Goal: Task Accomplishment & Management: Use online tool/utility

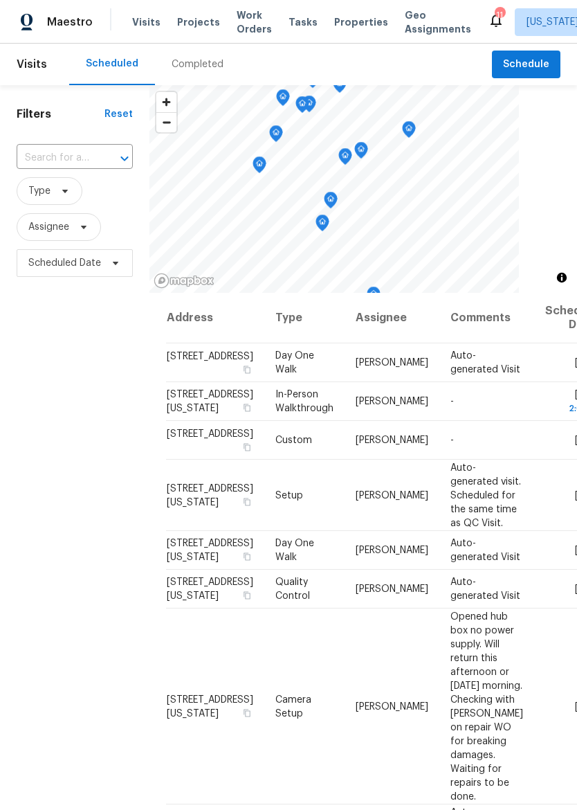
click at [355, 18] on span "Properties" at bounding box center [361, 22] width 54 height 14
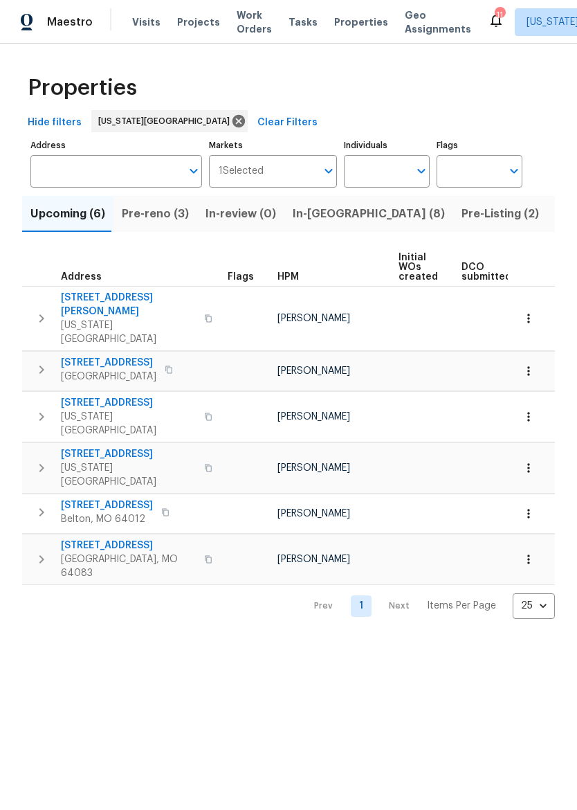
click at [321, 217] on span "In-[GEOGRAPHIC_DATA] (8)" at bounding box center [369, 213] width 152 height 19
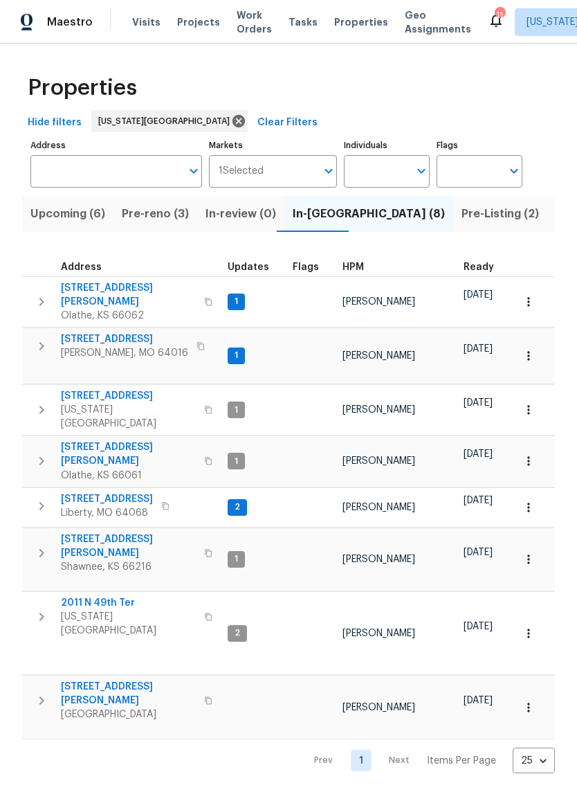
click at [46, 338] on icon "button" at bounding box center [41, 346] width 17 height 17
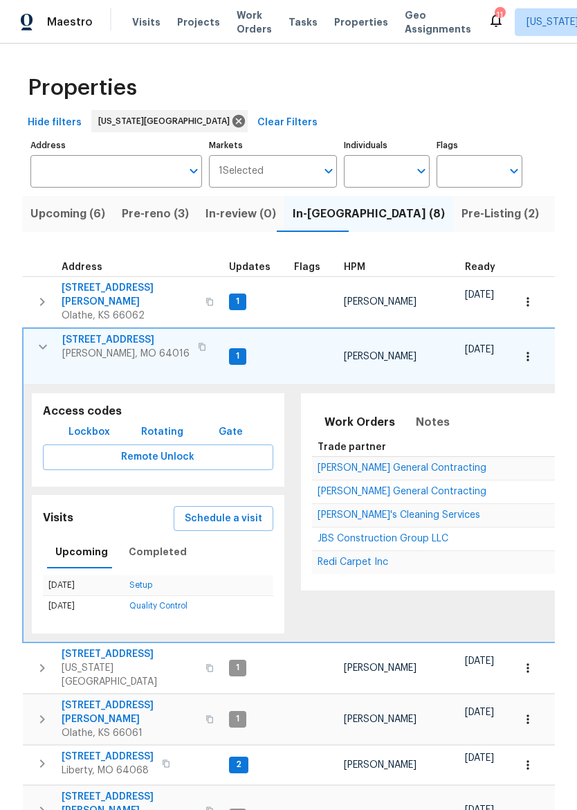
click at [84, 334] on span "[STREET_ADDRESS]" at bounding box center [125, 340] width 127 height 14
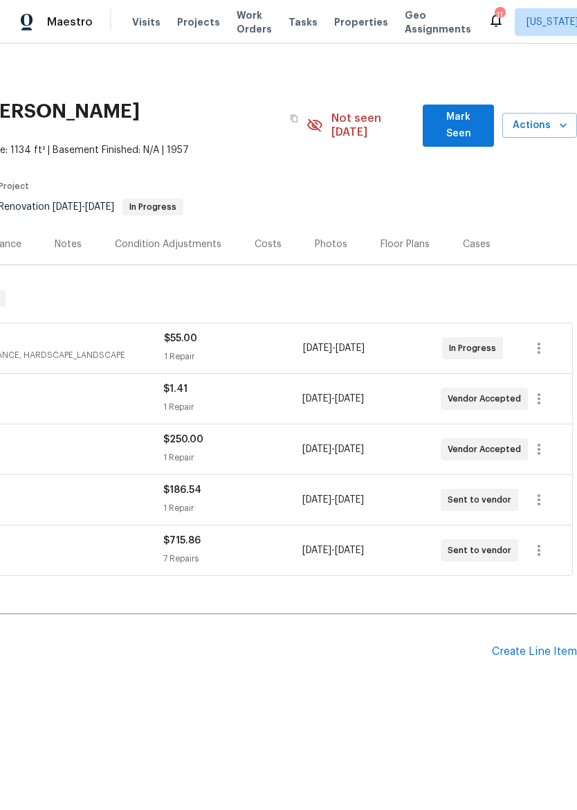
scroll to position [0, 205]
click at [550, 485] on button "button" at bounding box center [539, 499] width 33 height 33
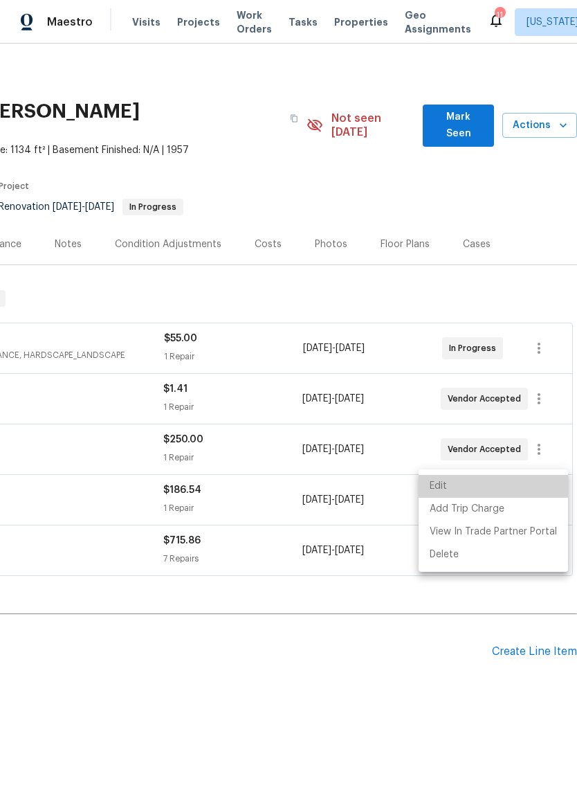
click at [519, 479] on li "Edit" at bounding box center [494, 486] width 150 height 23
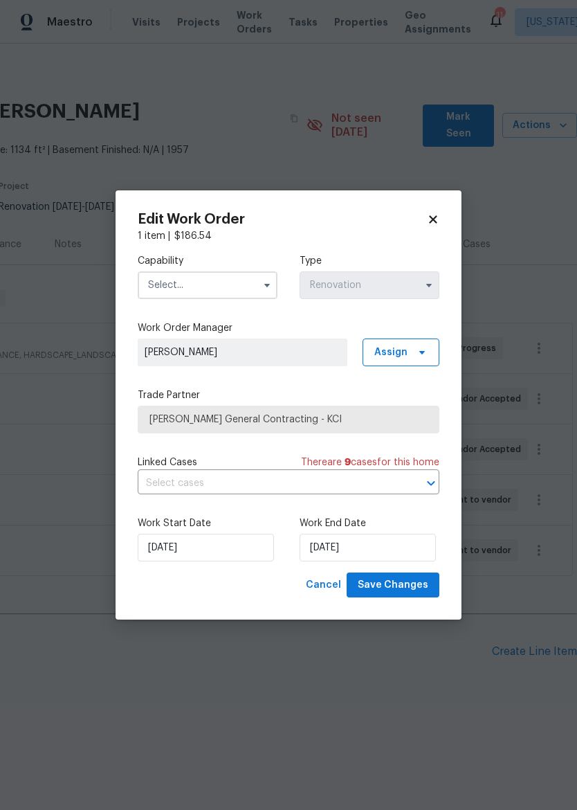
click at [366, 421] on span "[PERSON_NAME] General Contracting - KCI" at bounding box center [289, 420] width 278 height 14
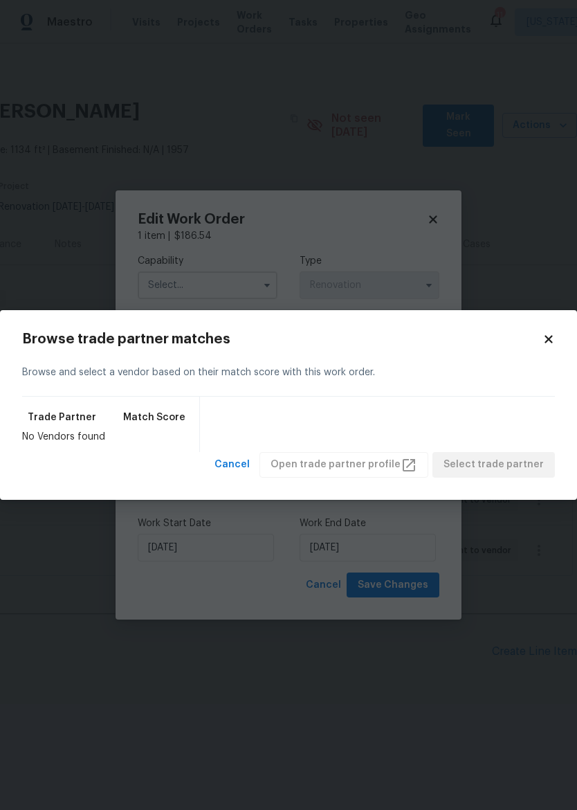
click at [544, 336] on icon at bounding box center [549, 339] width 12 height 12
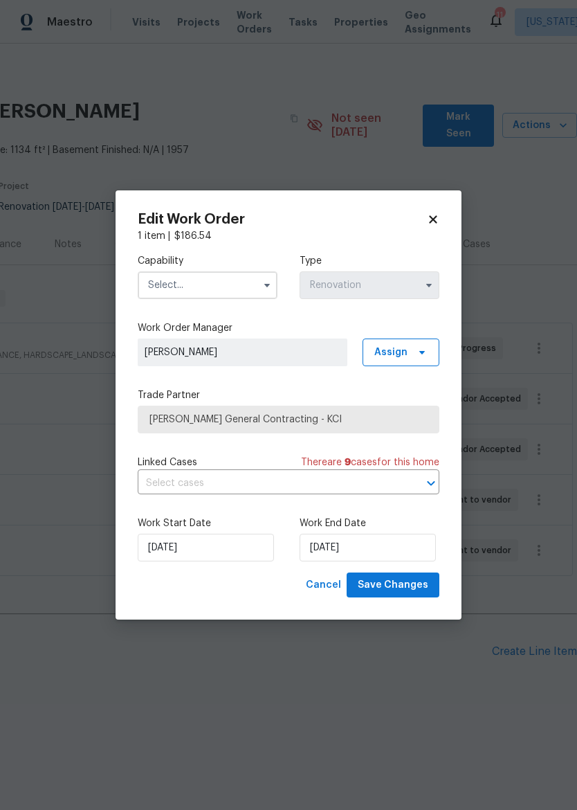
click at [208, 278] on input "text" at bounding box center [208, 285] width 140 height 28
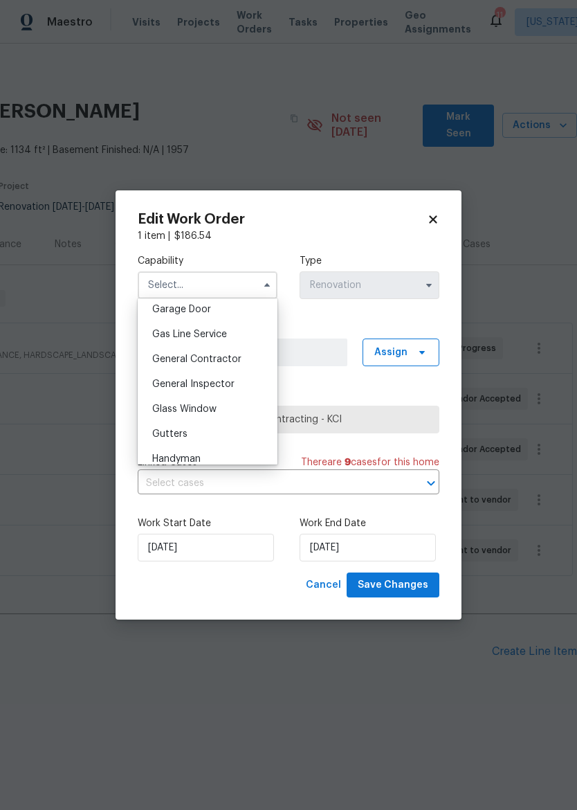
scroll to position [618, 0]
click at [246, 363] on div "General Contractor" at bounding box center [207, 357] width 133 height 25
type input "General Contractor"
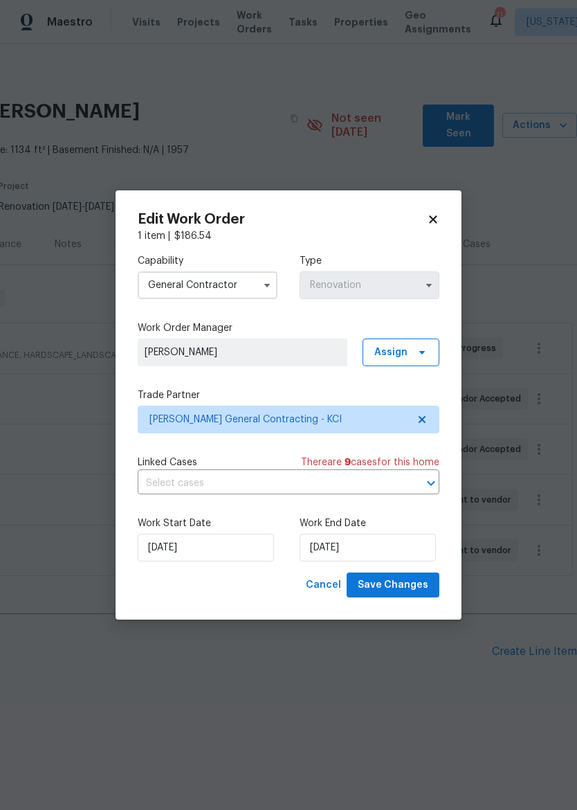
click at [363, 478] on input "text" at bounding box center [269, 483] width 263 height 21
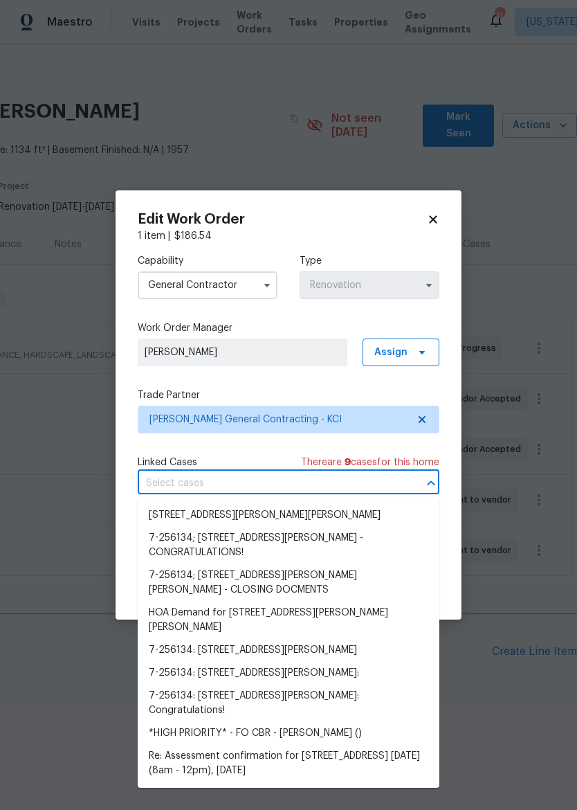
click at [369, 377] on div "Capability General Contractor Type Renovation Work Order Manager Joshua Beatty …" at bounding box center [289, 408] width 302 height 330
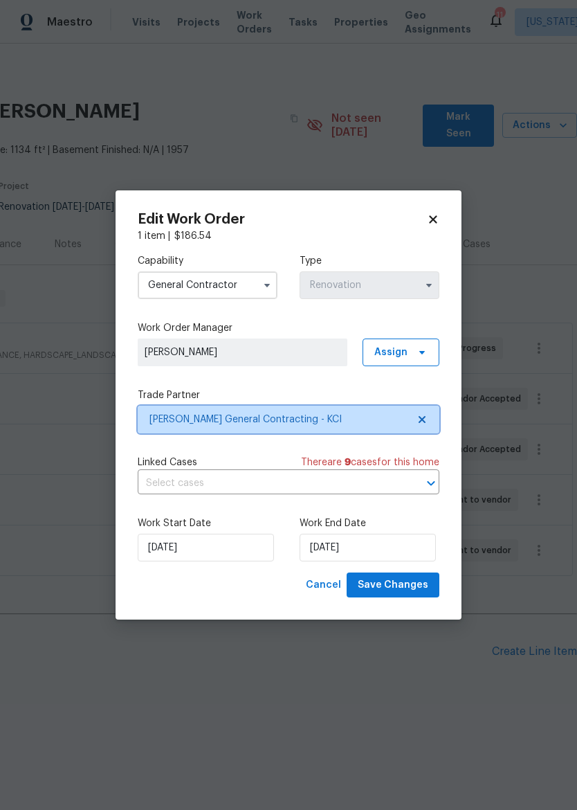
click at [321, 415] on span "Nicholson General Contracting - KCI" at bounding box center [279, 420] width 258 height 14
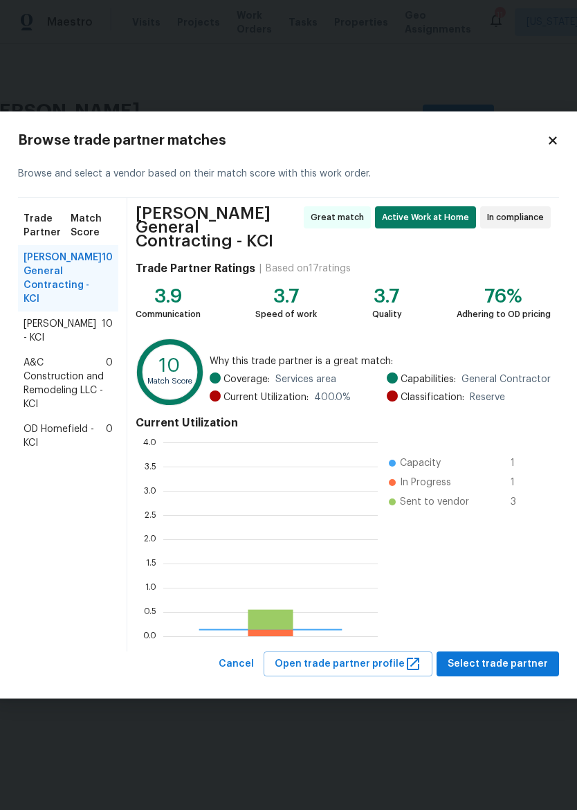
scroll to position [194, 215]
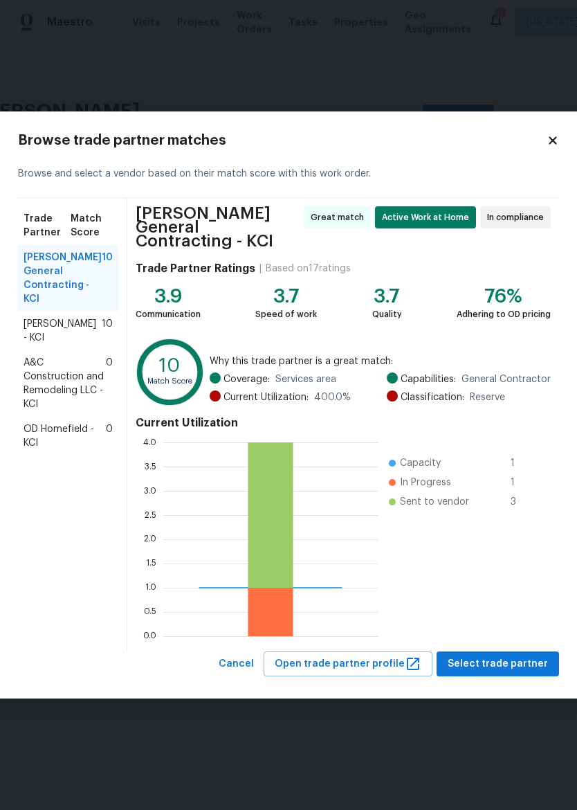
click at [45, 345] on span "MEL Contracting - KCI" at bounding box center [63, 331] width 78 height 28
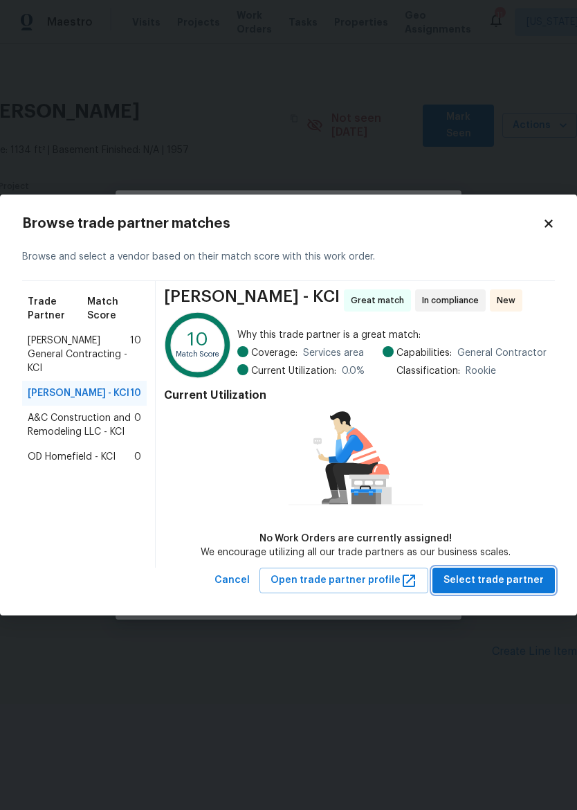
click at [531, 584] on span "Select trade partner" at bounding box center [494, 580] width 100 height 17
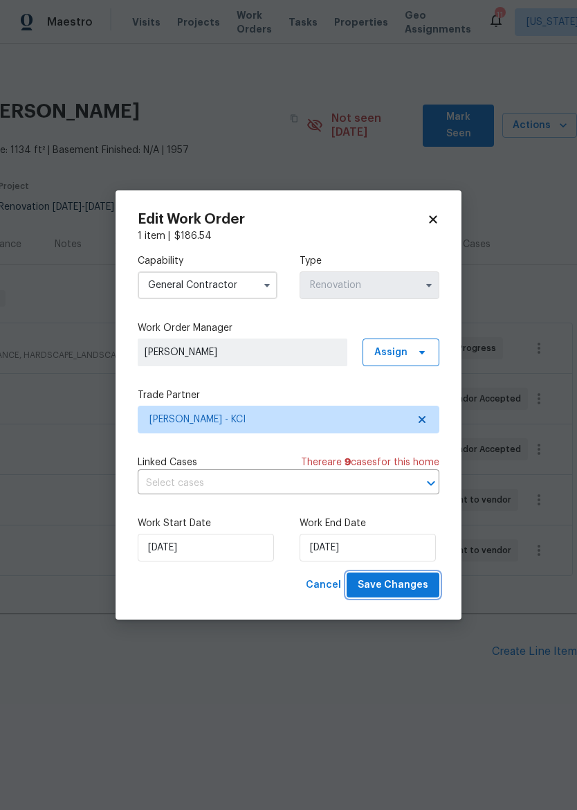
click at [410, 582] on span "Save Changes" at bounding box center [393, 585] width 71 height 17
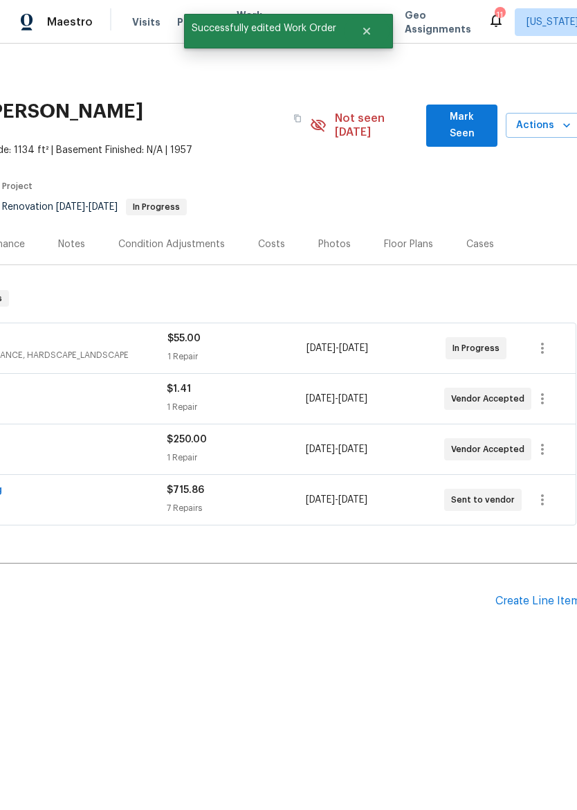
scroll to position [0, 201]
click at [543, 494] on icon "button" at bounding box center [543, 499] width 3 height 11
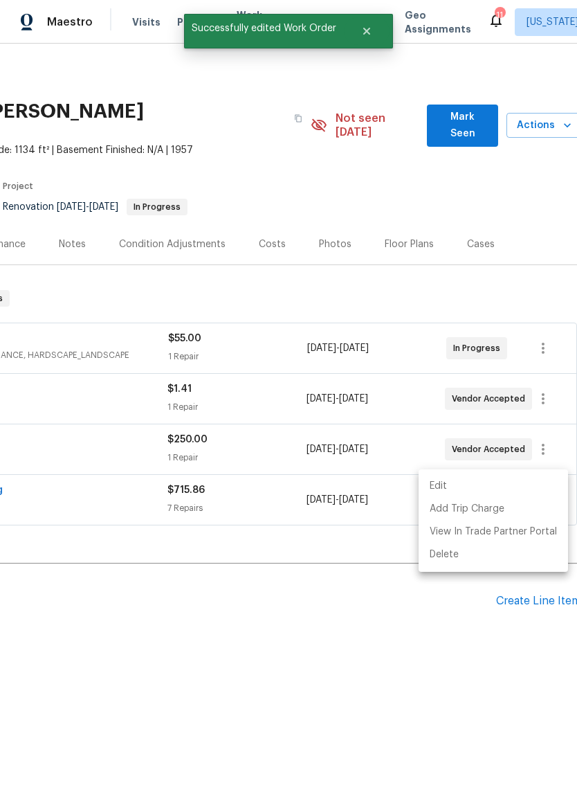
click at [525, 489] on li "Edit" at bounding box center [494, 486] width 150 height 23
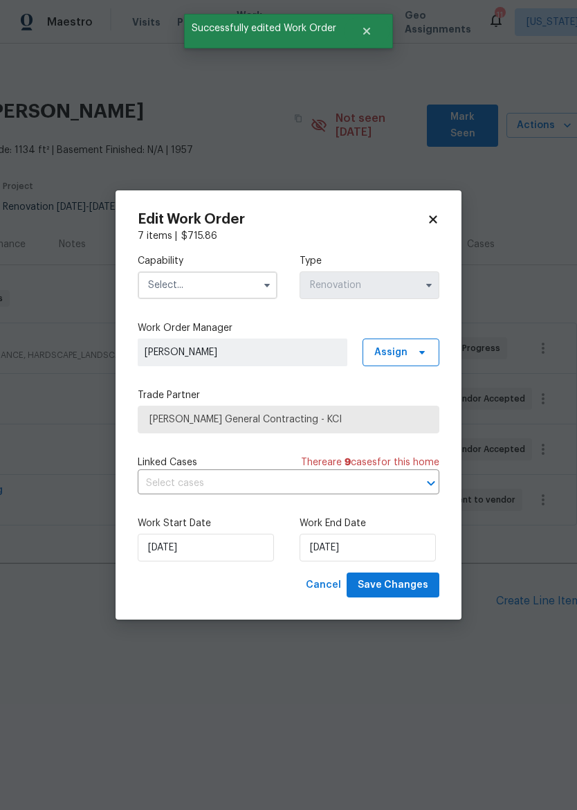
click at [216, 296] on input "text" at bounding box center [208, 285] width 140 height 28
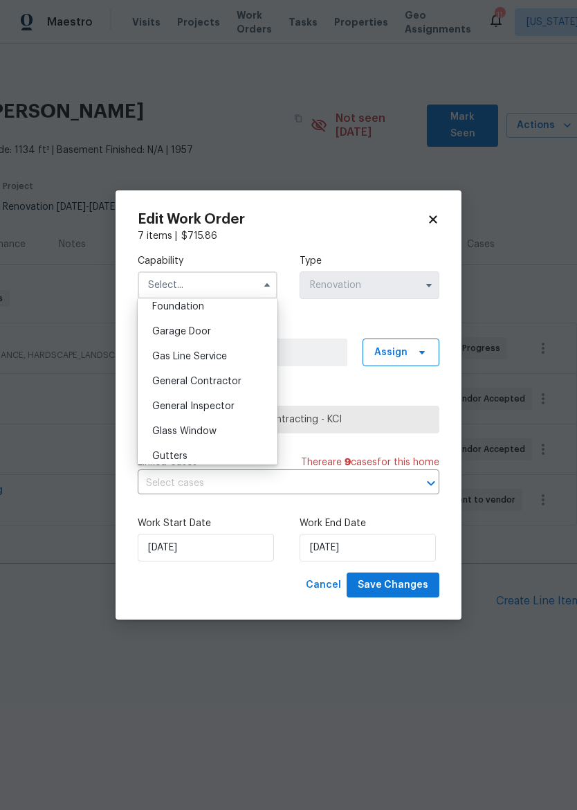
scroll to position [596, 0]
click at [235, 383] on span "General Contractor" at bounding box center [196, 380] width 89 height 10
type input "General Contractor"
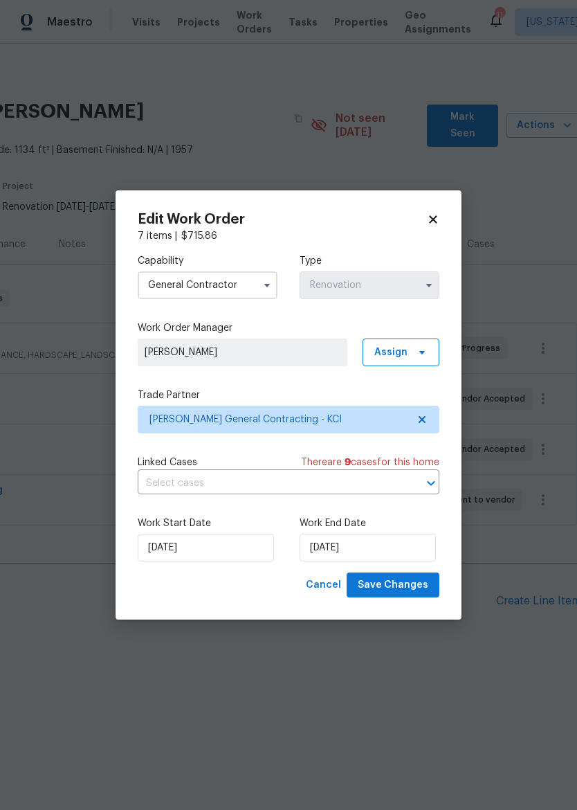
click at [357, 484] on input "text" at bounding box center [269, 483] width 263 height 21
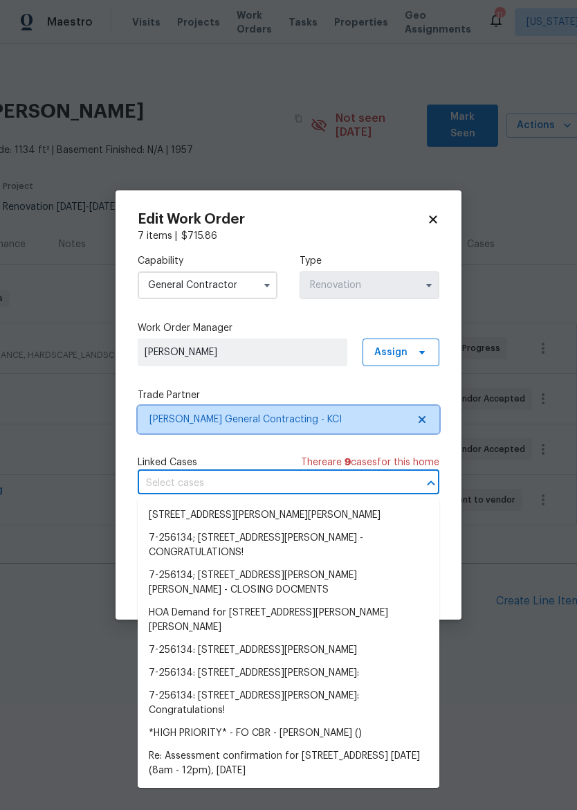
click at [339, 418] on span "Nicholson General Contracting - KCI" at bounding box center [279, 420] width 258 height 14
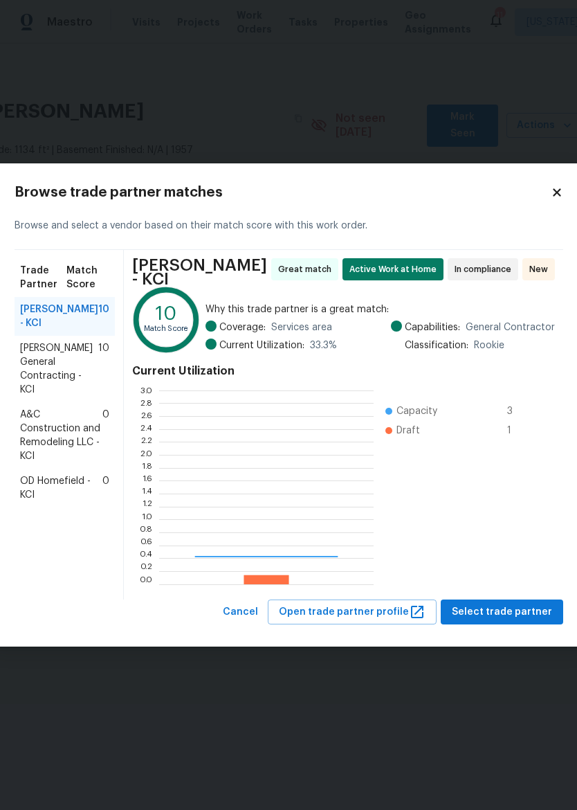
scroll to position [194, 215]
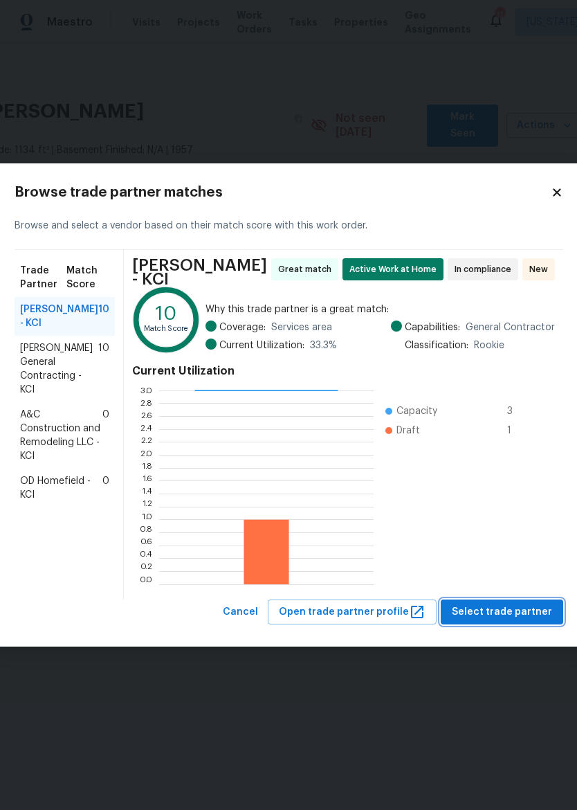
click at [521, 607] on span "Select trade partner" at bounding box center [502, 612] width 100 height 17
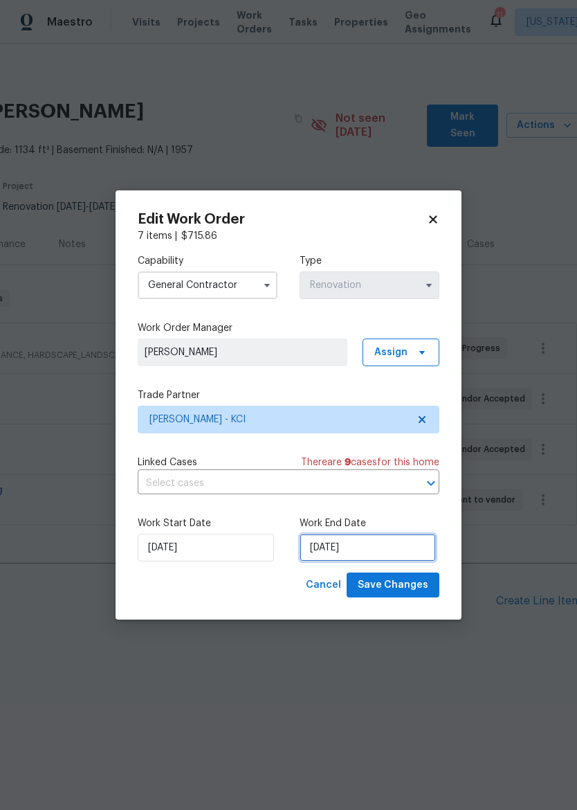
click at [384, 543] on input "8/27/2025" at bounding box center [368, 548] width 136 height 28
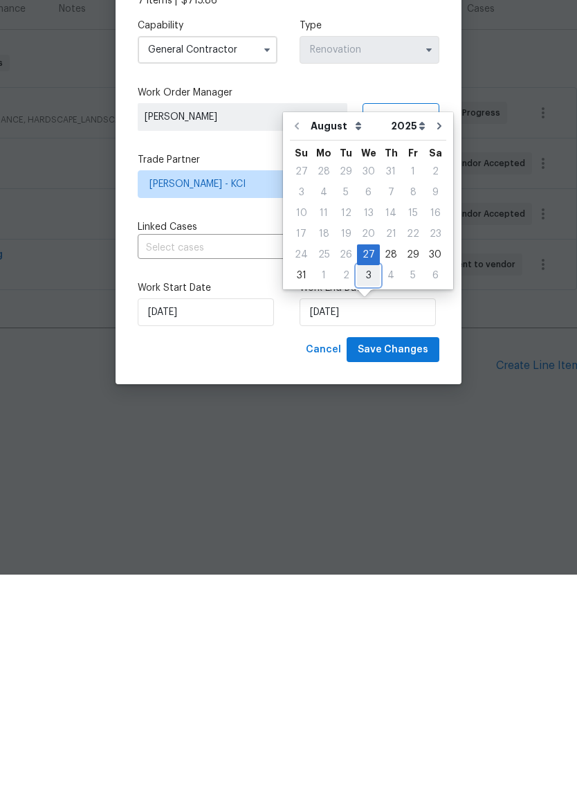
click at [366, 501] on div "3" at bounding box center [368, 510] width 23 height 19
type input "9/3/2025"
select select "8"
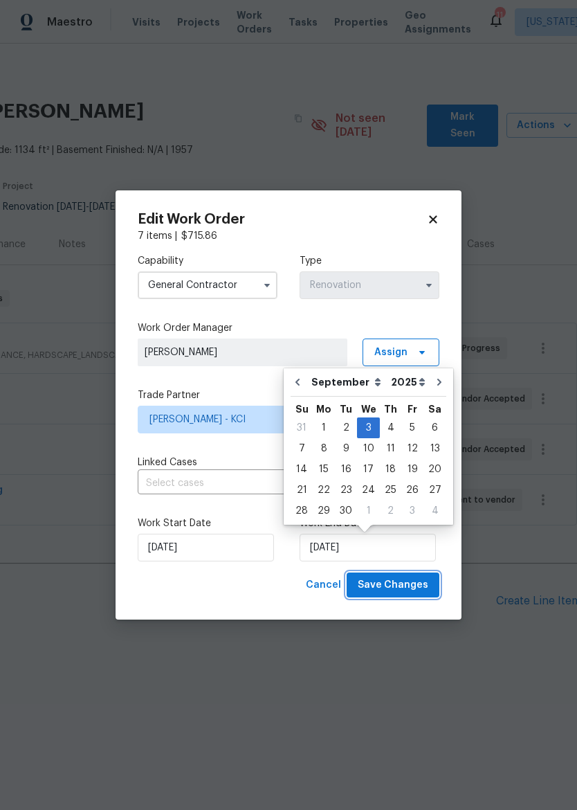
click at [406, 581] on span "Save Changes" at bounding box center [393, 585] width 71 height 17
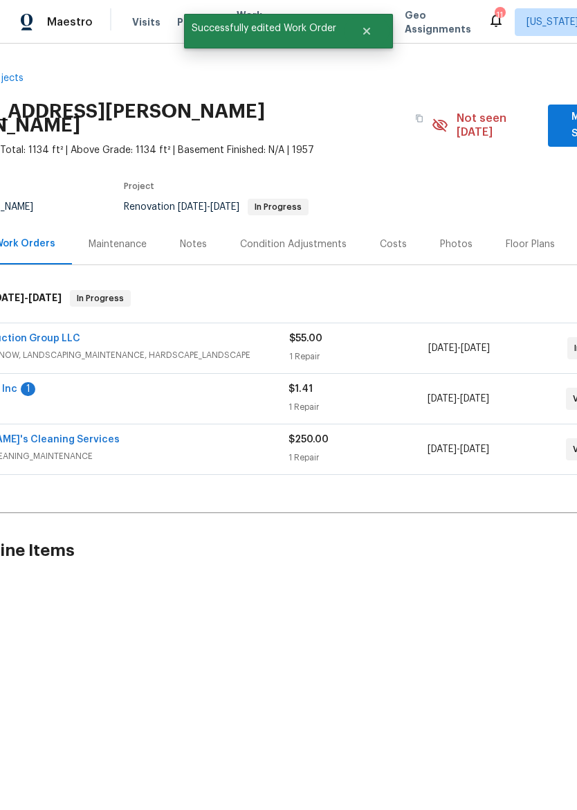
scroll to position [0, 82]
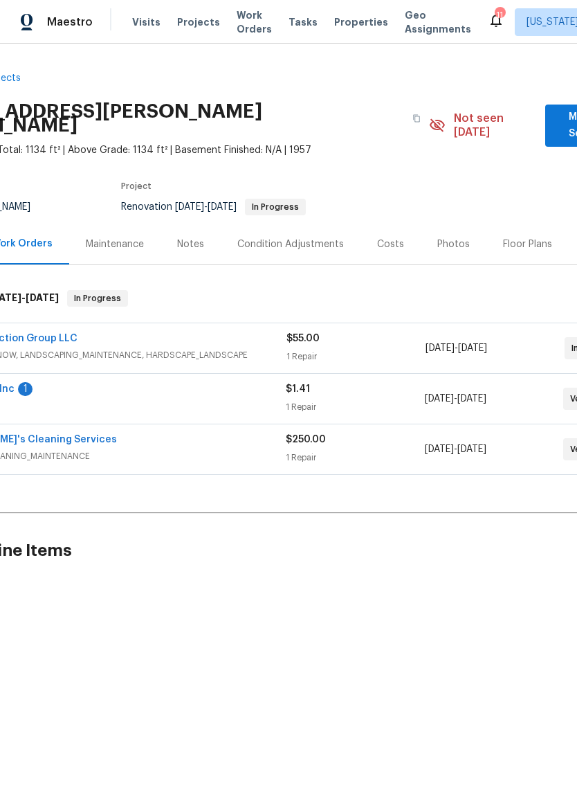
click at [111, 237] on div "Maintenance" at bounding box center [115, 244] width 58 height 14
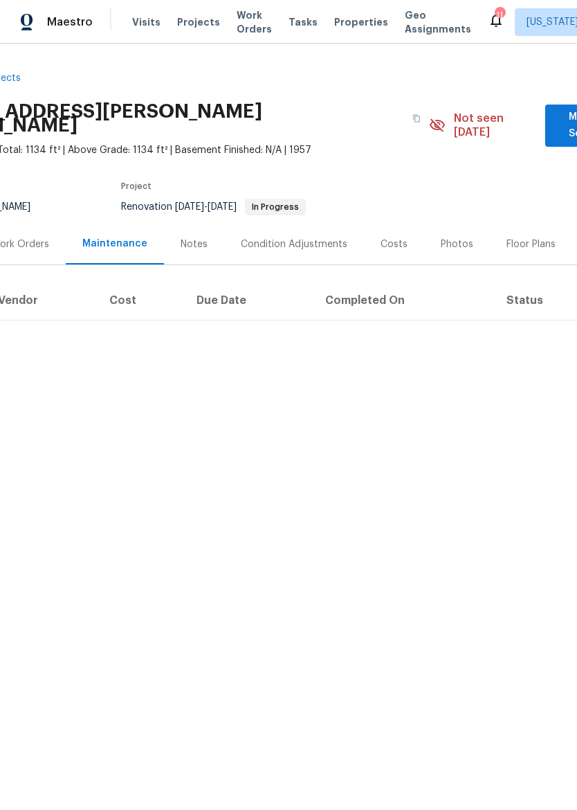
click at [32, 237] on div "Work Orders" at bounding box center [20, 244] width 57 height 14
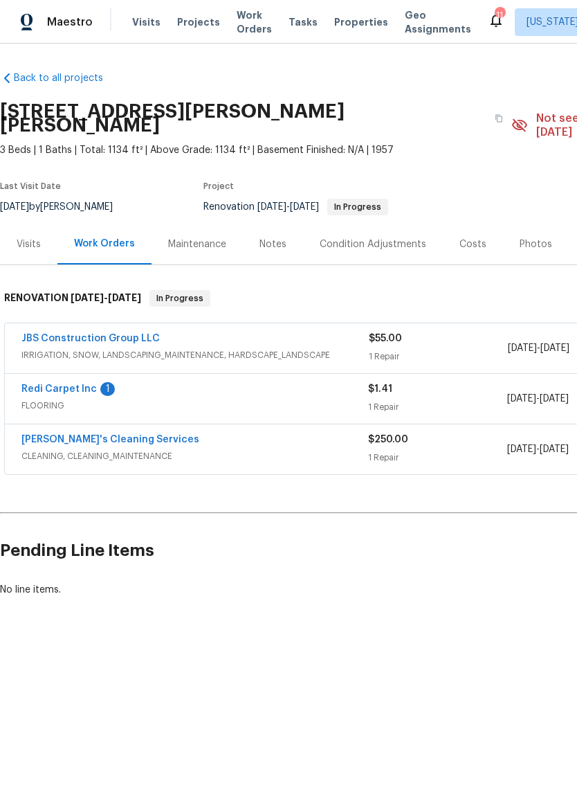
click at [341, 16] on span "Properties" at bounding box center [361, 22] width 54 height 14
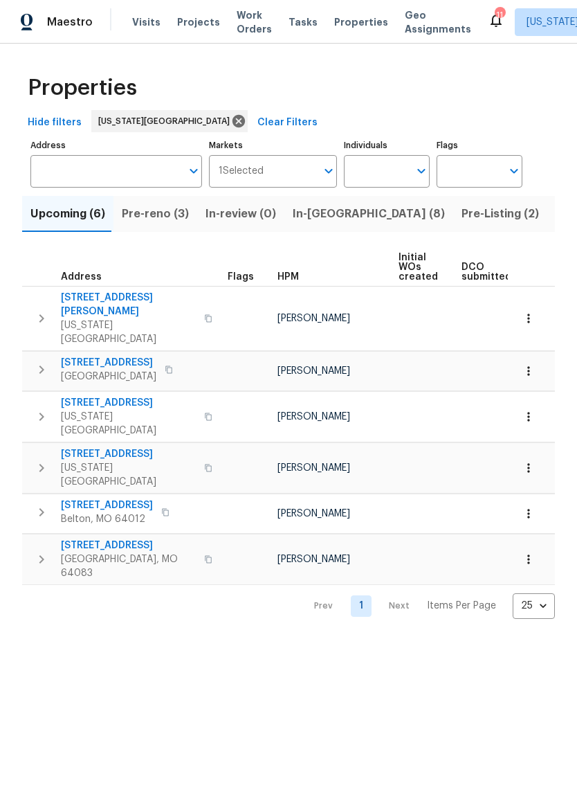
click at [173, 216] on span "Pre-reno (3)" at bounding box center [155, 213] width 67 height 19
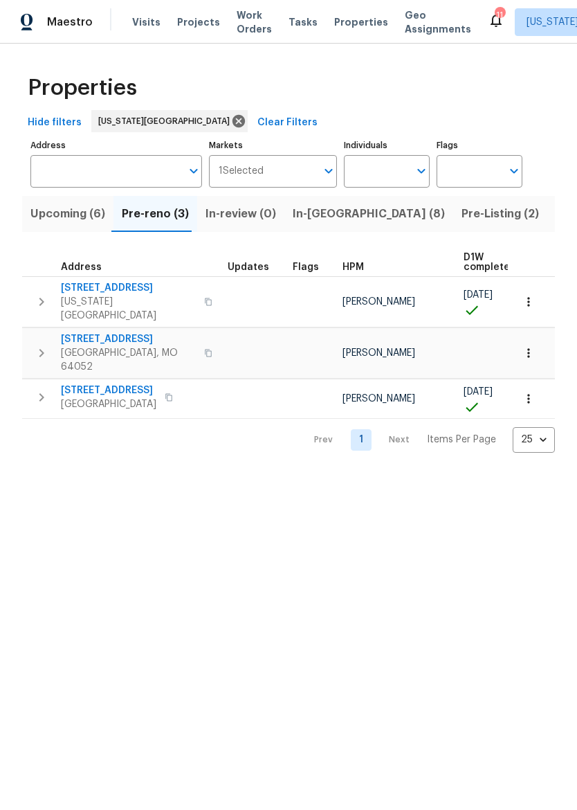
click at [235, 217] on span "In-review (0)" at bounding box center [241, 213] width 71 height 19
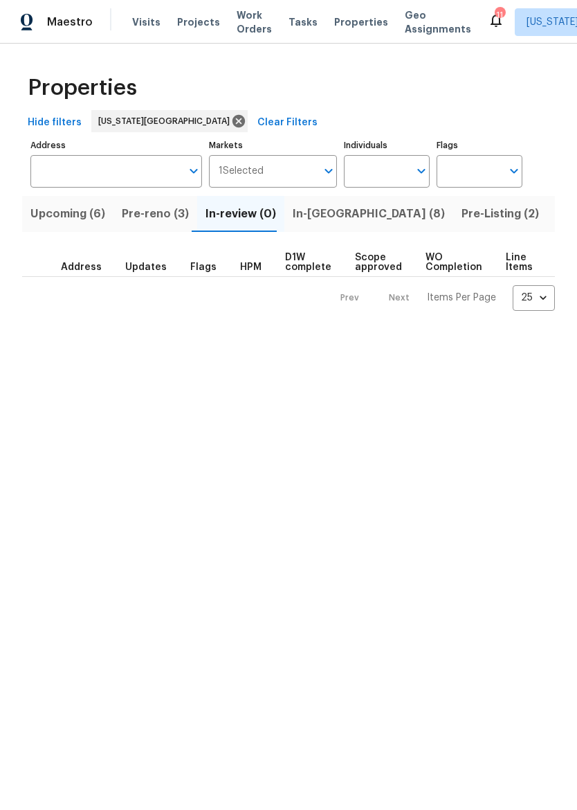
click at [314, 224] on span "In-reno (8)" at bounding box center [369, 213] width 152 height 19
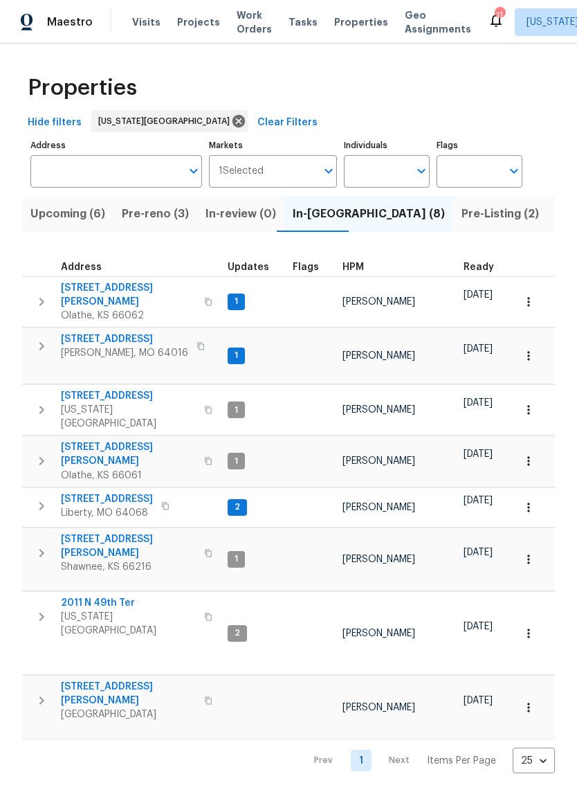
click at [73, 332] on span "8 Bart St" at bounding box center [124, 339] width 127 height 14
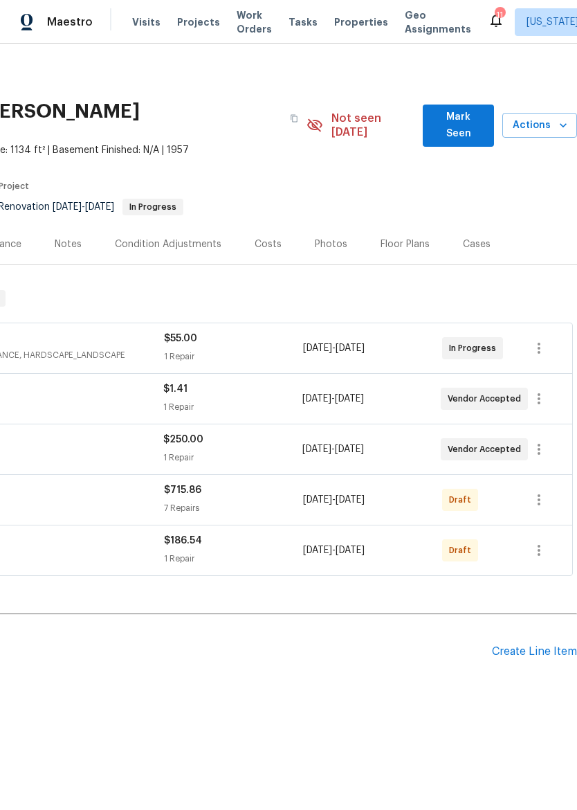
scroll to position [0, 205]
click at [542, 492] on icon "button" at bounding box center [539, 500] width 17 height 17
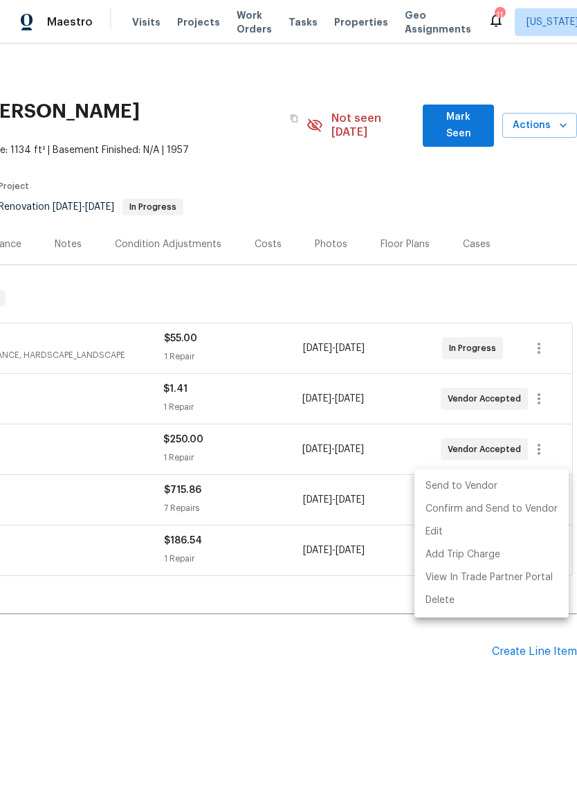
click at [516, 491] on li "Send to Vendor" at bounding box center [492, 486] width 154 height 23
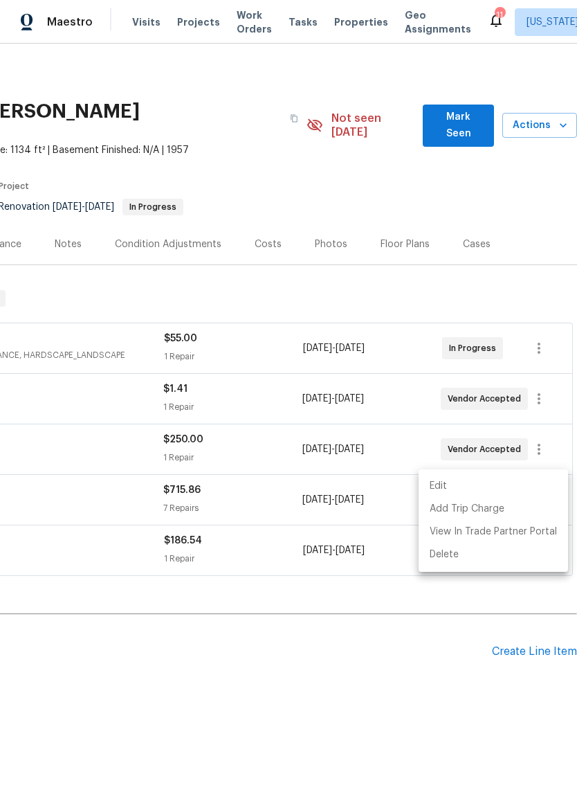
click at [433, 629] on div at bounding box center [288, 405] width 577 height 810
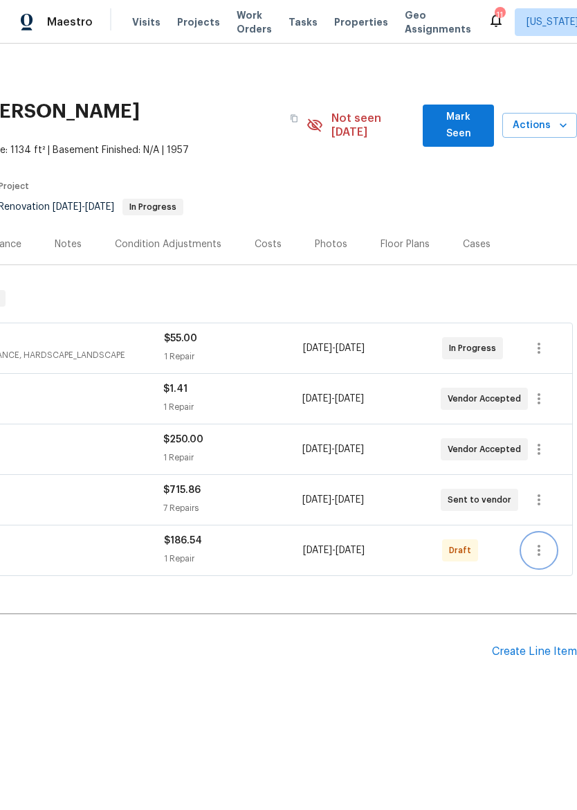
click at [546, 542] on icon "button" at bounding box center [539, 550] width 17 height 17
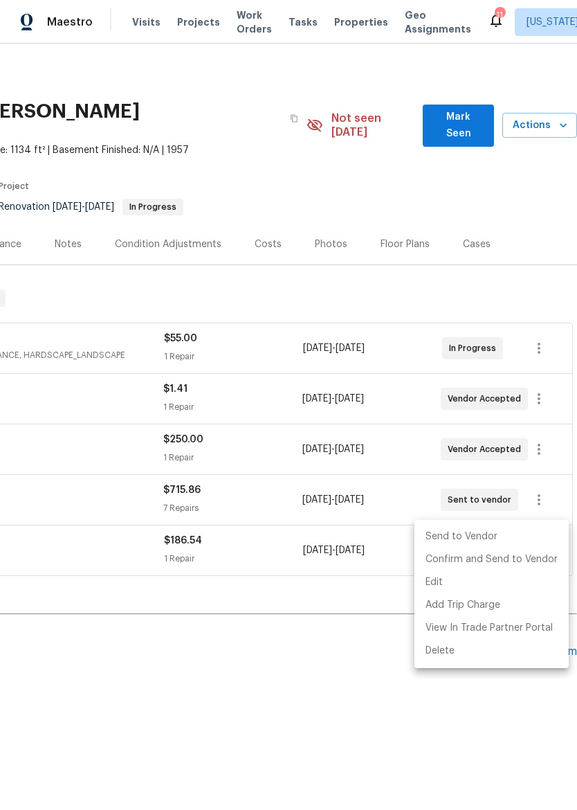
click at [512, 539] on li "Send to Vendor" at bounding box center [492, 536] width 154 height 23
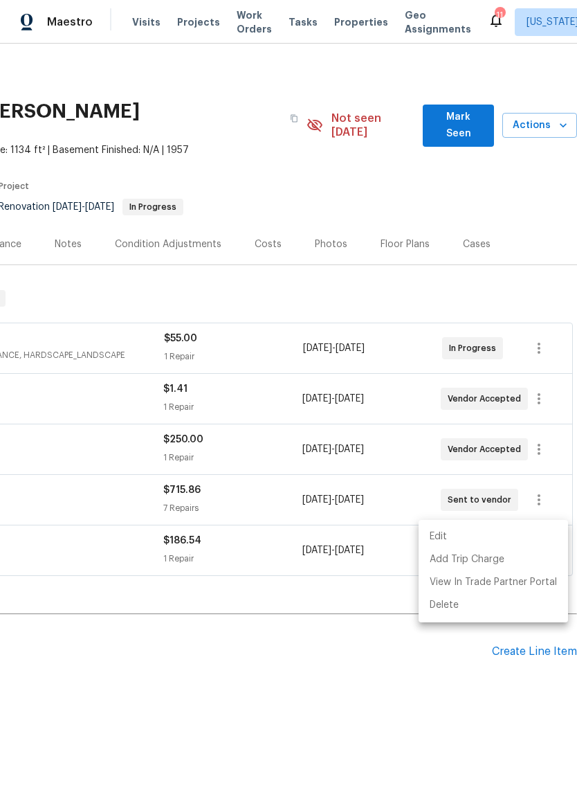
click at [384, 674] on div at bounding box center [288, 405] width 577 height 810
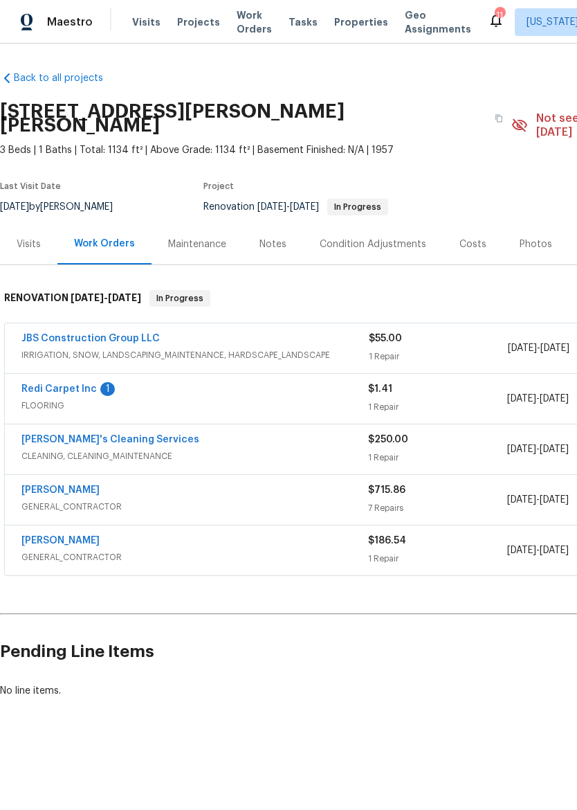
scroll to position [0, 0]
click at [349, 24] on span "Properties" at bounding box center [361, 22] width 54 height 14
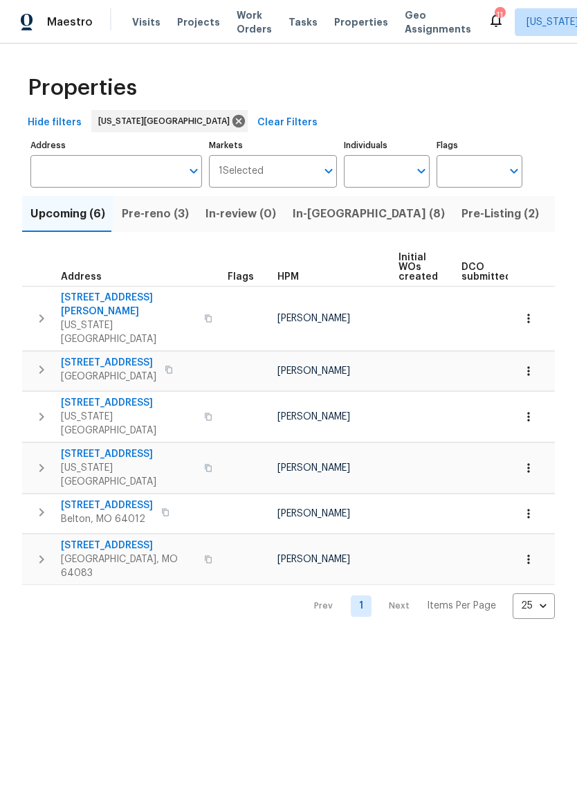
click at [324, 215] on span "In-[GEOGRAPHIC_DATA] (8)" at bounding box center [369, 213] width 152 height 19
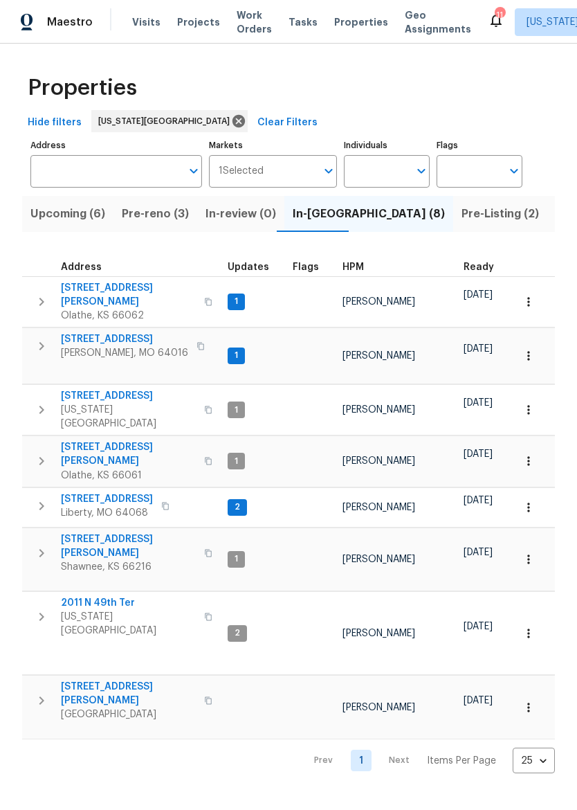
click at [143, 221] on span "Pre-reno (3)" at bounding box center [155, 213] width 67 height 19
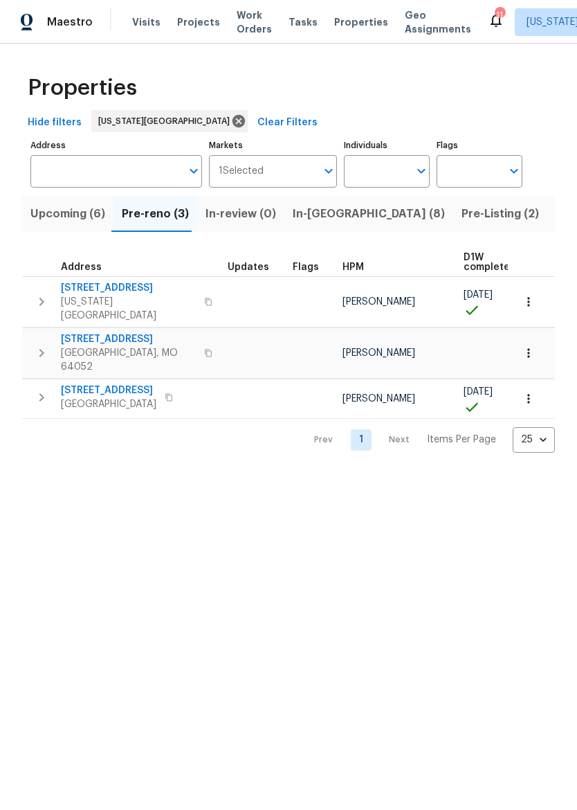
click at [104, 384] on span "[STREET_ADDRESS]" at bounding box center [109, 391] width 96 height 14
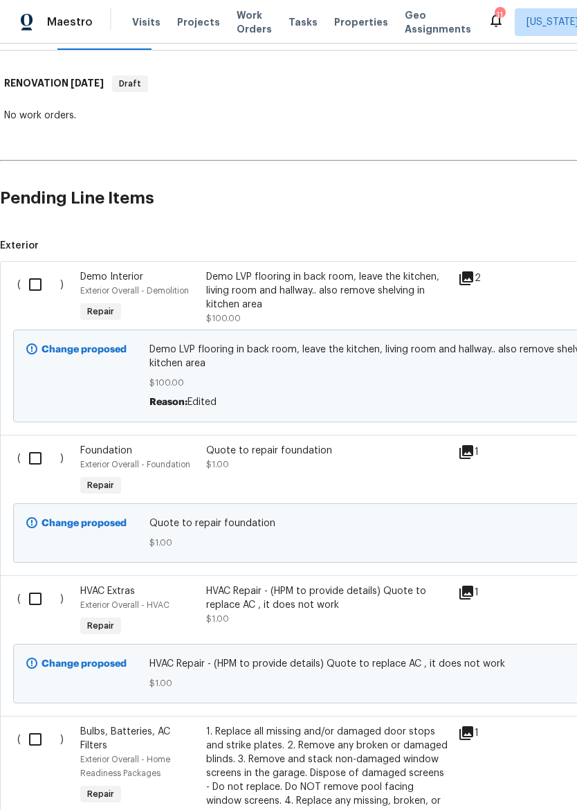
scroll to position [201, 0]
click at [45, 287] on input "checkbox" at bounding box center [40, 283] width 39 height 29
checkbox input "true"
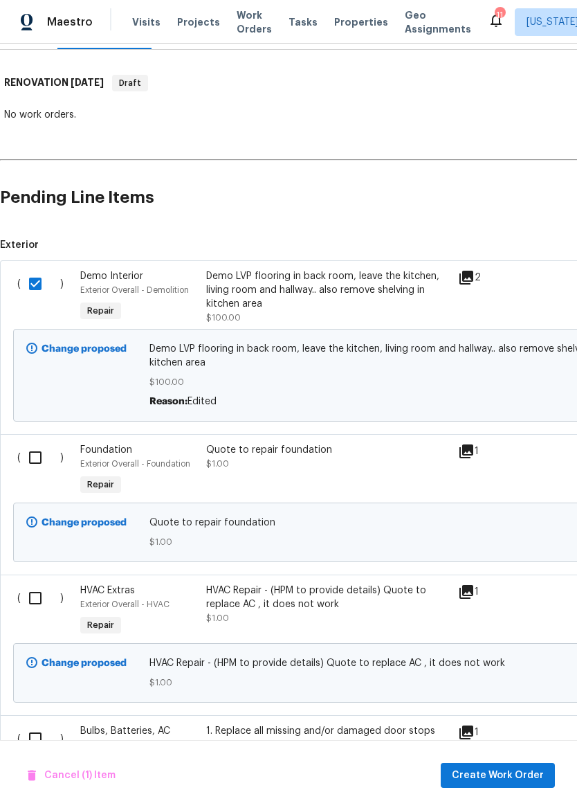
click at [21, 460] on input "checkbox" at bounding box center [40, 457] width 39 height 29
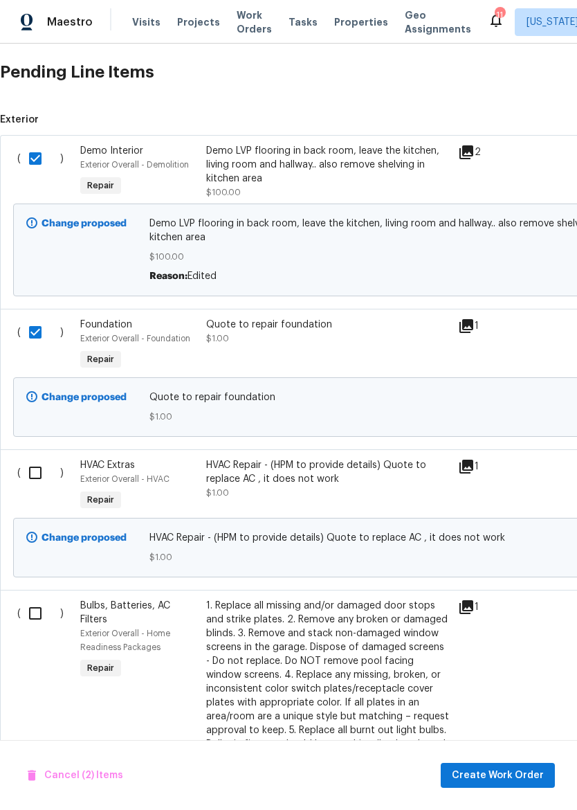
scroll to position [331, 0]
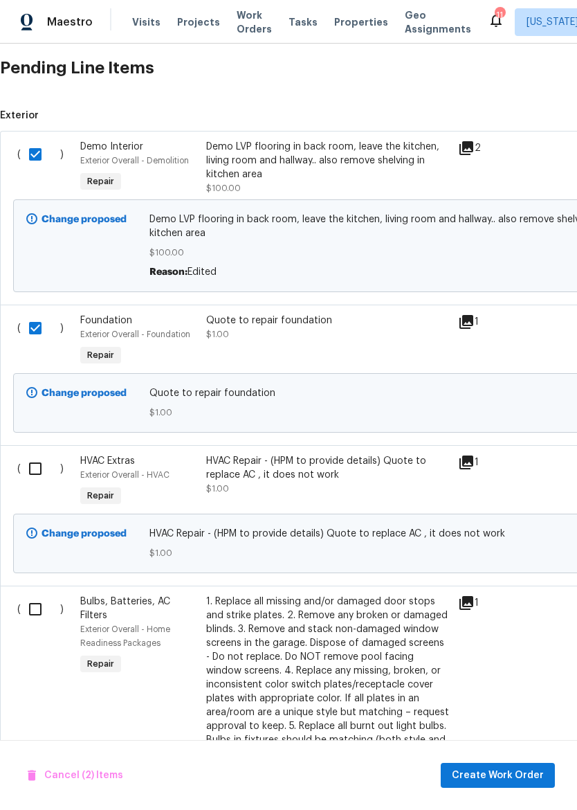
click at [37, 320] on input "checkbox" at bounding box center [40, 328] width 39 height 29
checkbox input "false"
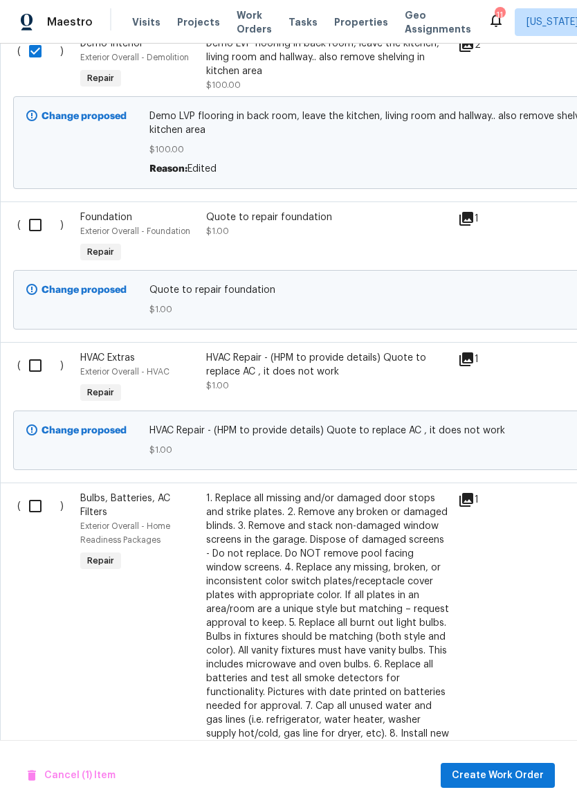
scroll to position [433, 0]
click at [36, 368] on input "checkbox" at bounding box center [40, 366] width 39 height 29
checkbox input "true"
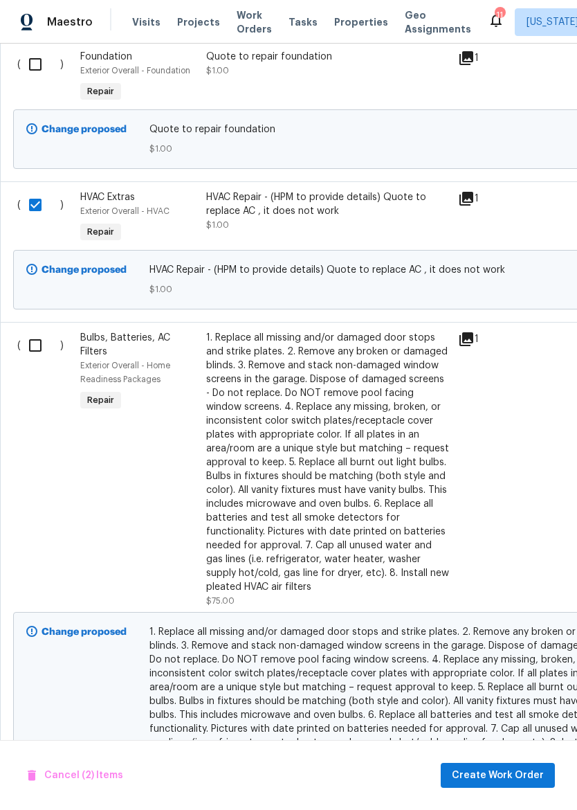
scroll to position [595, 0]
click at [30, 349] on input "checkbox" at bounding box center [40, 345] width 39 height 29
checkbox input "true"
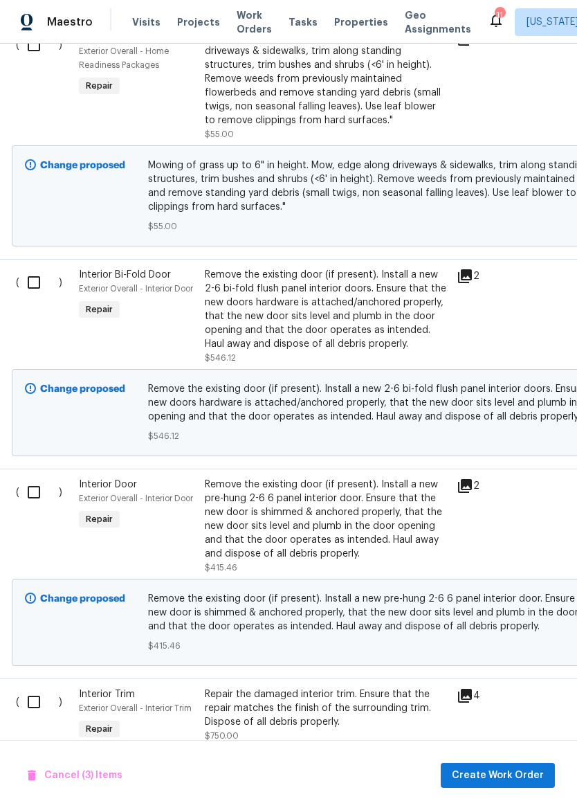
scroll to position [2021, 1]
click at [34, 280] on input "checkbox" at bounding box center [38, 282] width 39 height 29
checkbox input "true"
click at [28, 492] on input "checkbox" at bounding box center [38, 492] width 39 height 29
checkbox input "true"
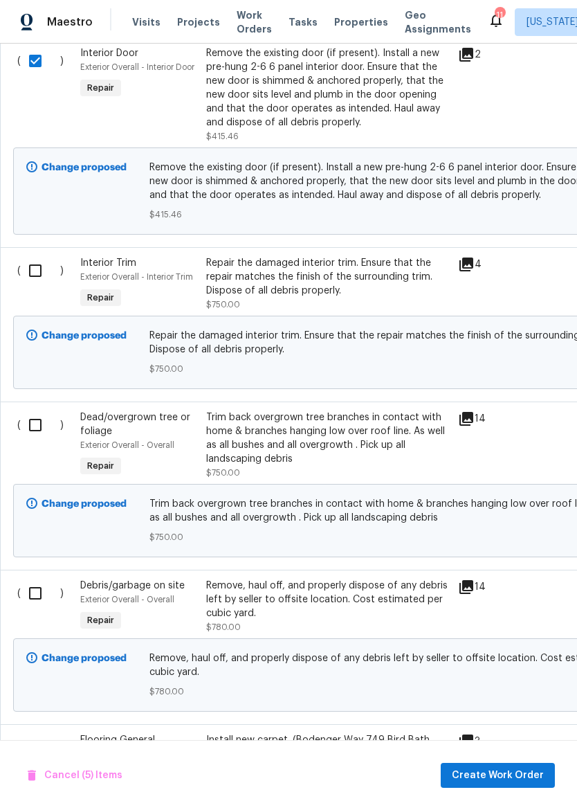
scroll to position [2454, 0]
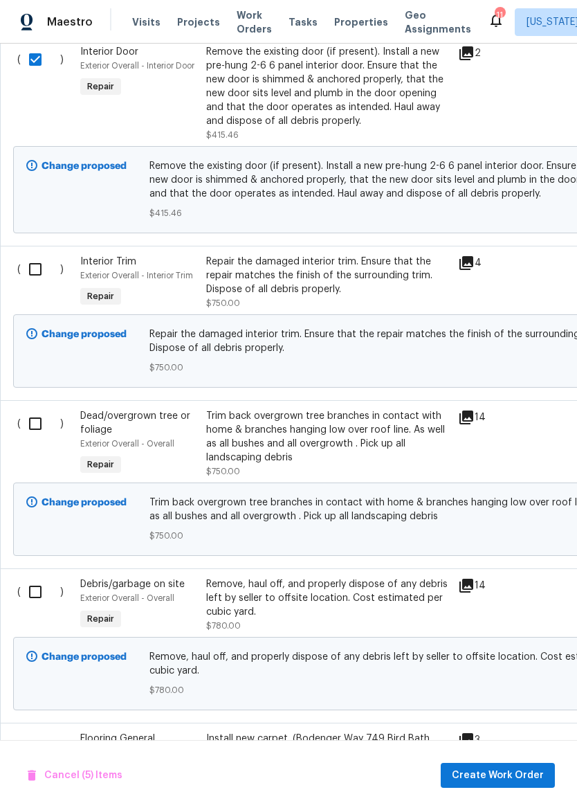
click at [35, 268] on input "checkbox" at bounding box center [40, 269] width 39 height 29
checkbox input "true"
click at [33, 418] on input "checkbox" at bounding box center [40, 423] width 39 height 29
checkbox input "true"
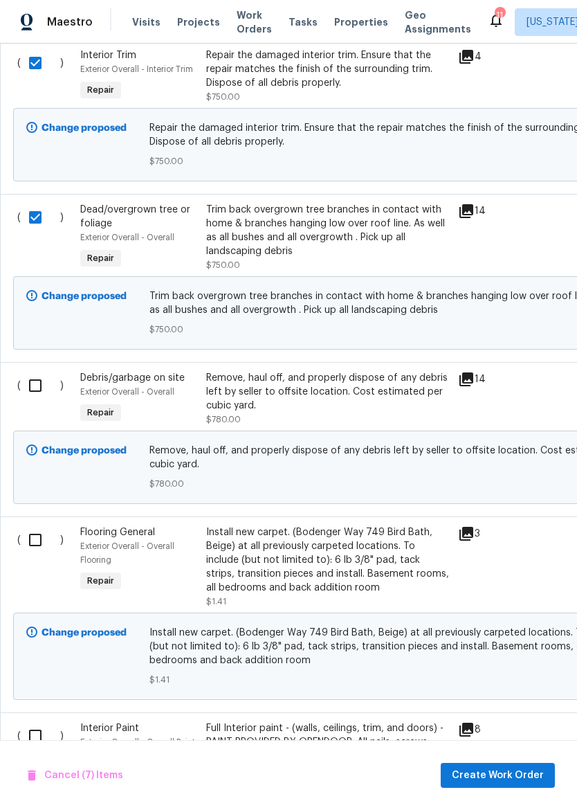
scroll to position [2660, 0]
click at [36, 381] on input "checkbox" at bounding box center [40, 385] width 39 height 29
checkbox input "true"
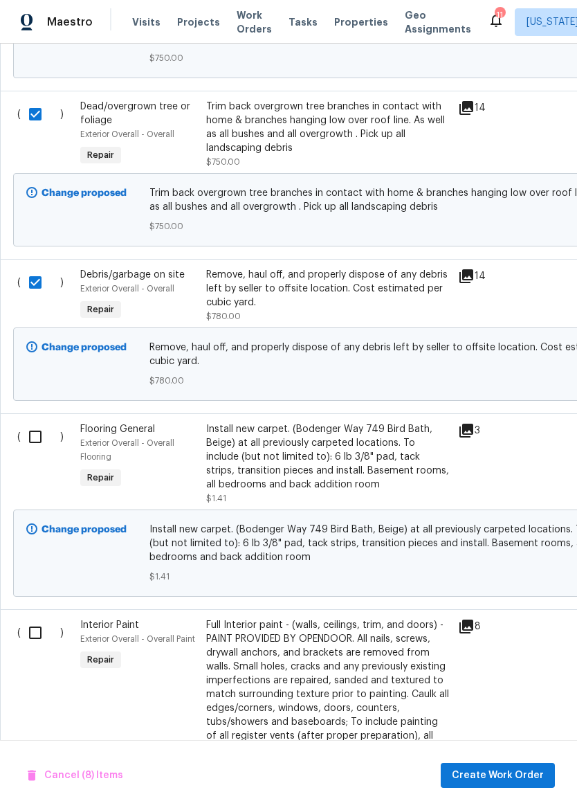
scroll to position [2760, 0]
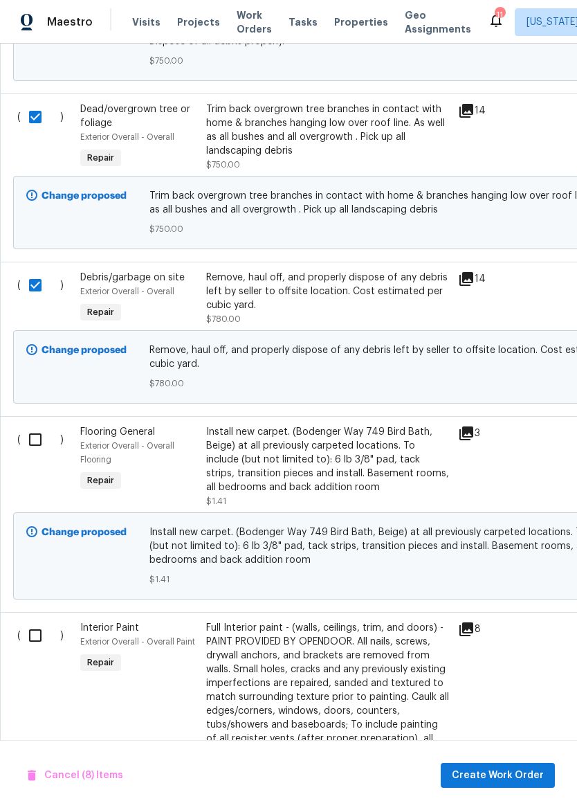
click at [28, 446] on input "checkbox" at bounding box center [40, 439] width 39 height 29
checkbox input "true"
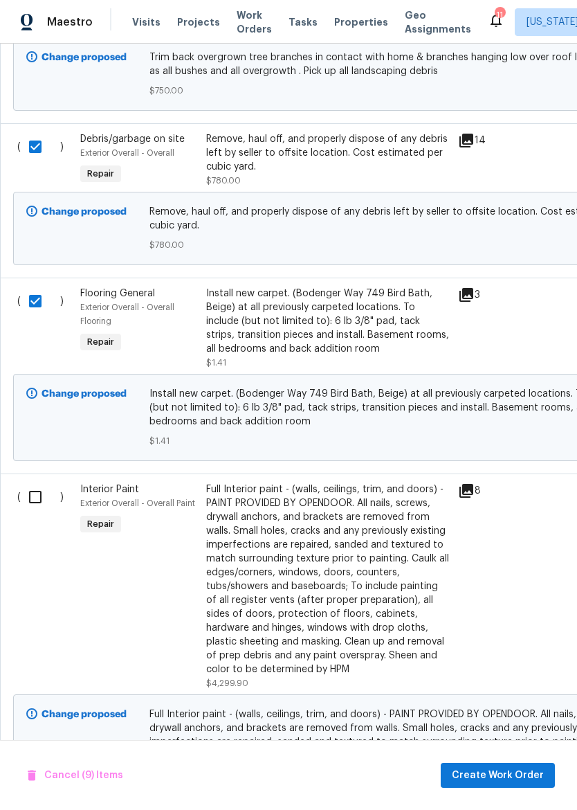
scroll to position [2899, 0]
click at [27, 496] on input "checkbox" at bounding box center [40, 496] width 39 height 29
checkbox input "true"
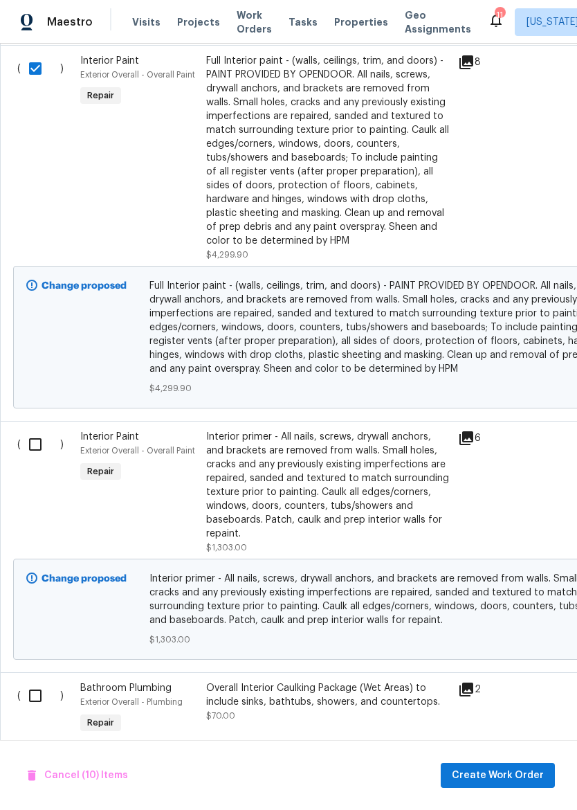
scroll to position [3331, 0]
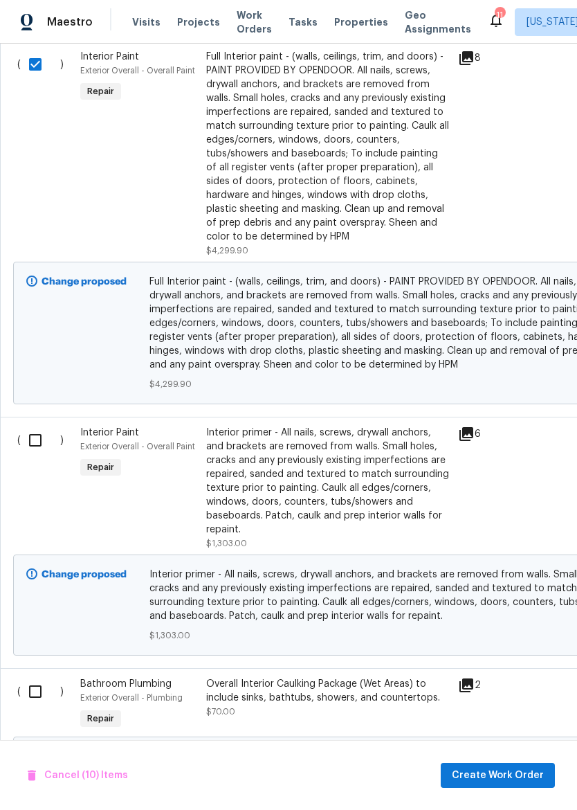
click at [30, 439] on input "checkbox" at bounding box center [40, 440] width 39 height 29
checkbox input "true"
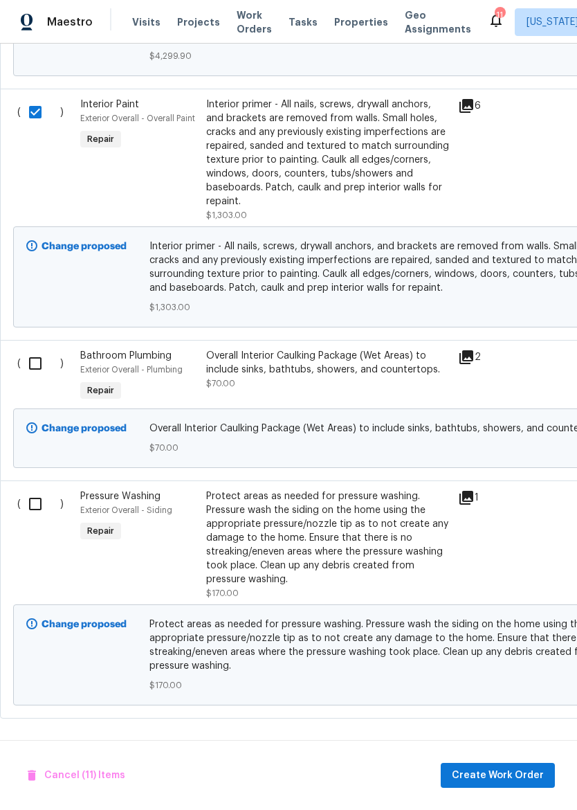
scroll to position [3660, 0]
click at [38, 367] on input "checkbox" at bounding box center [40, 363] width 39 height 29
checkbox input "true"
click at [24, 501] on input "checkbox" at bounding box center [40, 503] width 39 height 29
checkbox input "true"
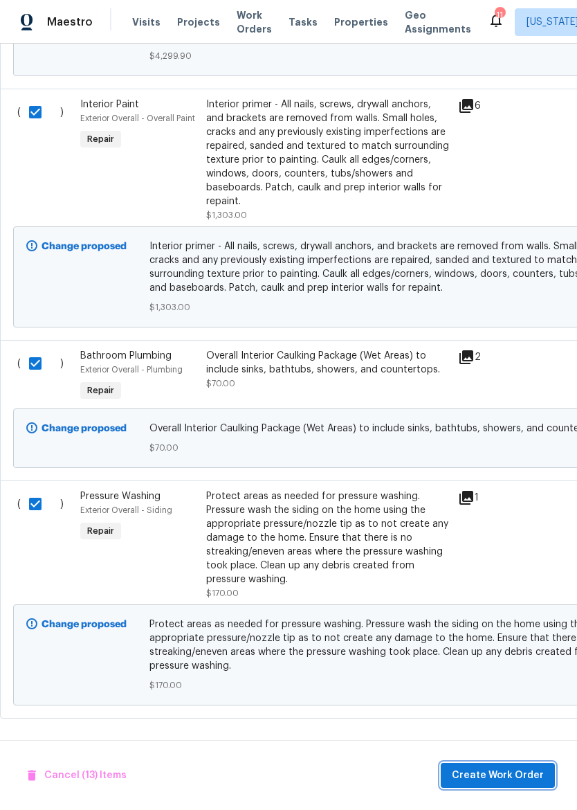
click at [505, 772] on span "Create Work Order" at bounding box center [498, 775] width 92 height 17
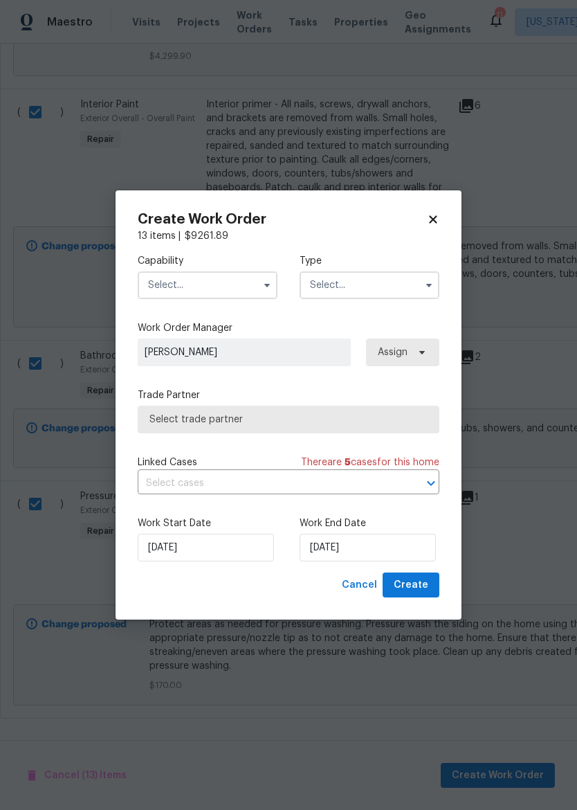
click at [220, 283] on input "text" at bounding box center [208, 285] width 140 height 28
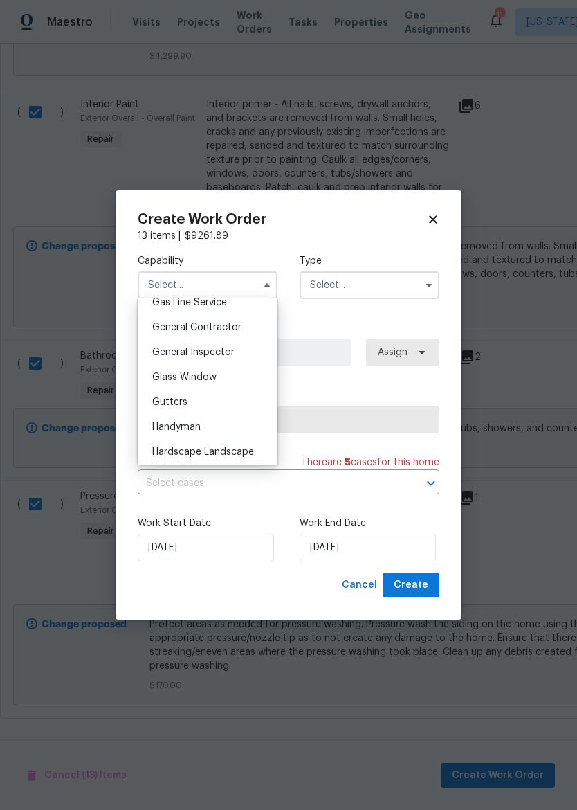
scroll to position [648, 0]
click at [249, 326] on div "General Contractor" at bounding box center [207, 328] width 133 height 25
type input "General Contractor"
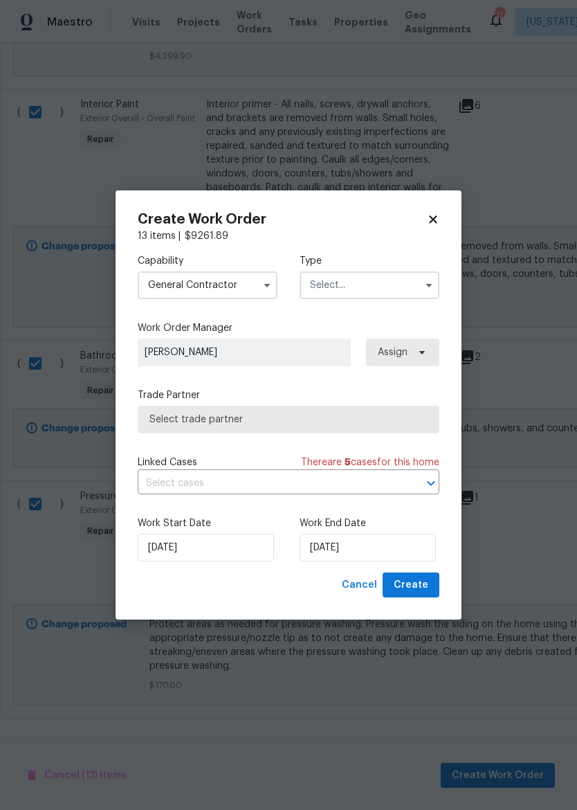
click at [377, 281] on input "text" at bounding box center [370, 285] width 140 height 28
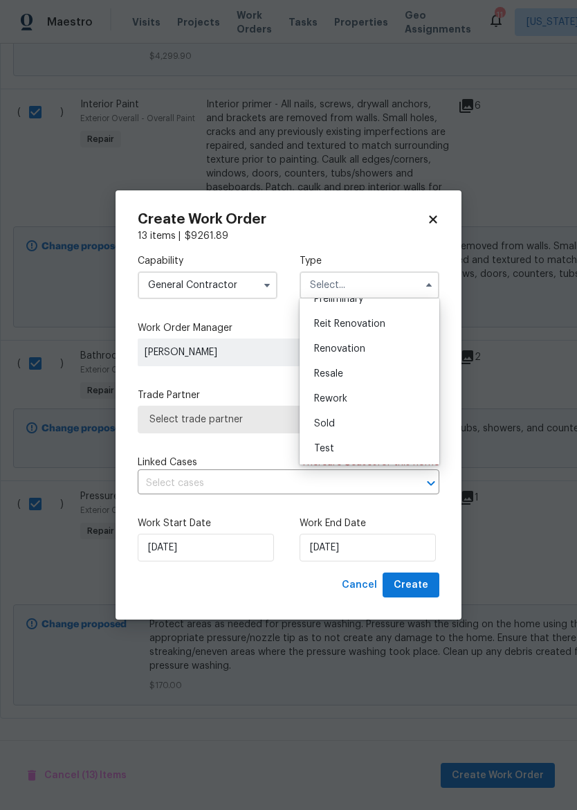
scroll to position [314, 0]
click at [385, 348] on div "Renovation" at bounding box center [369, 348] width 133 height 25
type input "Renovation"
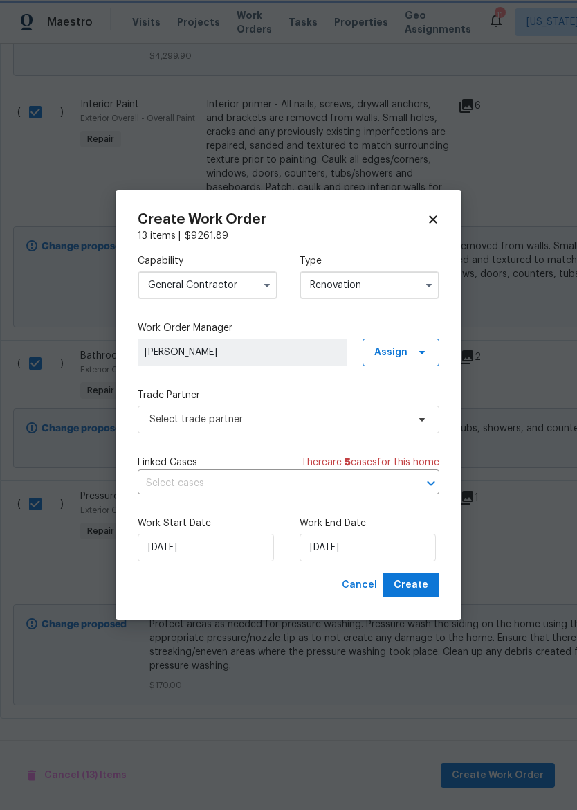
scroll to position [0, 0]
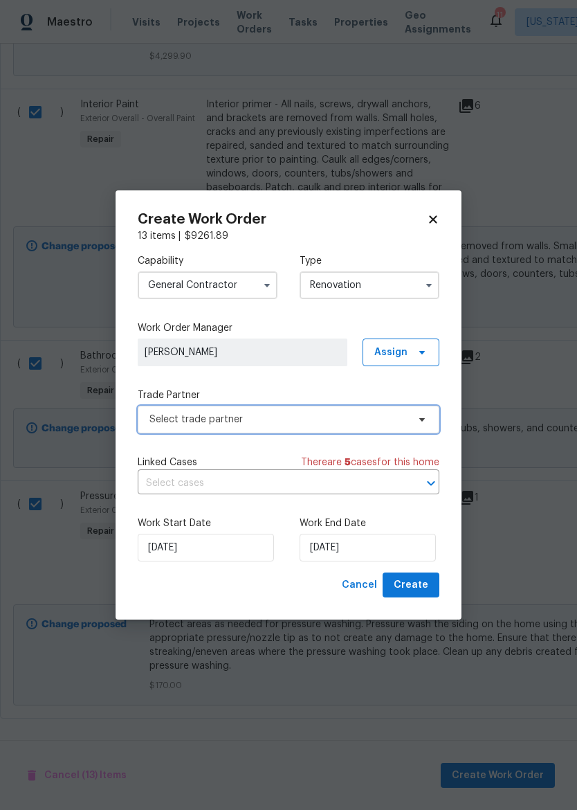
click at [348, 415] on span "Select trade partner" at bounding box center [279, 420] width 258 height 14
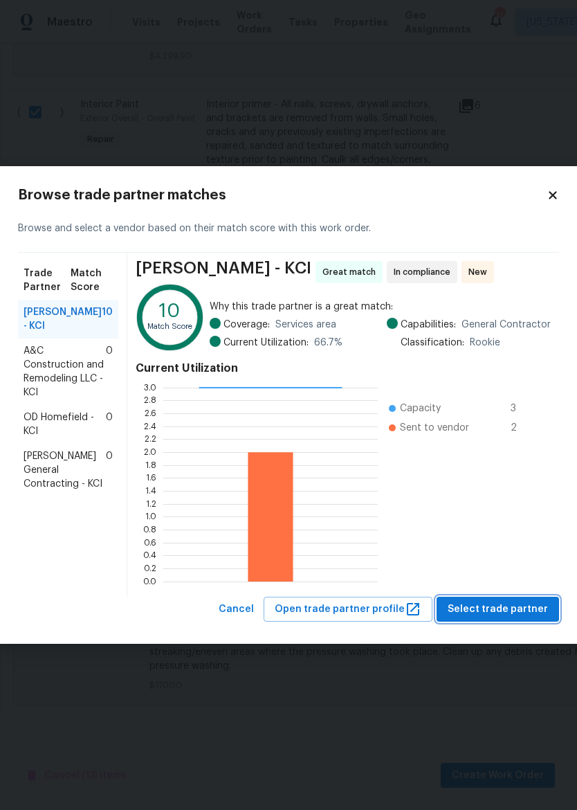
click at [500, 600] on button "Select trade partner" at bounding box center [498, 610] width 123 height 26
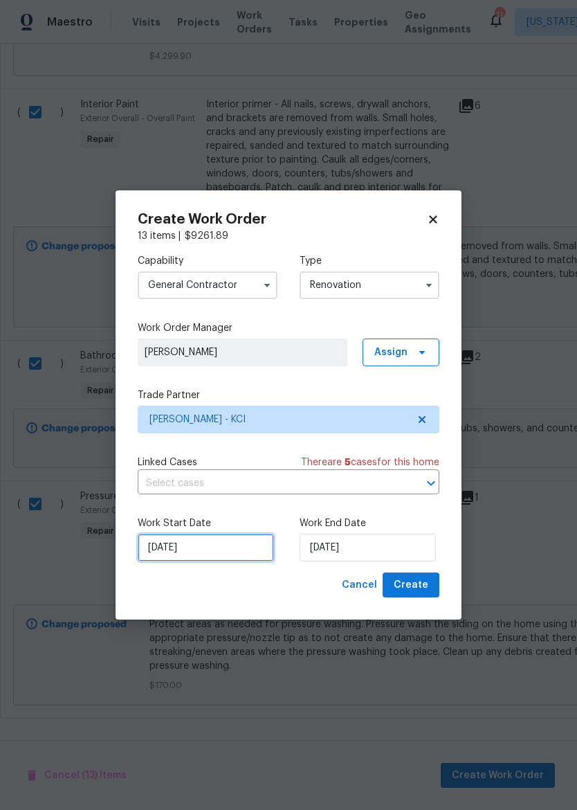
click at [236, 546] on input "8/29/2025" at bounding box center [206, 548] width 136 height 28
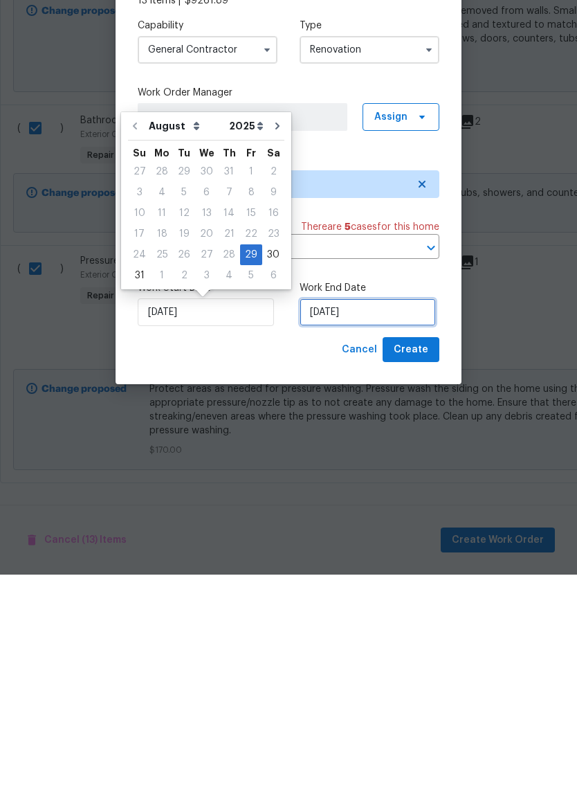
click at [386, 534] on input "8/29/2025" at bounding box center [368, 548] width 136 height 28
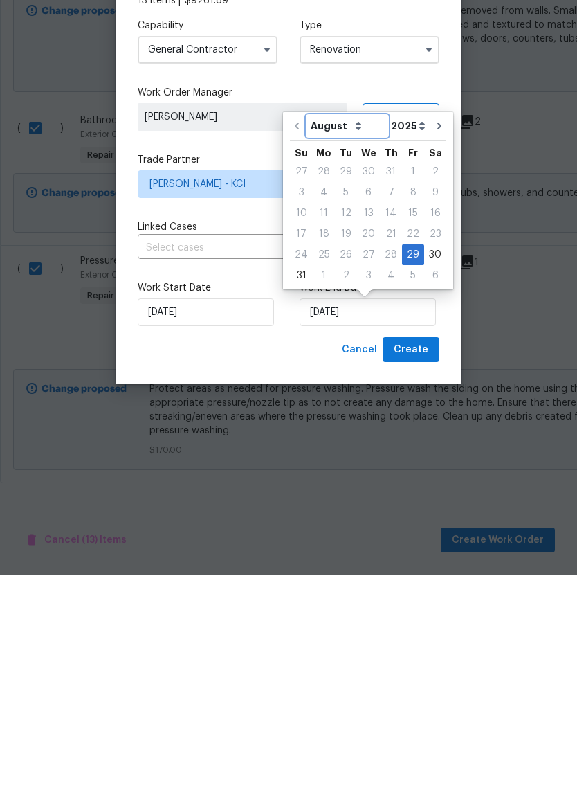
click at [354, 351] on select "August September October November December" at bounding box center [347, 361] width 80 height 21
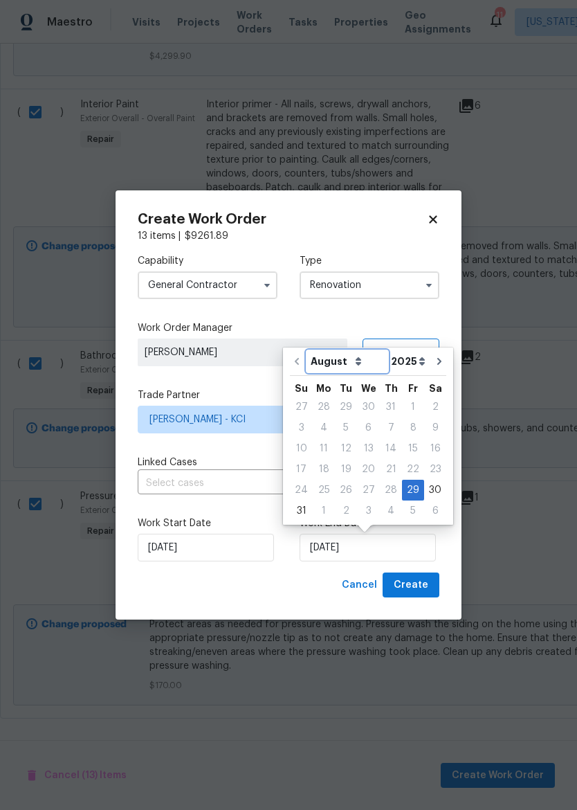
select select "8"
type input "9/29/2025"
select select "8"
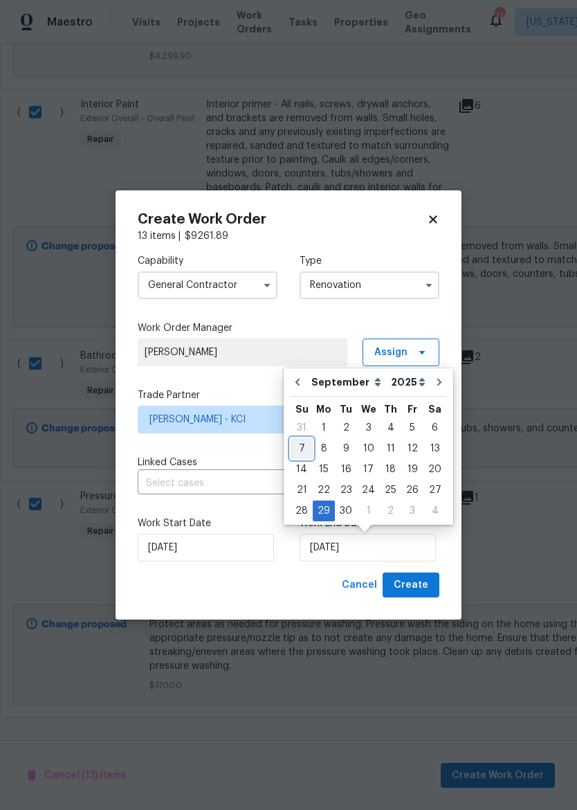
click at [310, 441] on div "7" at bounding box center [302, 448] width 22 height 19
type input "9/7/2025"
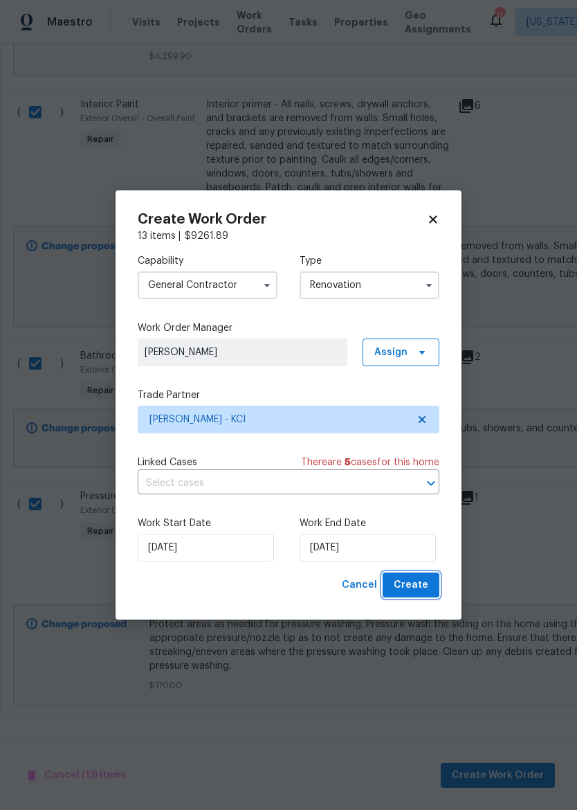
click at [417, 579] on span "Create" at bounding box center [411, 585] width 35 height 17
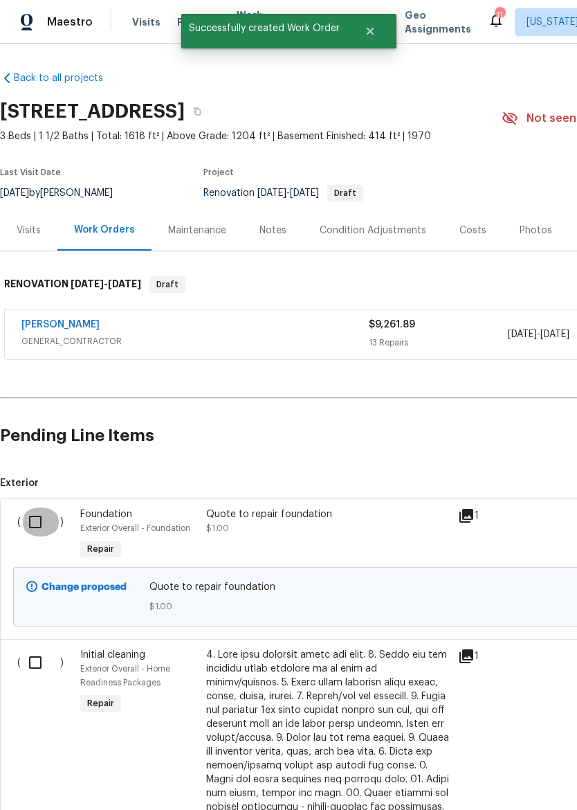
click at [35, 521] on input "checkbox" at bounding box center [40, 521] width 39 height 29
checkbox input "true"
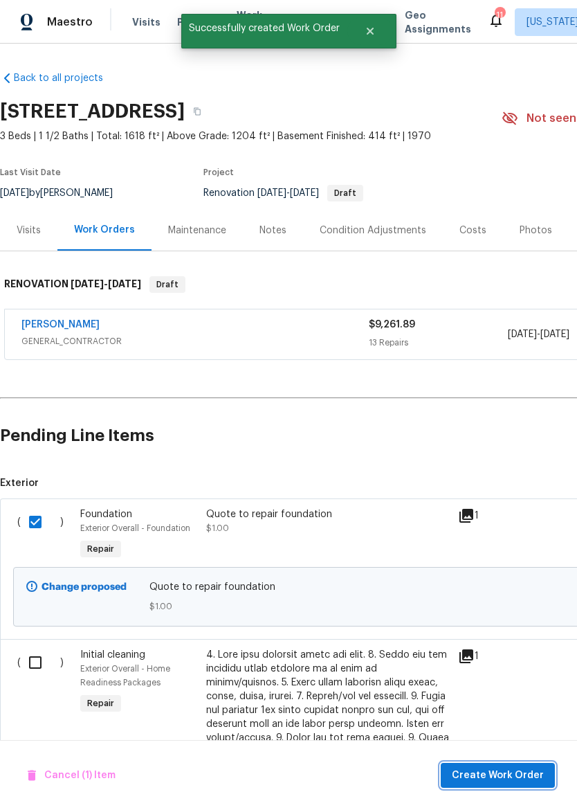
click at [530, 765] on button "Create Work Order" at bounding box center [498, 776] width 114 height 26
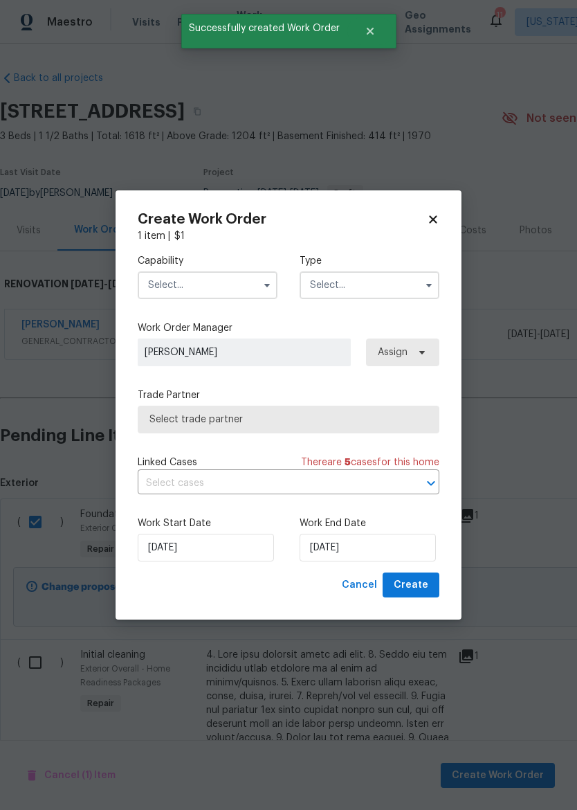
click at [235, 282] on input "text" at bounding box center [208, 285] width 140 height 28
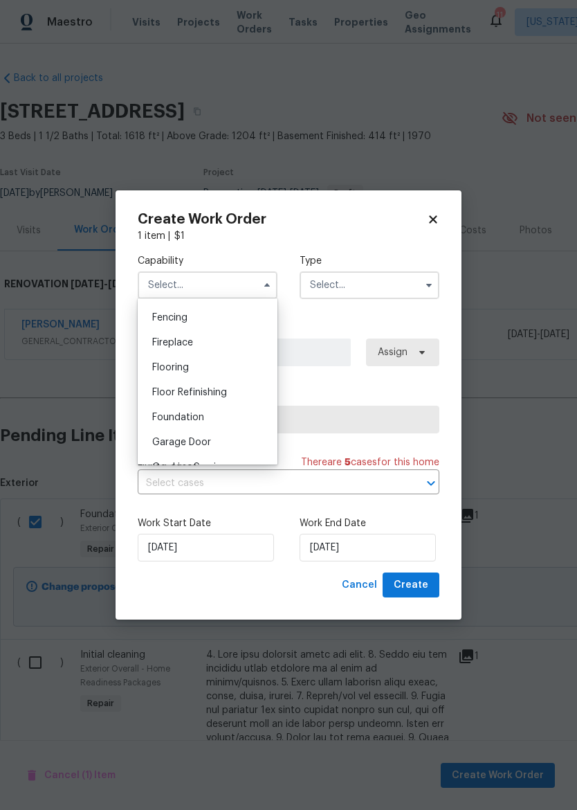
scroll to position [501, 0]
click at [243, 404] on div "Foundation" at bounding box center [207, 400] width 133 height 25
type input "Foundation"
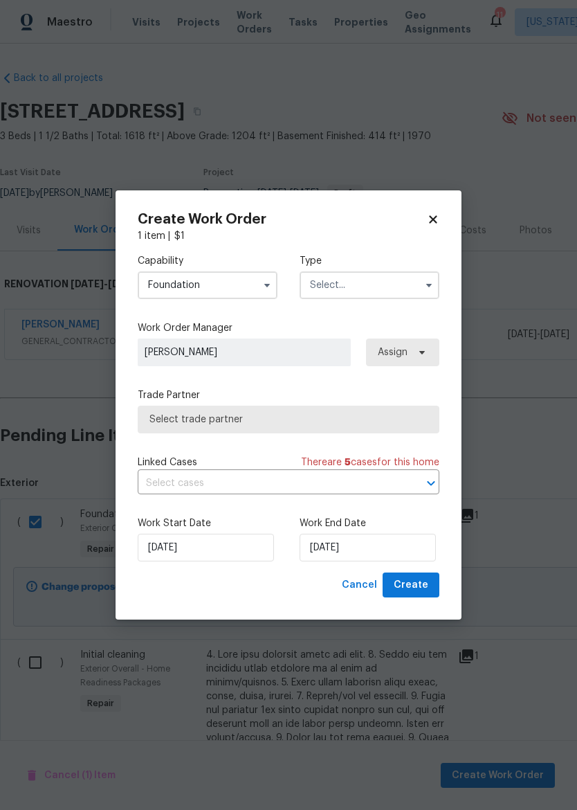
click at [388, 289] on input "text" at bounding box center [370, 285] width 140 height 28
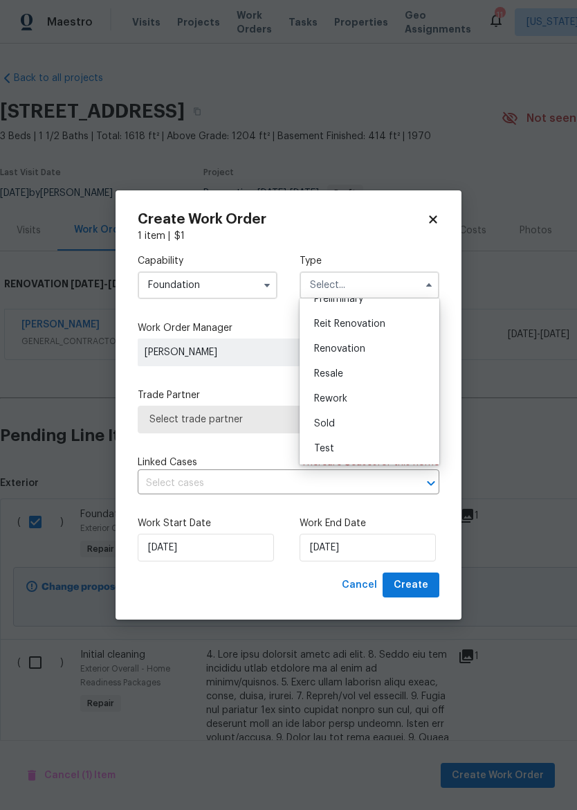
scroll to position [314, 0]
click at [384, 346] on div "Renovation" at bounding box center [369, 348] width 133 height 25
type input "Renovation"
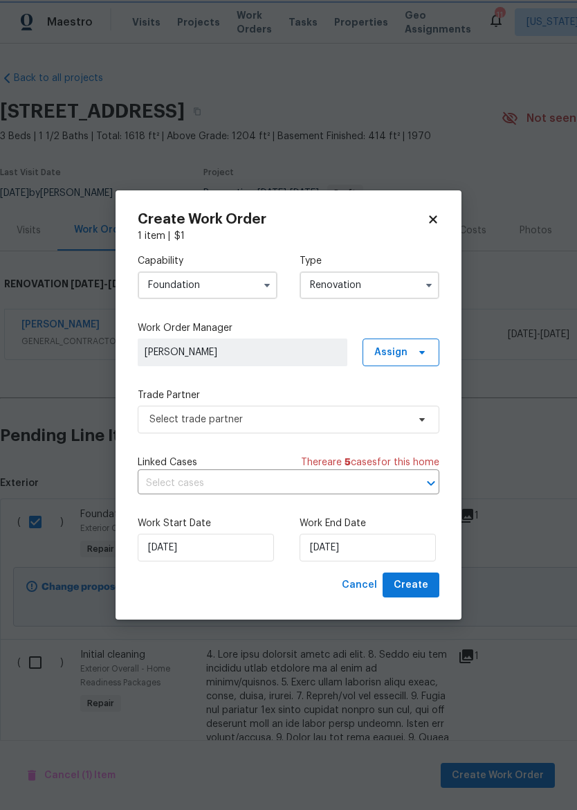
scroll to position [0, 0]
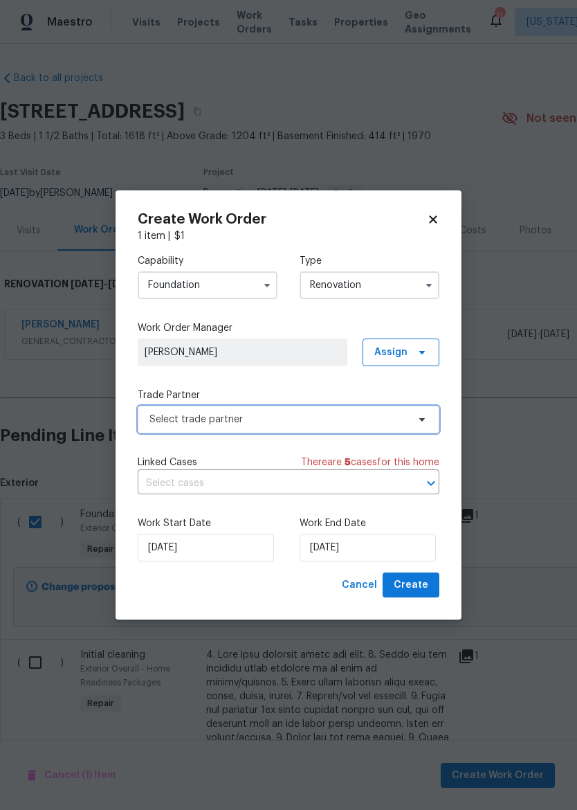
click at [338, 413] on span "Select trade partner" at bounding box center [279, 420] width 258 height 14
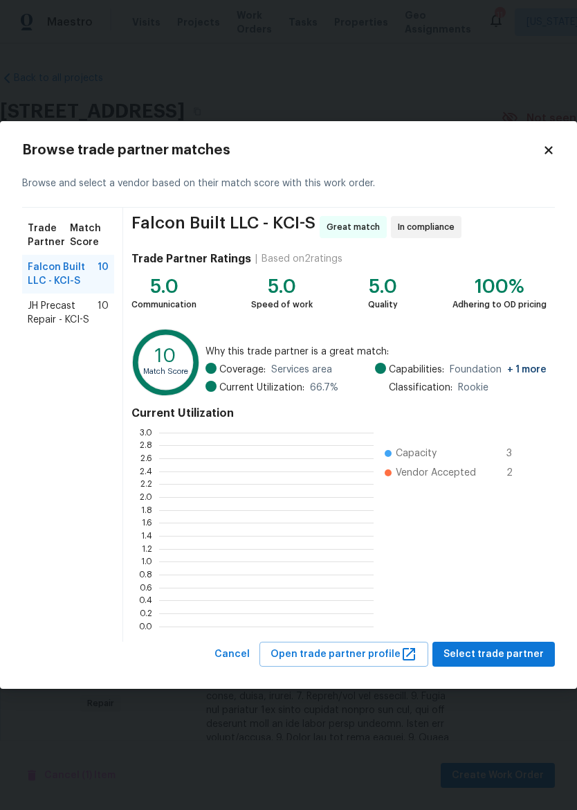
scroll to position [194, 215]
click at [520, 547] on ul "Capacity 3 Vendor Accepted 2" at bounding box center [457, 530] width 166 height 194
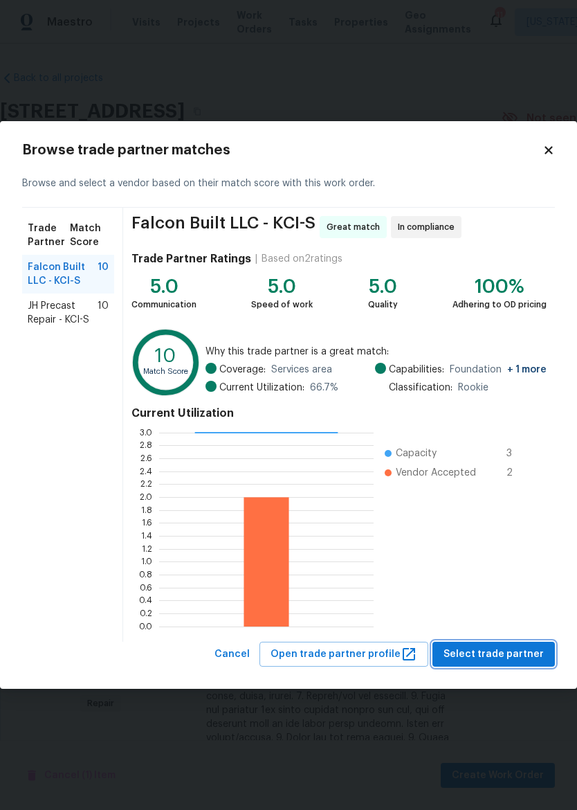
click at [505, 645] on button "Select trade partner" at bounding box center [494, 655] width 123 height 26
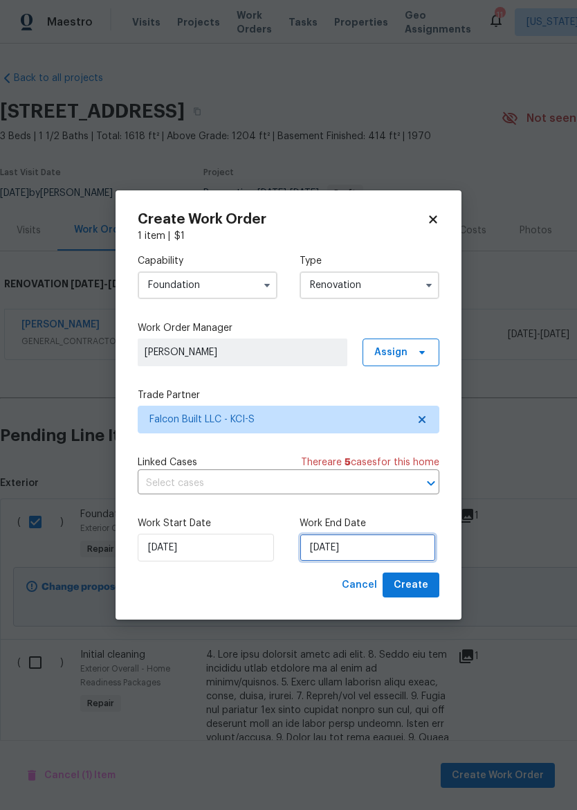
click at [379, 546] on input "8/29/2025" at bounding box center [368, 548] width 136 height 28
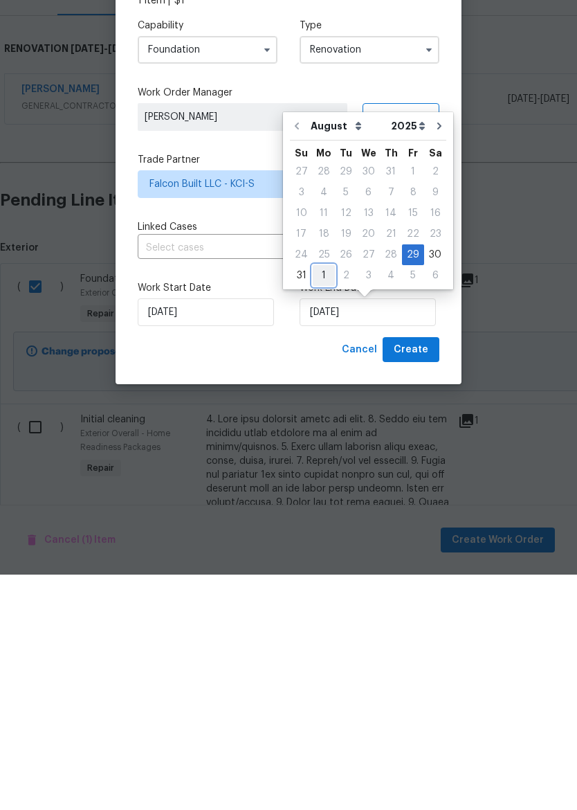
click at [330, 501] on div "1" at bounding box center [324, 510] width 22 height 19
type input "9/1/2025"
select select "8"
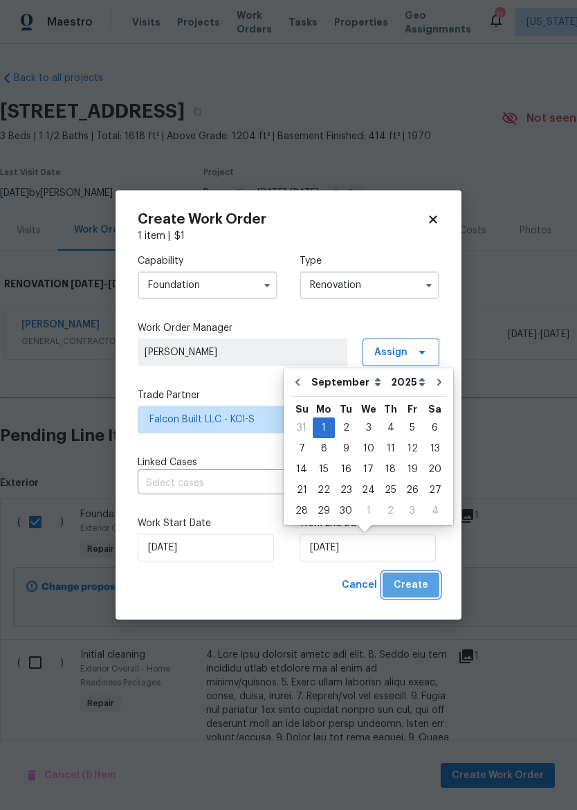
click at [424, 578] on span "Create" at bounding box center [411, 585] width 35 height 17
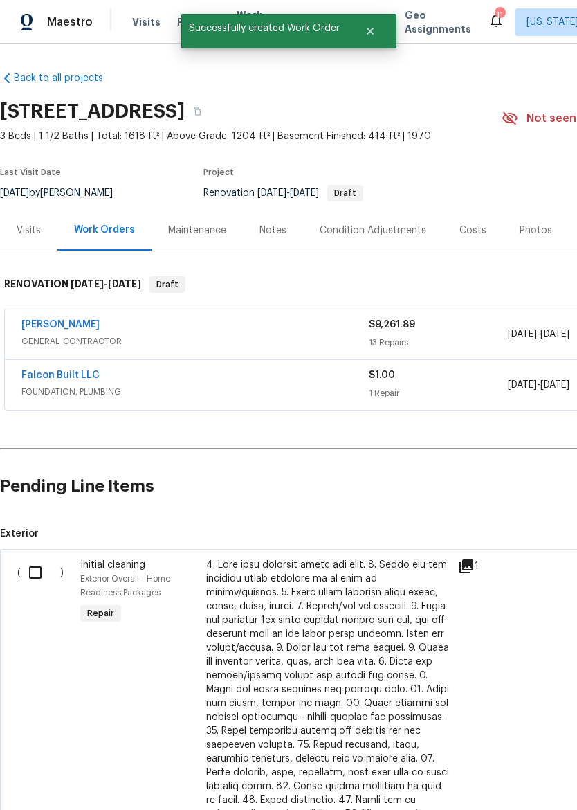
click at [30, 581] on input "checkbox" at bounding box center [40, 572] width 39 height 29
checkbox input "true"
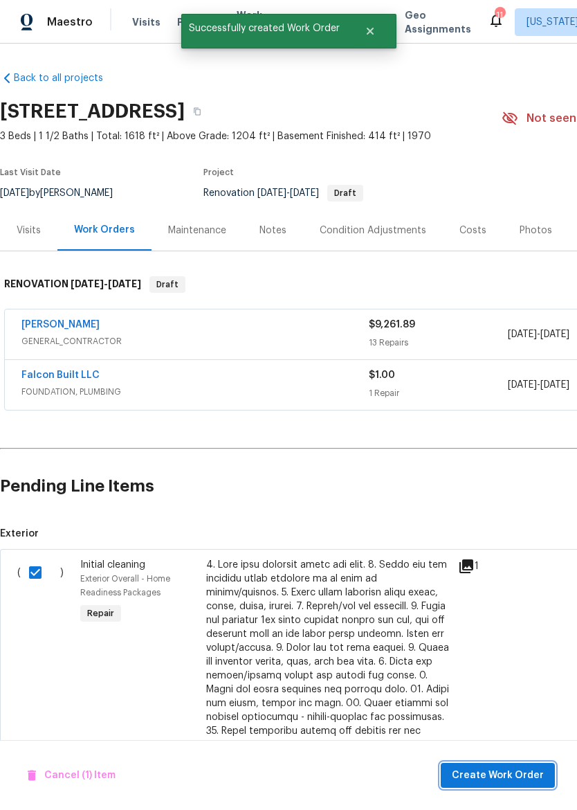
click at [503, 764] on button "Create Work Order" at bounding box center [498, 776] width 114 height 26
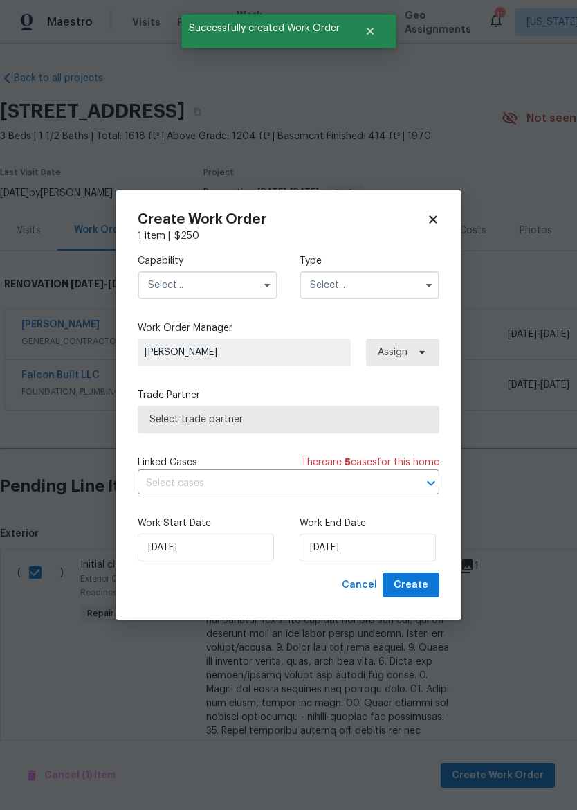
click at [240, 281] on input "text" at bounding box center [208, 285] width 140 height 28
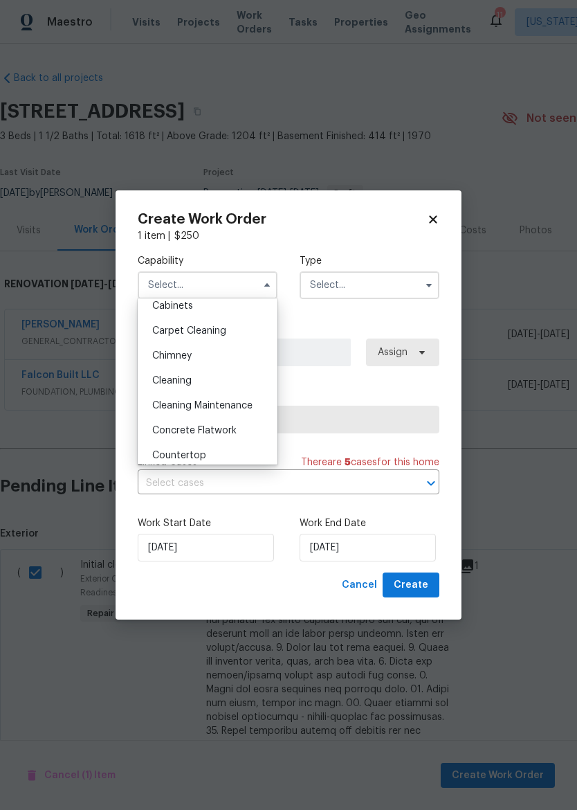
scroll to position [120, 0]
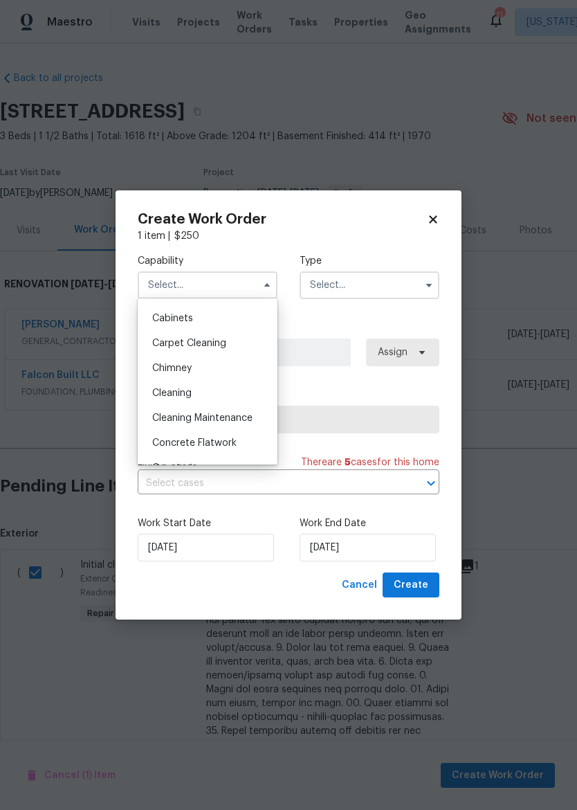
click at [240, 398] on div "Cleaning" at bounding box center [207, 393] width 133 height 25
type input "Cleaning"
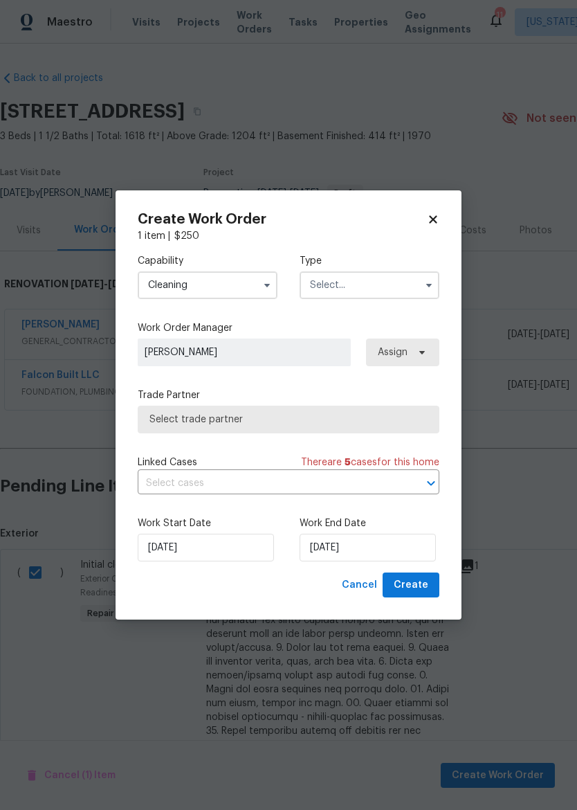
click at [402, 288] on input "text" at bounding box center [370, 285] width 140 height 28
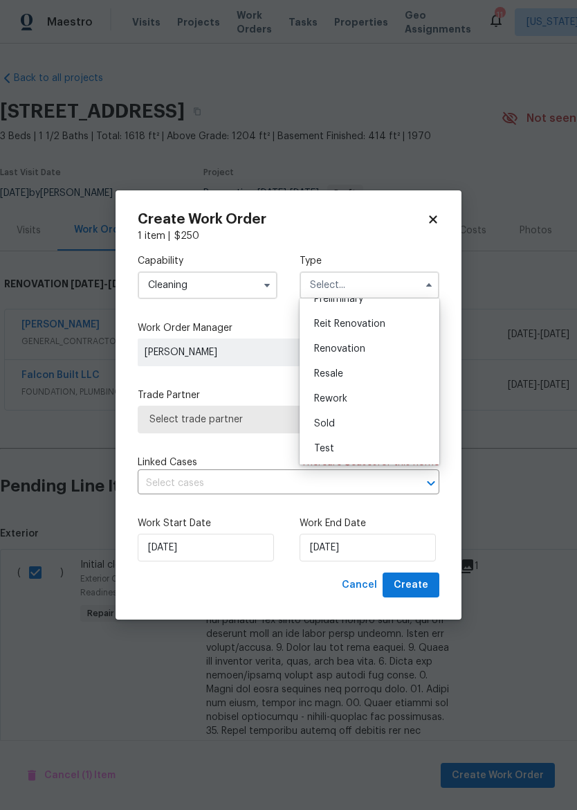
scroll to position [314, 0]
click at [390, 348] on div "Renovation" at bounding box center [369, 348] width 133 height 25
type input "Renovation"
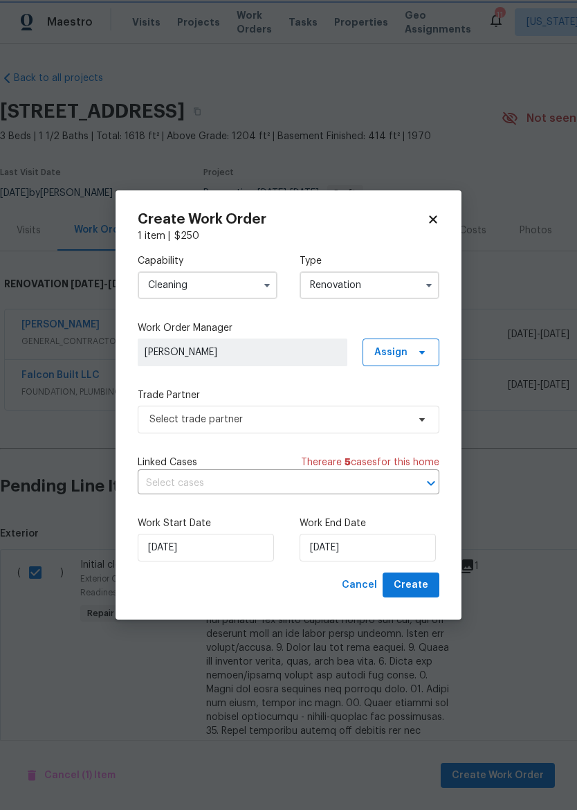
scroll to position [0, 0]
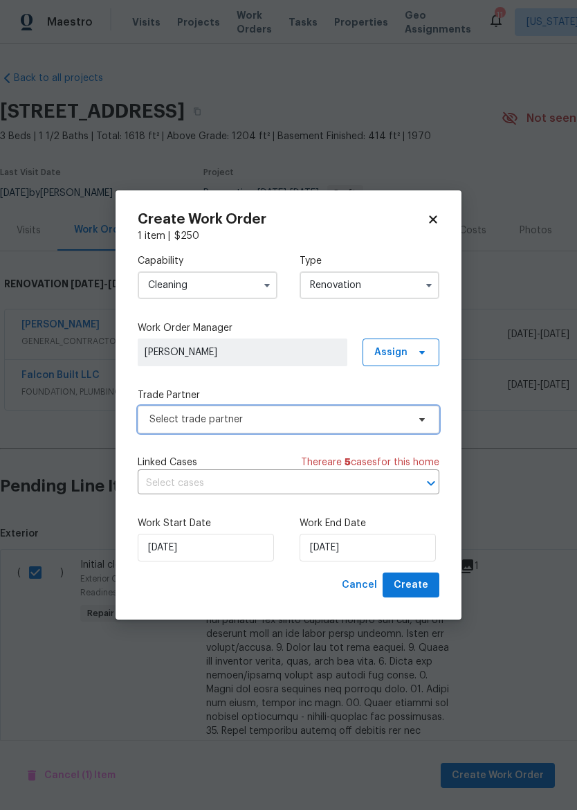
click at [313, 423] on span "Select trade partner" at bounding box center [279, 420] width 258 height 14
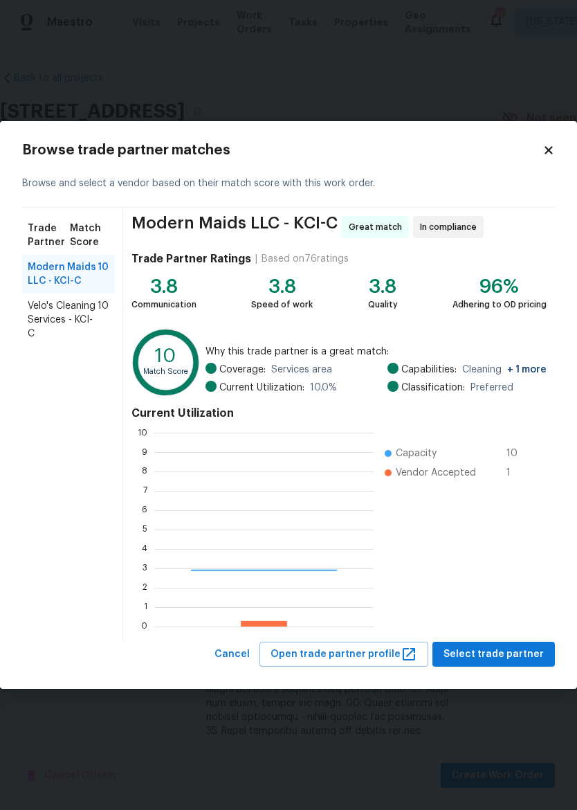
scroll to position [194, 219]
click at [39, 317] on span "Velo's Cleaning Services - KCI-C" at bounding box center [63, 320] width 70 height 42
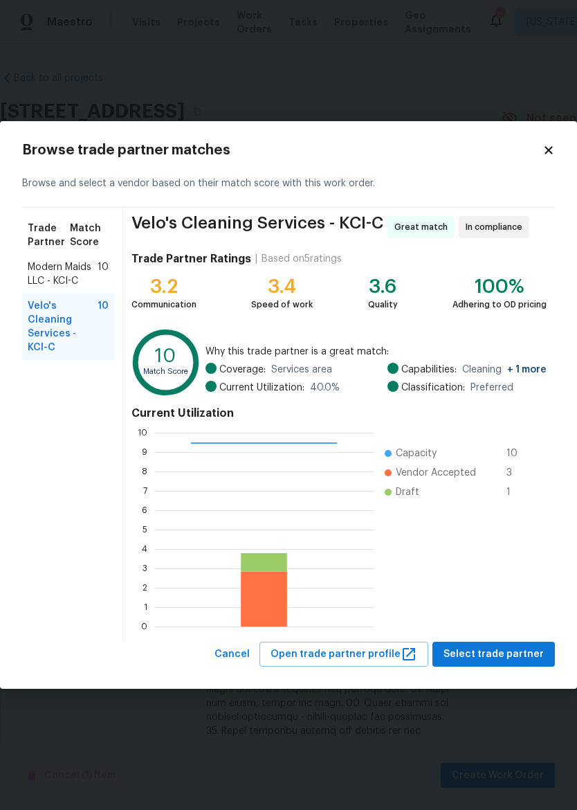
click at [500, 653] on span "Select trade partner" at bounding box center [494, 654] width 100 height 17
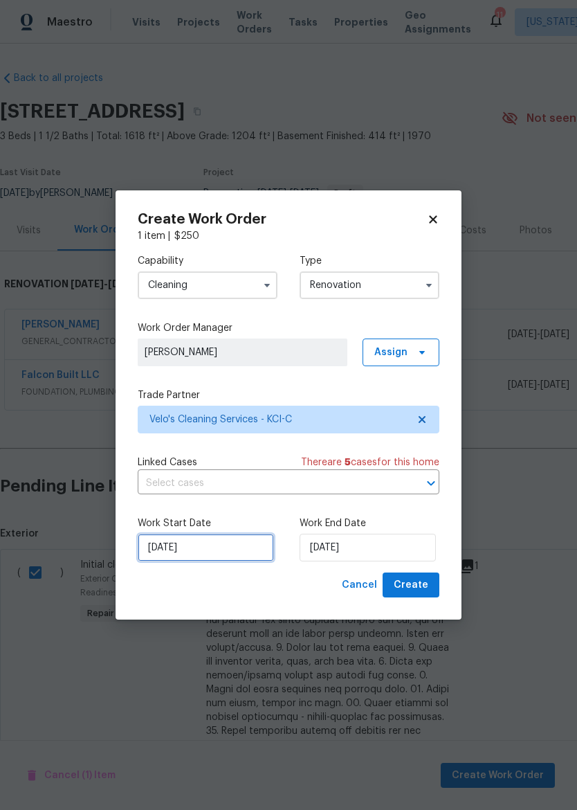
click at [240, 535] on input "8/29/2025" at bounding box center [206, 548] width 136 height 28
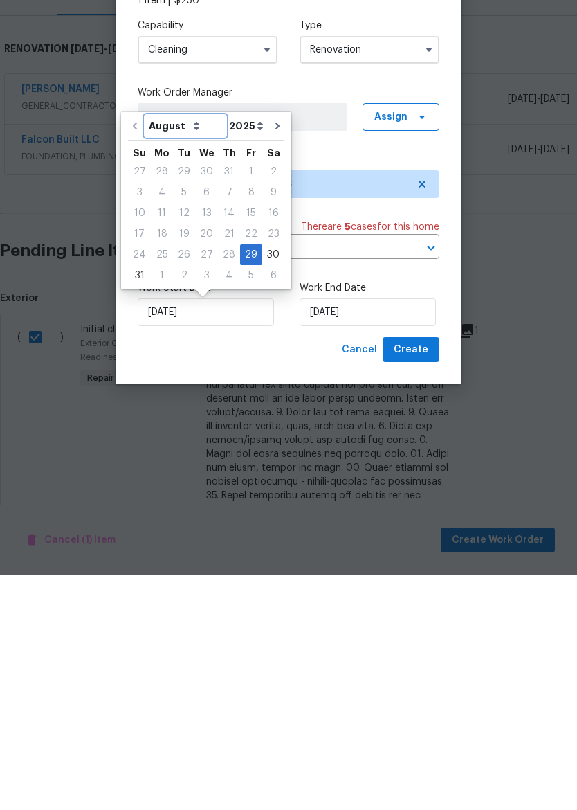
click at [179, 351] on select "August September October November December" at bounding box center [185, 361] width 80 height 21
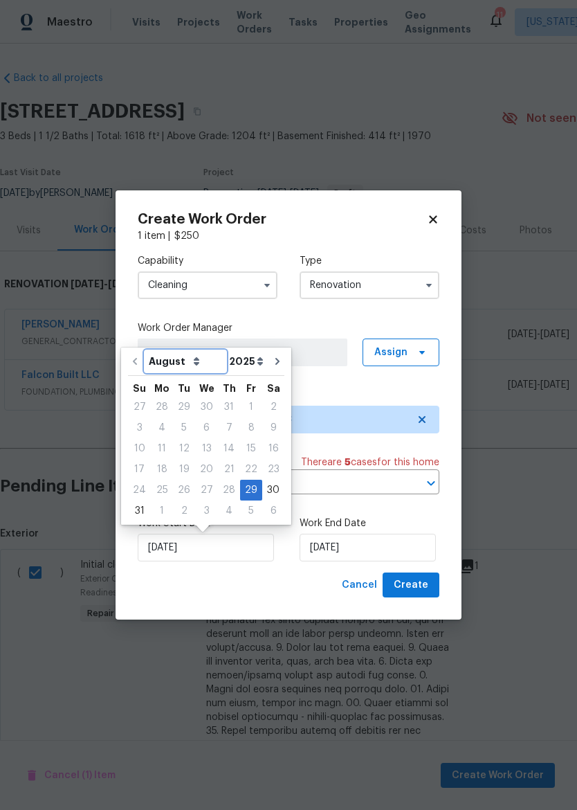
select select "8"
type input "9/29/2025"
select select "8"
type input "9/29/2025"
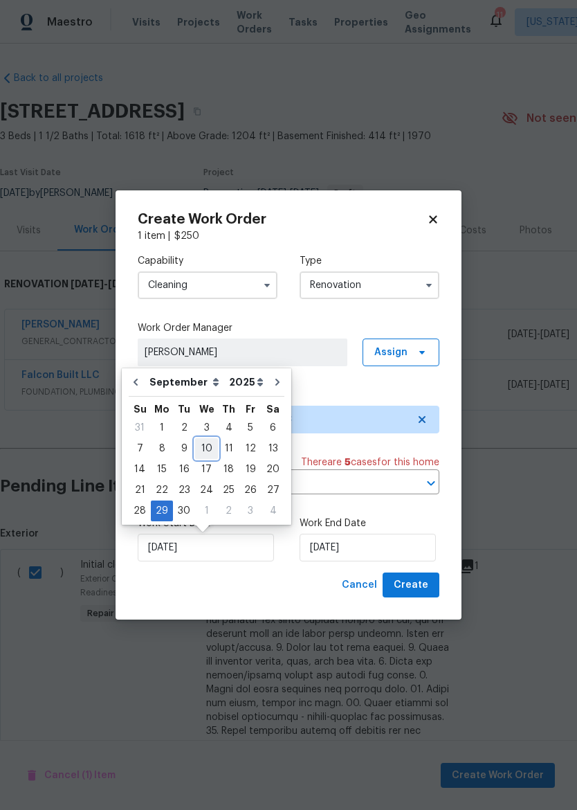
click at [209, 442] on div "10" at bounding box center [206, 448] width 23 height 19
type input "9/10/2025"
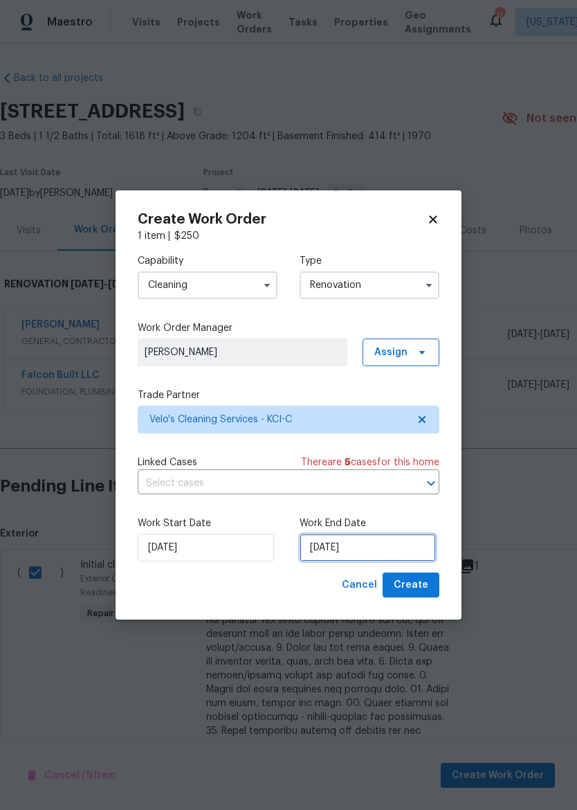
click at [383, 542] on input "9/29/2025" at bounding box center [368, 548] width 136 height 28
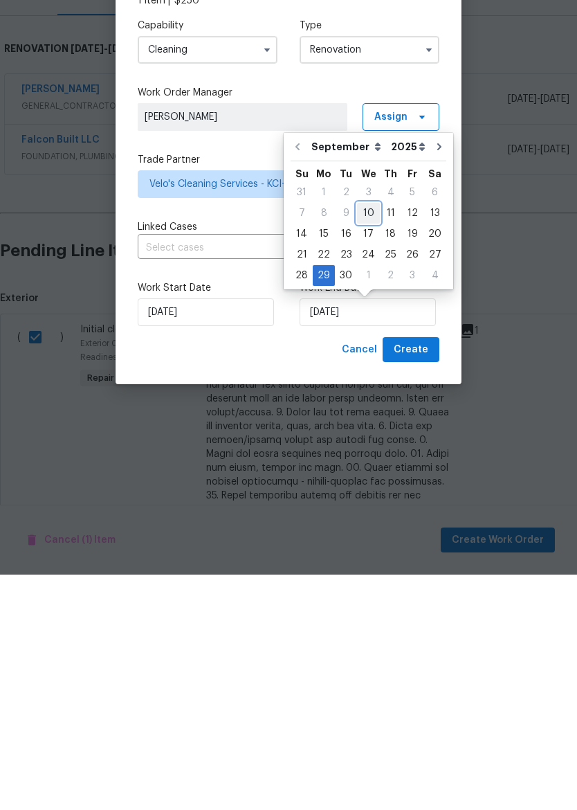
click at [375, 439] on div "10" at bounding box center [368, 448] width 23 height 19
type input "9/10/2025"
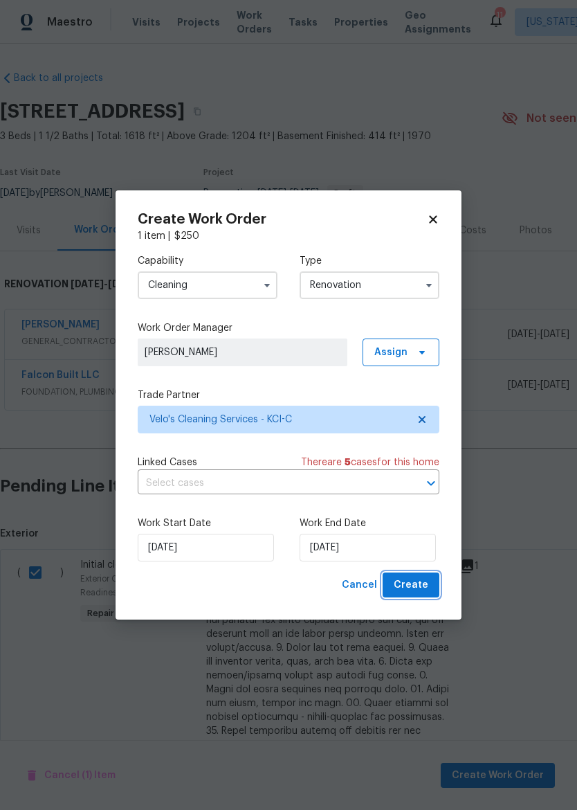
click at [415, 584] on span "Create" at bounding box center [411, 585] width 35 height 17
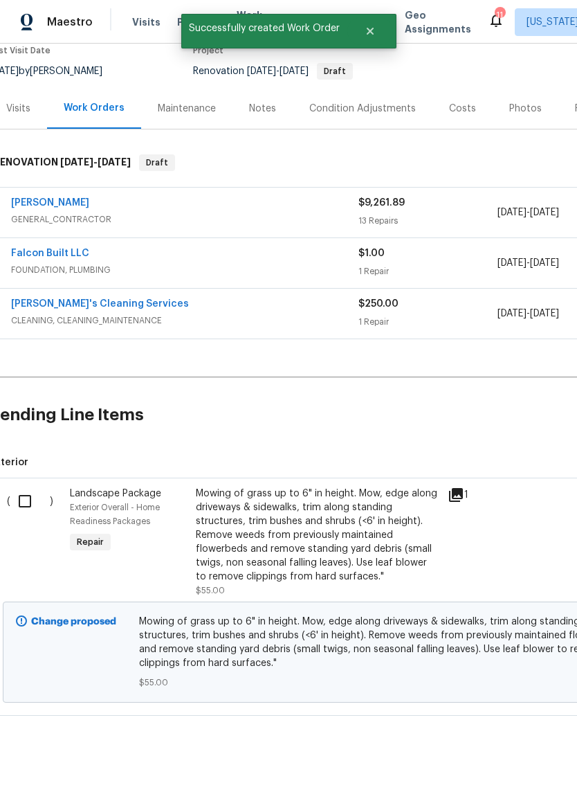
scroll to position [122, 13]
click at [24, 495] on input "checkbox" at bounding box center [27, 501] width 39 height 29
checkbox input "true"
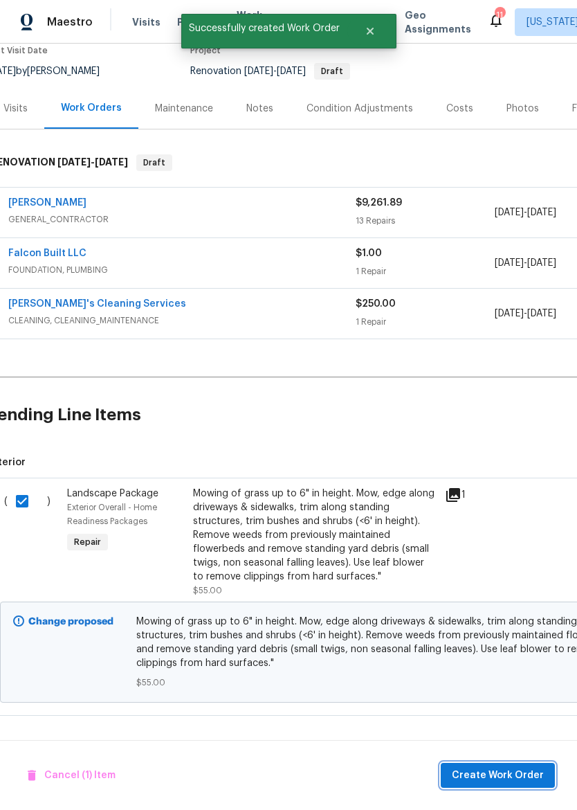
click at [495, 773] on span "Create Work Order" at bounding box center [498, 775] width 92 height 17
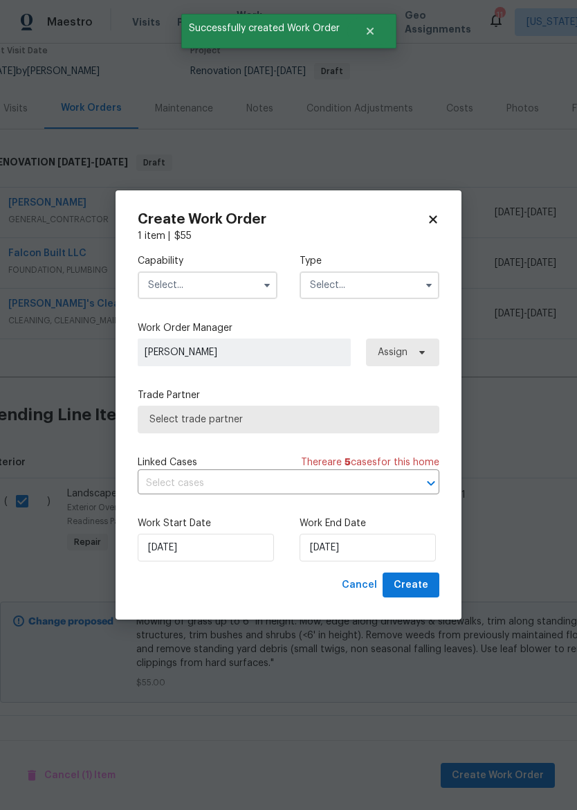
click at [223, 279] on input "text" at bounding box center [208, 285] width 140 height 28
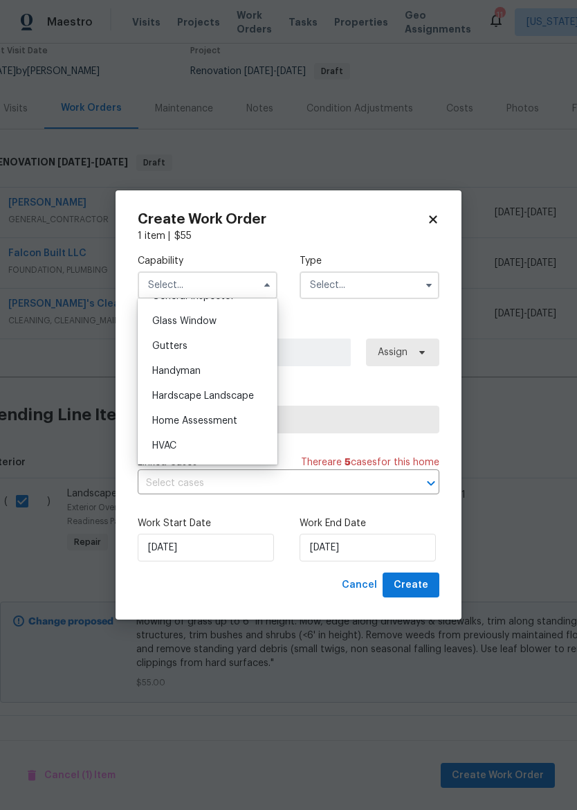
scroll to position [708, 0]
click at [247, 396] on span "Hardscape Landscape" at bounding box center [203, 393] width 102 height 10
type input "Hardscape Landscape"
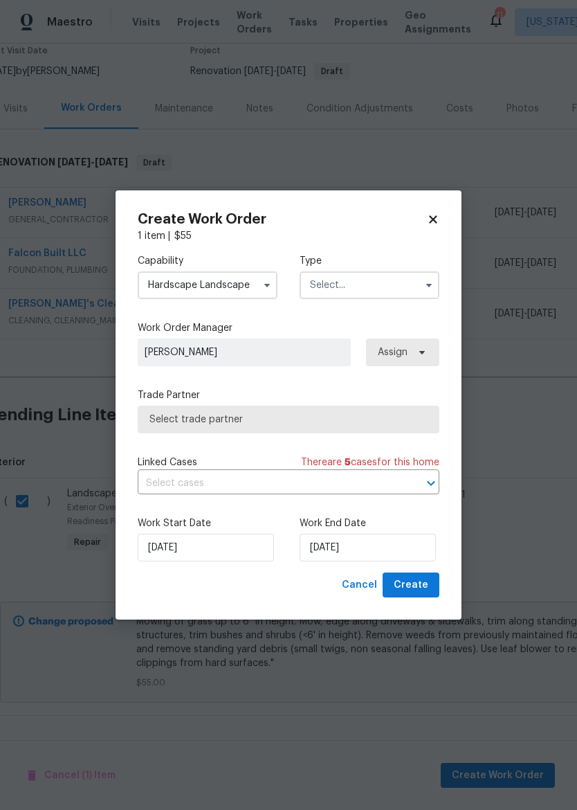
click at [413, 282] on input "text" at bounding box center [370, 285] width 140 height 28
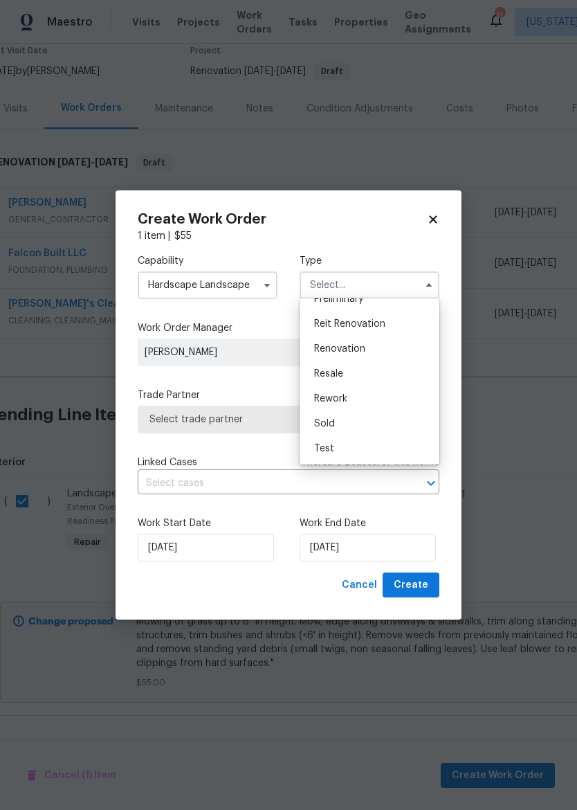
scroll to position [314, 0]
click at [387, 348] on div "Renovation" at bounding box center [369, 348] width 133 height 25
type input "Renovation"
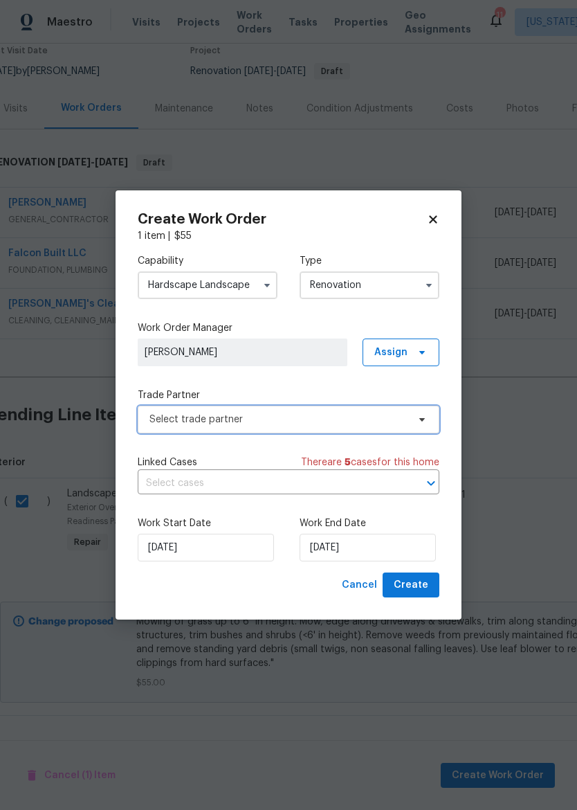
click at [351, 414] on span "Select trade partner" at bounding box center [279, 420] width 258 height 14
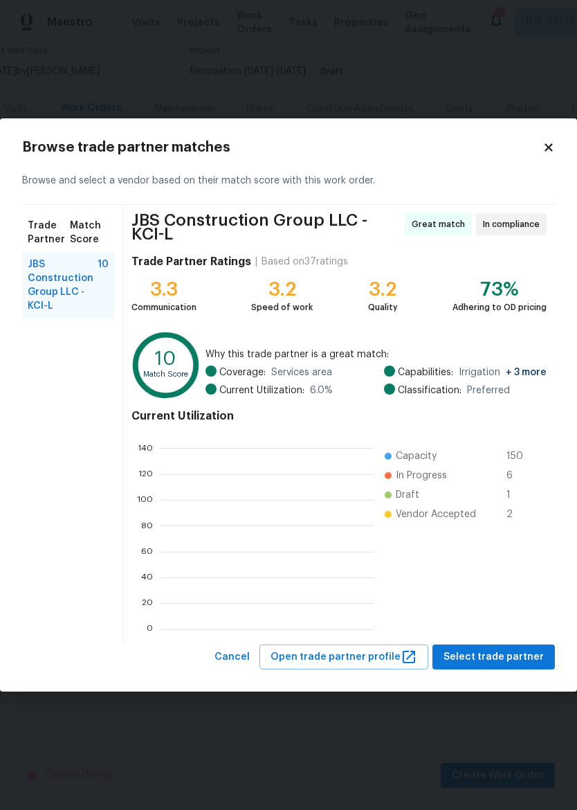
scroll to position [194, 214]
click at [510, 653] on span "Select trade partner" at bounding box center [494, 657] width 100 height 17
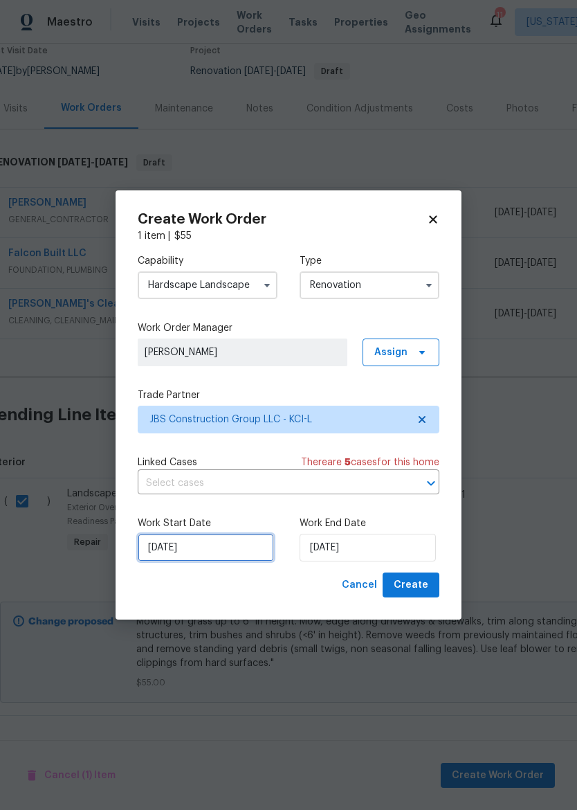
click at [224, 551] on input "8/29/2025" at bounding box center [206, 548] width 136 height 28
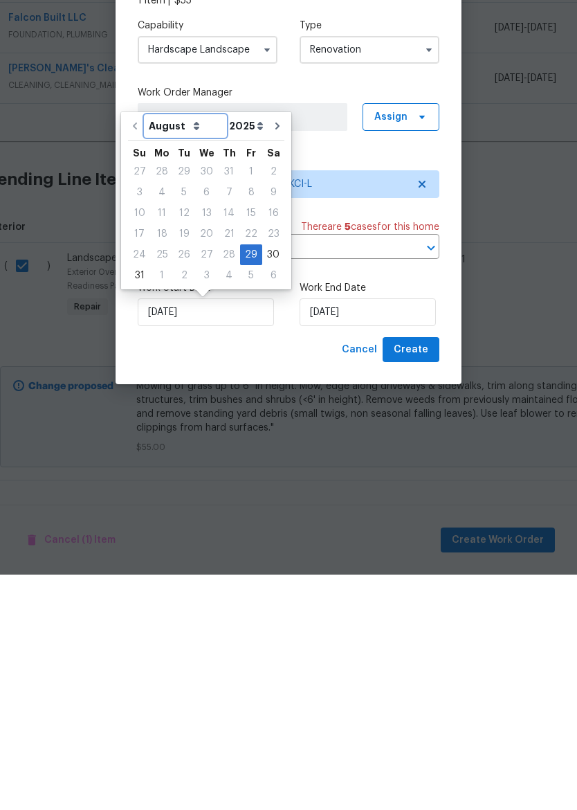
click at [192, 351] on select "August September October November December" at bounding box center [185, 361] width 80 height 21
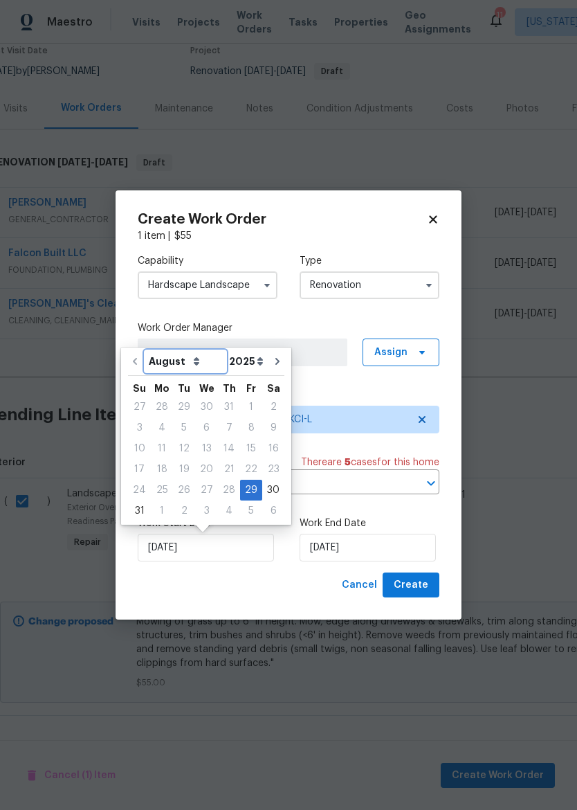
select select "8"
type input "9/29/2025"
select select "8"
type input "9/29/2025"
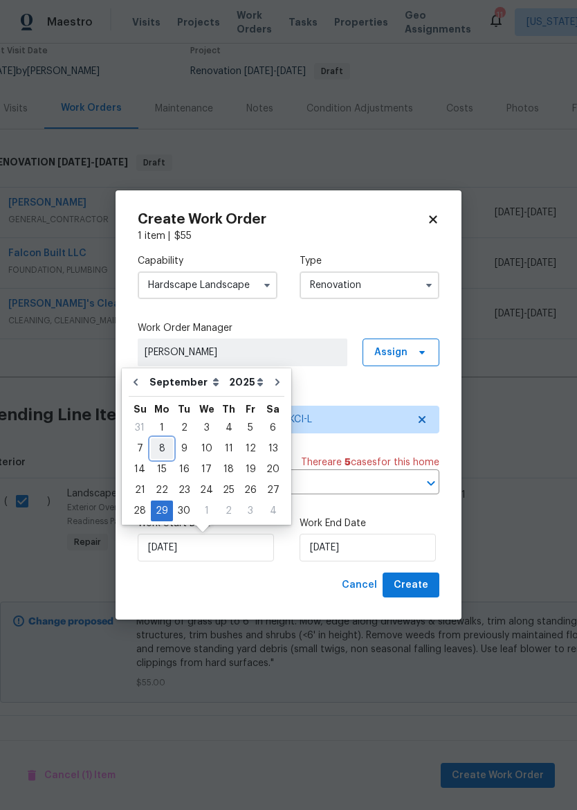
click at [168, 443] on div "8" at bounding box center [162, 448] width 22 height 19
type input "9/8/2025"
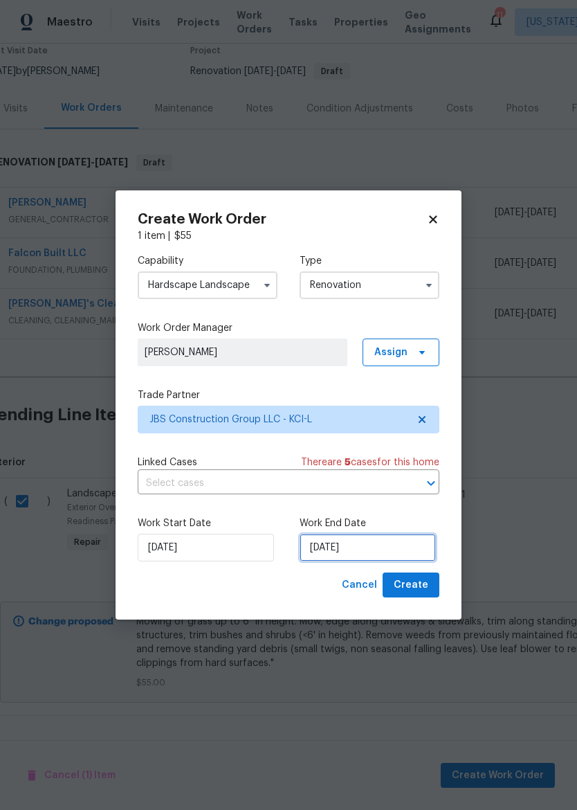
click at [343, 541] on input "9/29/2025" at bounding box center [368, 548] width 136 height 28
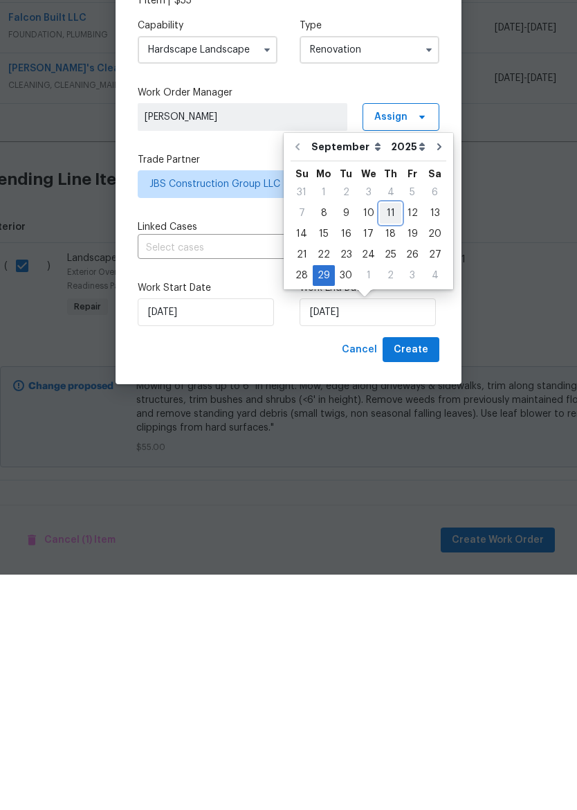
click at [389, 439] on div "11" at bounding box center [390, 448] width 21 height 19
type input "9/11/2025"
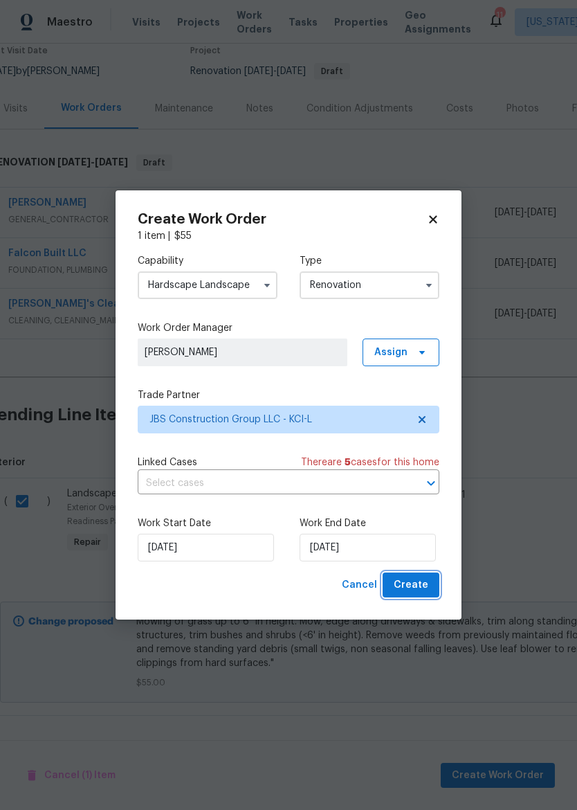
click at [426, 573] on button "Create" at bounding box center [411, 586] width 57 height 26
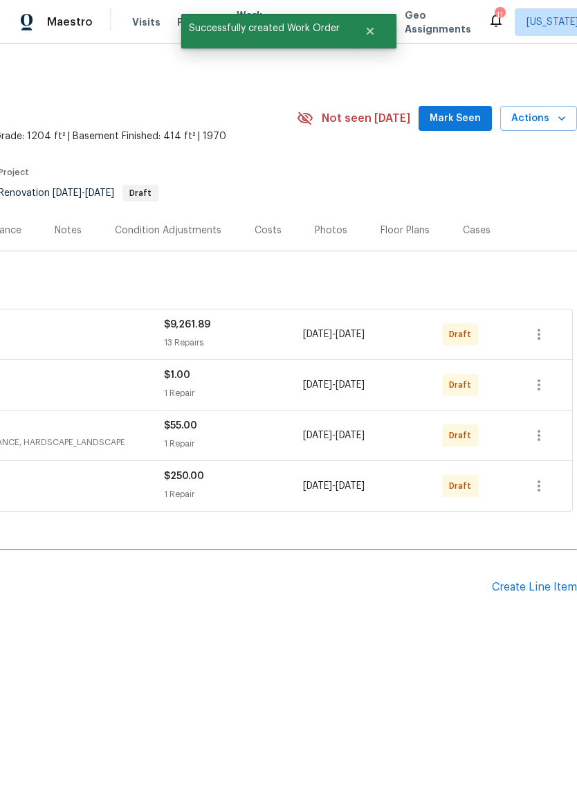
scroll to position [0, 205]
click at [539, 339] on icon "button" at bounding box center [539, 334] width 3 height 11
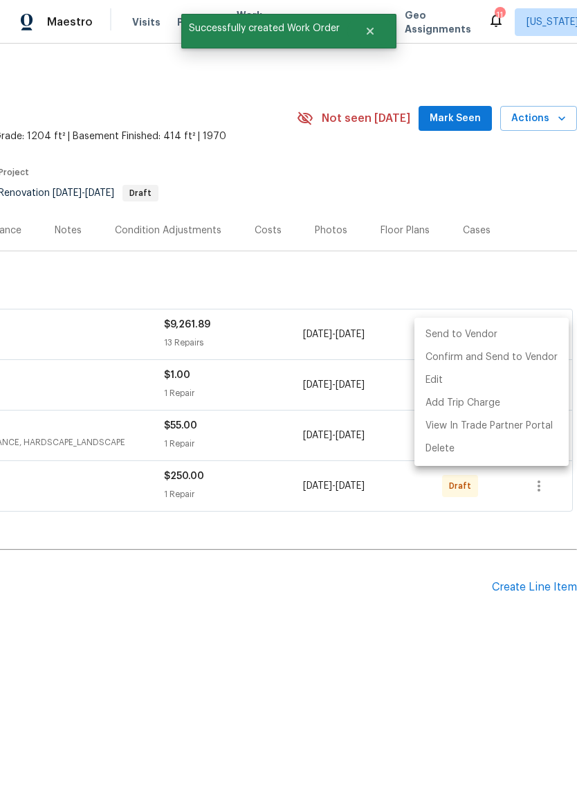
click at [507, 336] on li "Send to Vendor" at bounding box center [492, 334] width 154 height 23
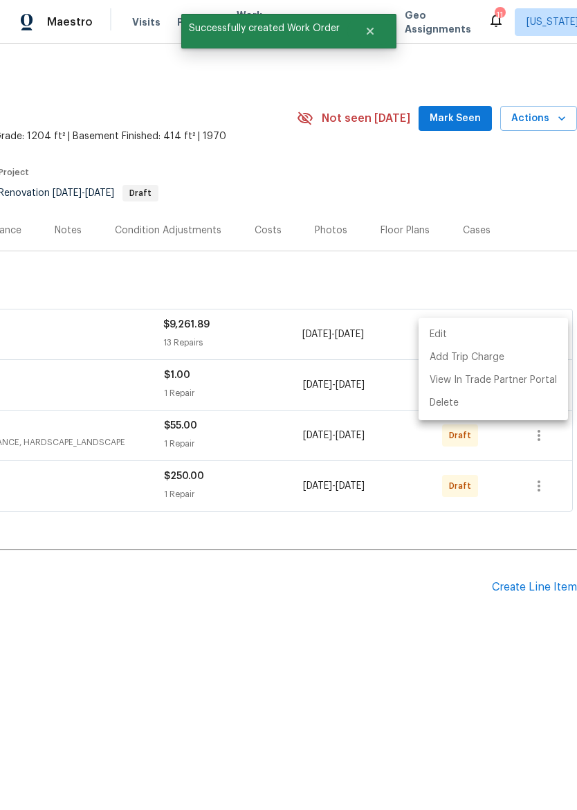
click at [456, 617] on div at bounding box center [288, 405] width 577 height 810
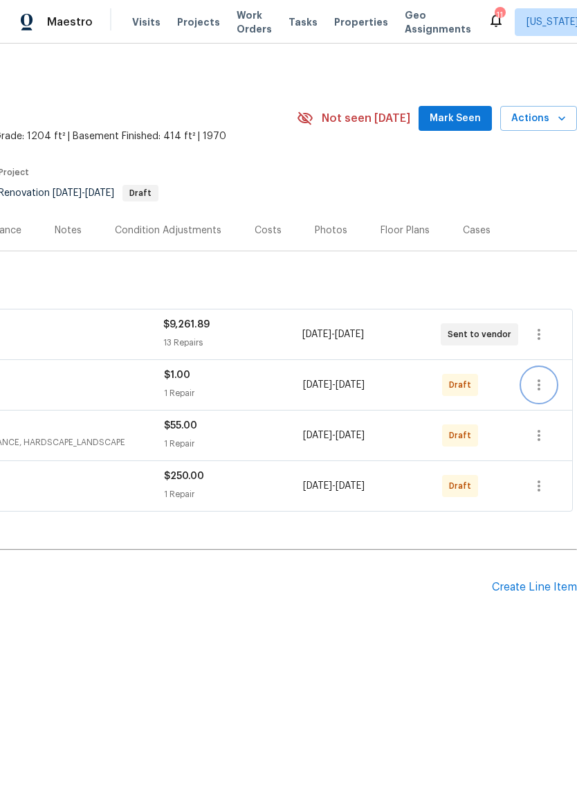
click at [545, 387] on icon "button" at bounding box center [539, 385] width 17 height 17
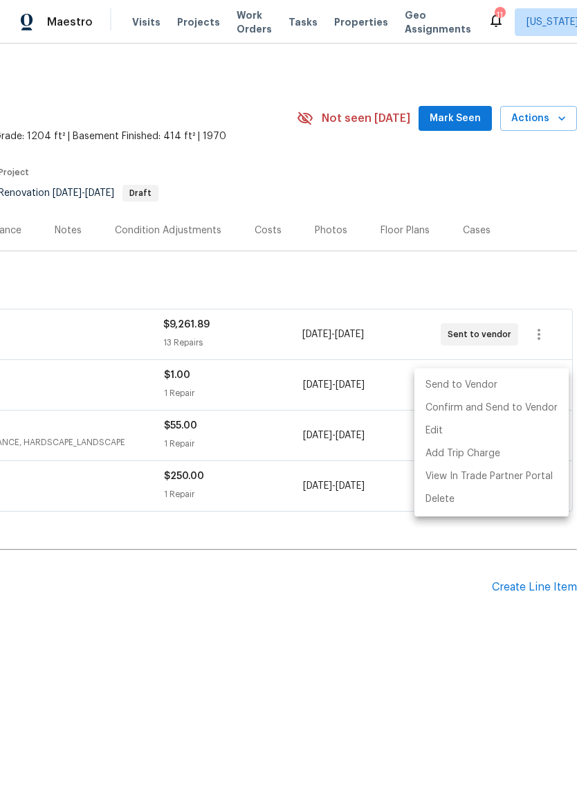
click at [521, 388] on li "Send to Vendor" at bounding box center [492, 385] width 154 height 23
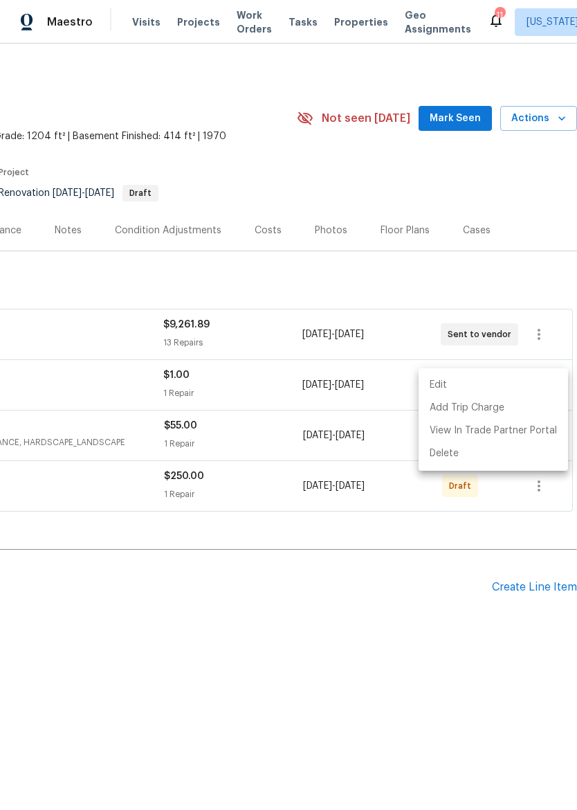
click at [432, 597] on div at bounding box center [288, 405] width 577 height 810
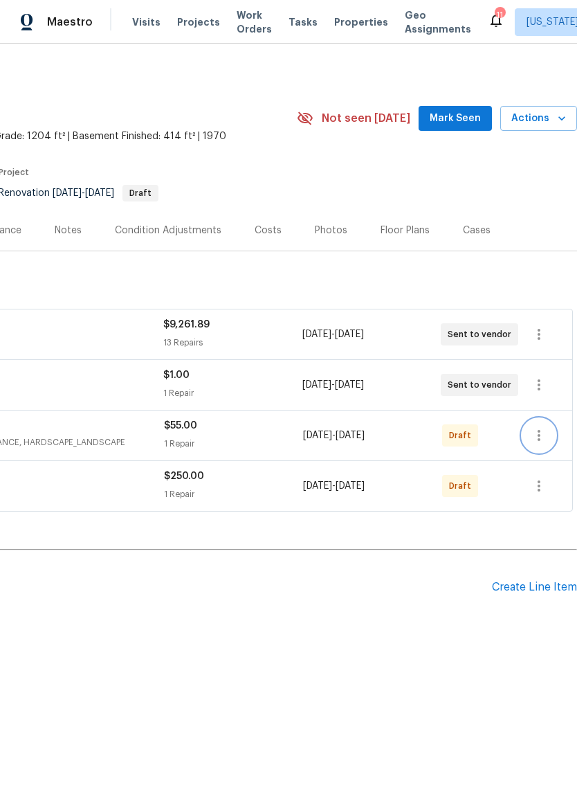
click at [549, 433] on button "button" at bounding box center [539, 435] width 33 height 33
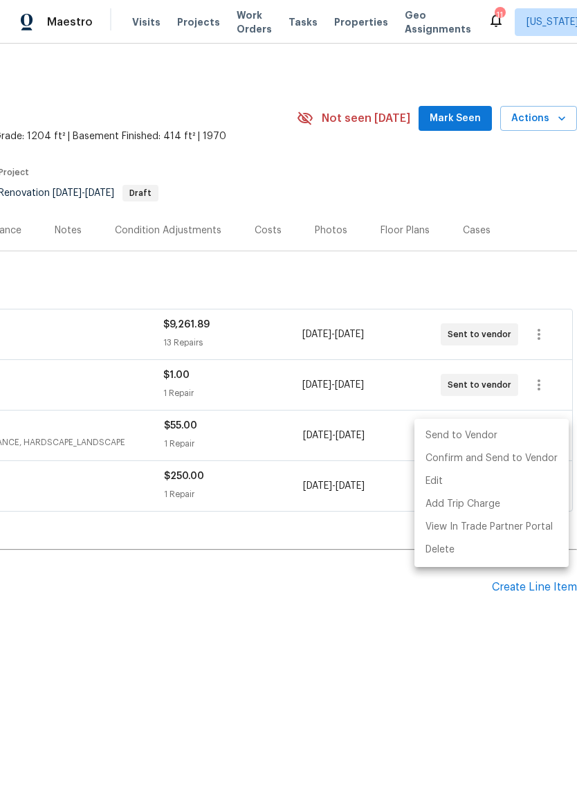
click at [519, 439] on li "Send to Vendor" at bounding box center [492, 435] width 154 height 23
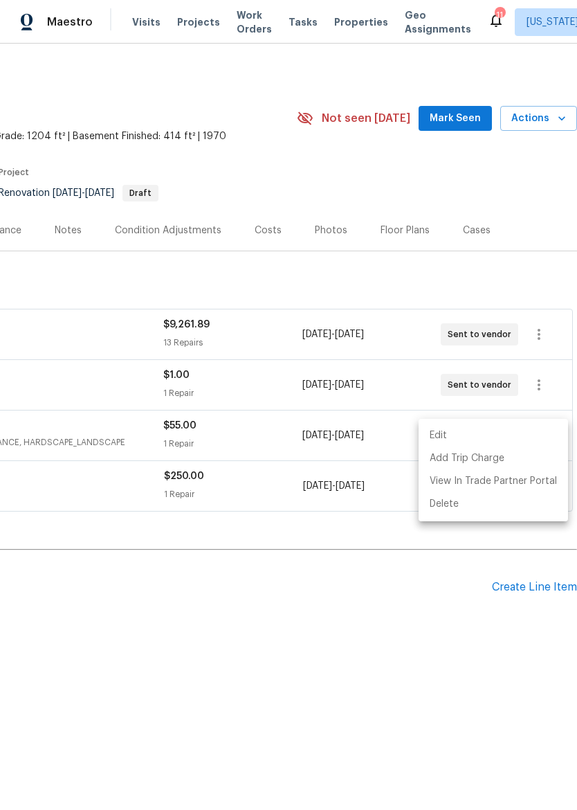
click at [428, 611] on div at bounding box center [288, 405] width 577 height 810
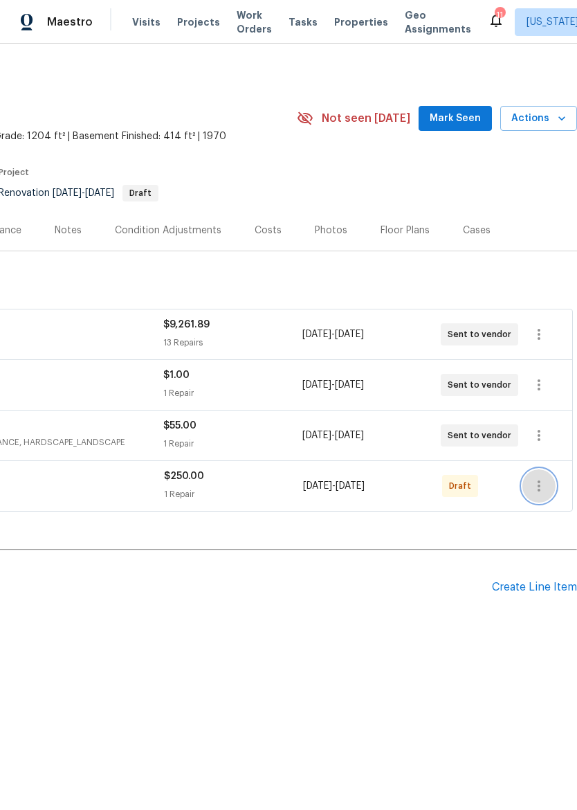
click at [547, 484] on icon "button" at bounding box center [539, 486] width 17 height 17
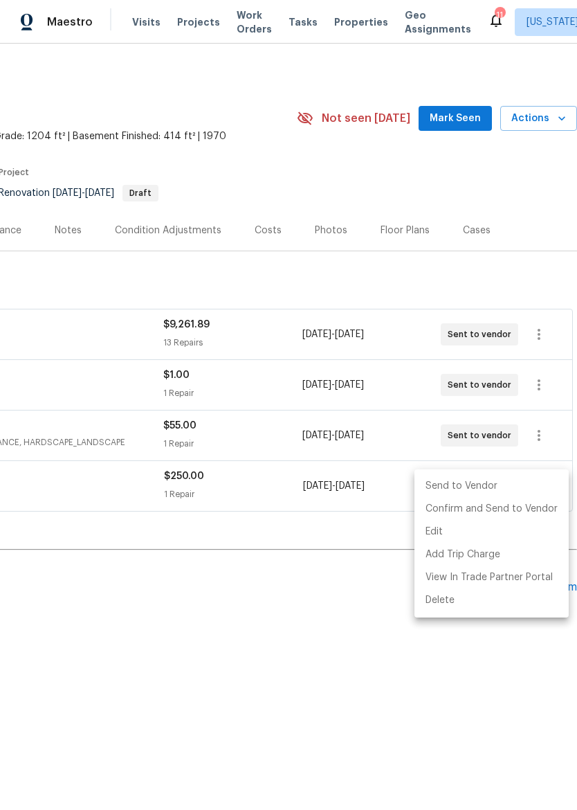
click at [505, 489] on li "Send to Vendor" at bounding box center [492, 486] width 154 height 23
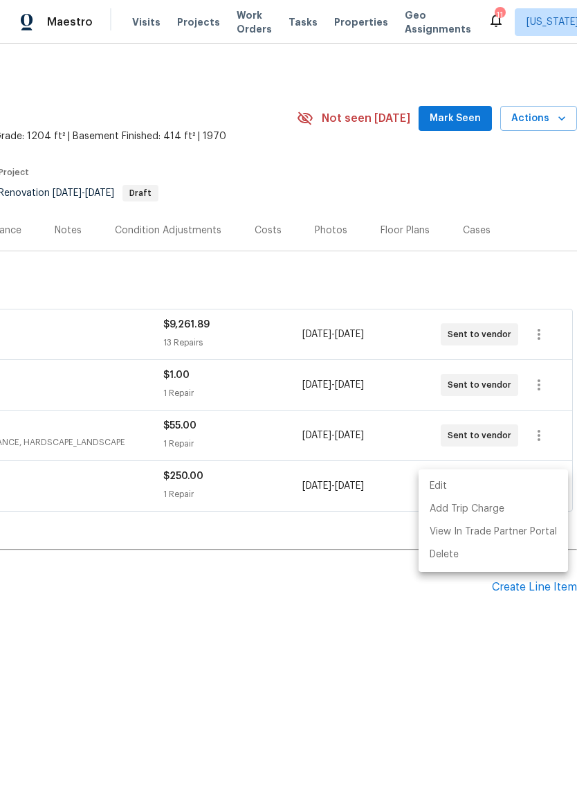
click at [390, 642] on div at bounding box center [288, 405] width 577 height 810
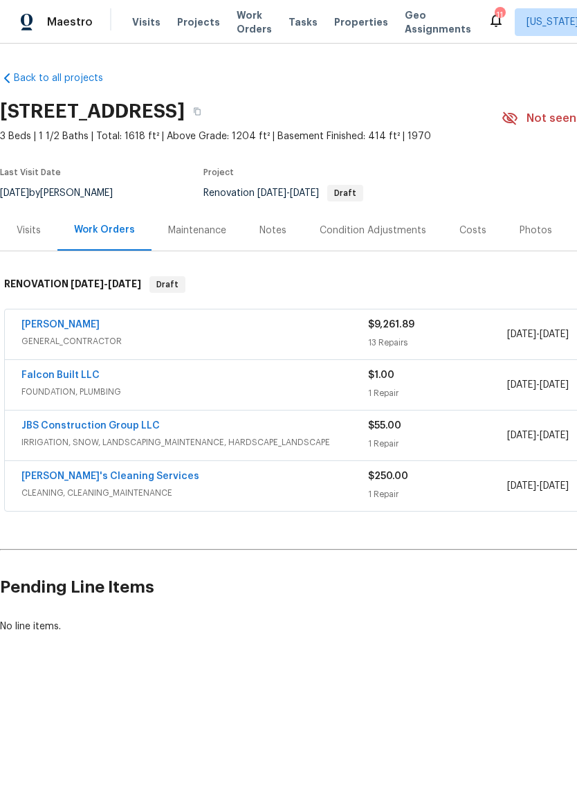
scroll to position [0, 0]
click at [344, 26] on span "Properties" at bounding box center [361, 22] width 54 height 14
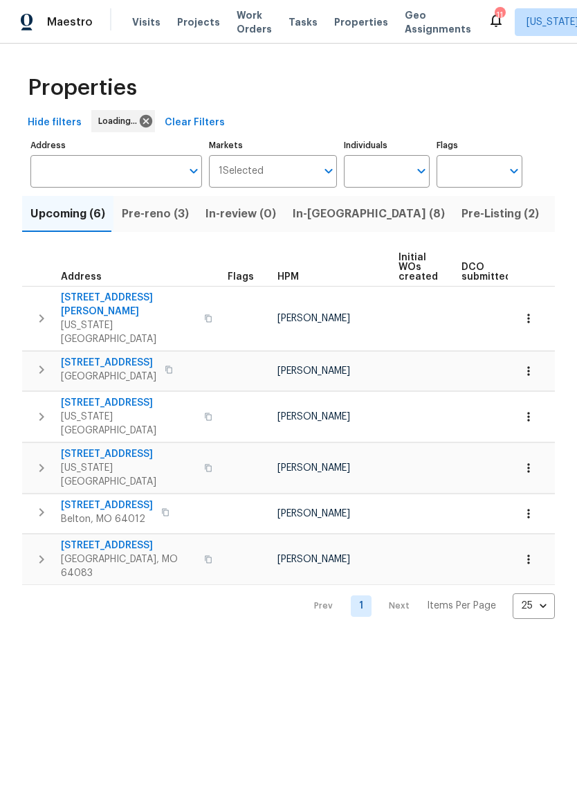
click at [166, 211] on span "Pre-reno (3)" at bounding box center [155, 213] width 67 height 19
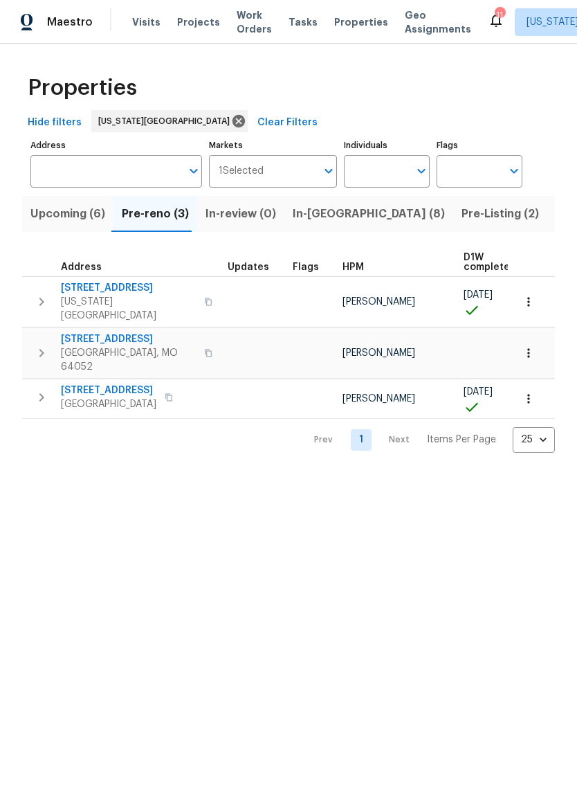
click at [81, 296] on span "Kansas City, MO 64152" at bounding box center [128, 309] width 135 height 28
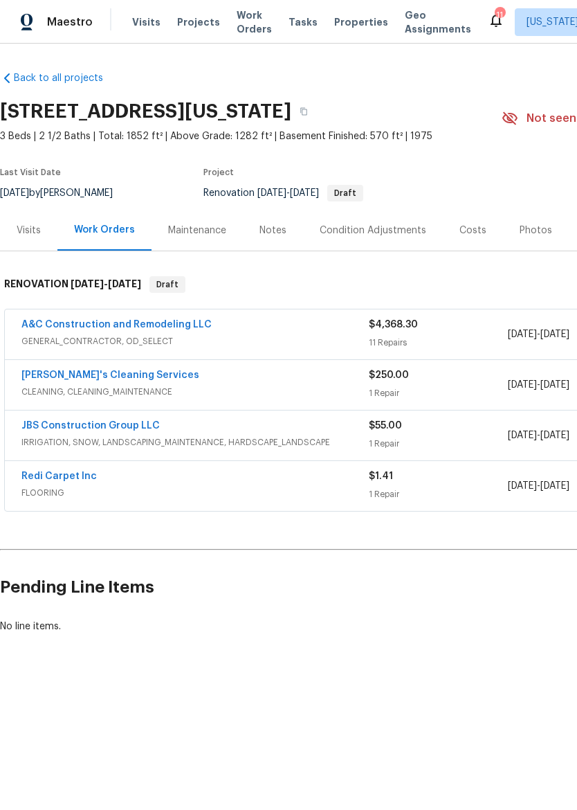
click at [33, 19] on img at bounding box center [27, 22] width 12 height 17
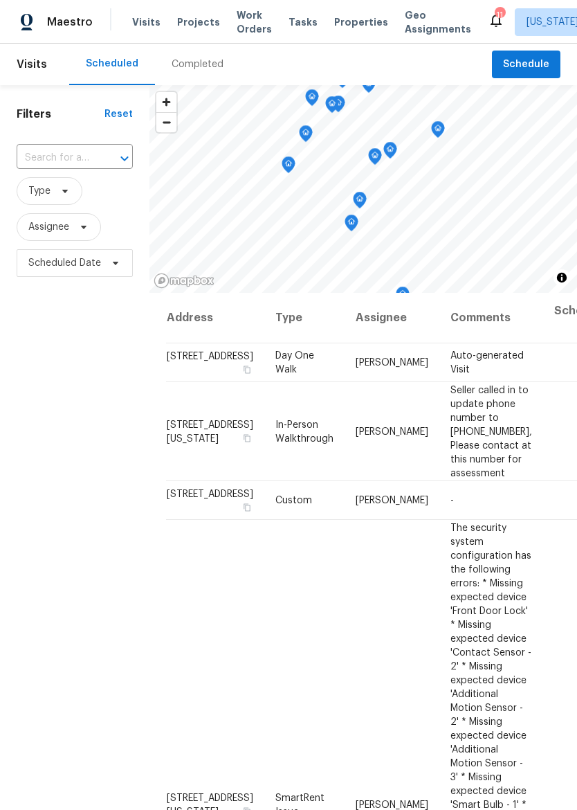
click at [334, 28] on span "Properties" at bounding box center [361, 22] width 54 height 14
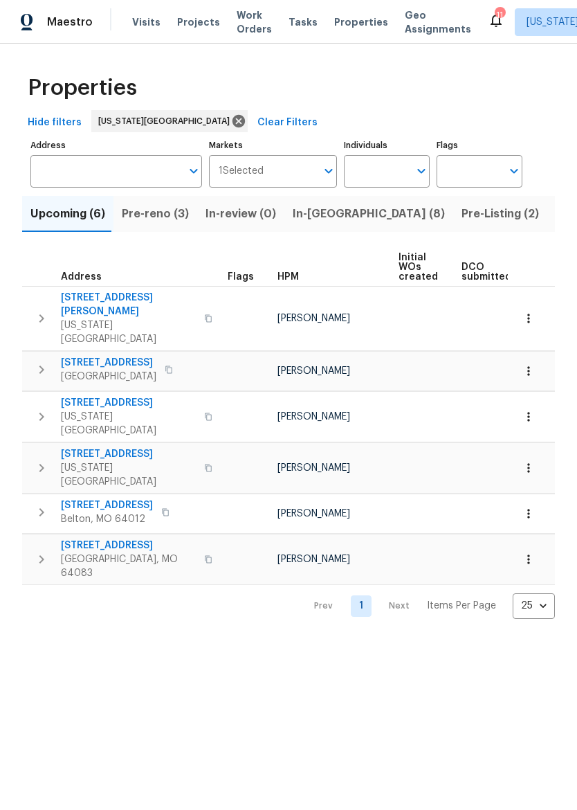
click at [318, 214] on span "In-[GEOGRAPHIC_DATA] (8)" at bounding box center [369, 213] width 152 height 19
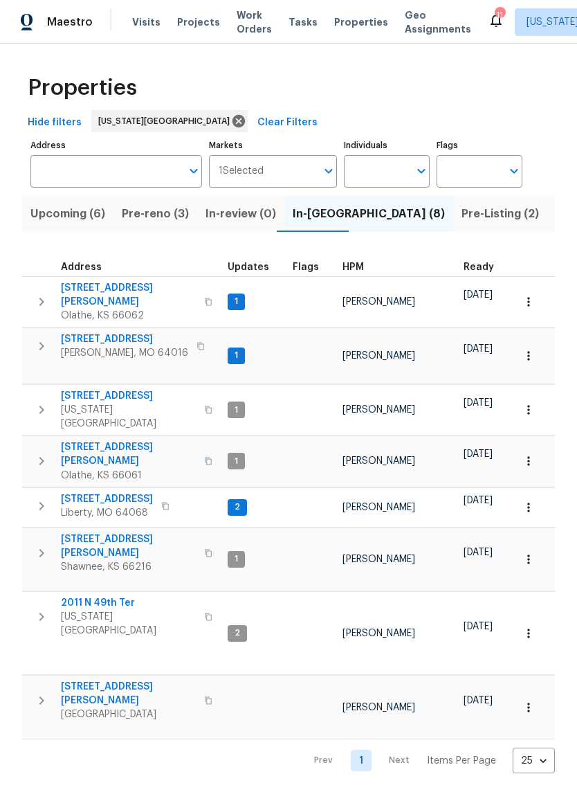
click at [136, 211] on span "Pre-reno (3)" at bounding box center [155, 213] width 67 height 19
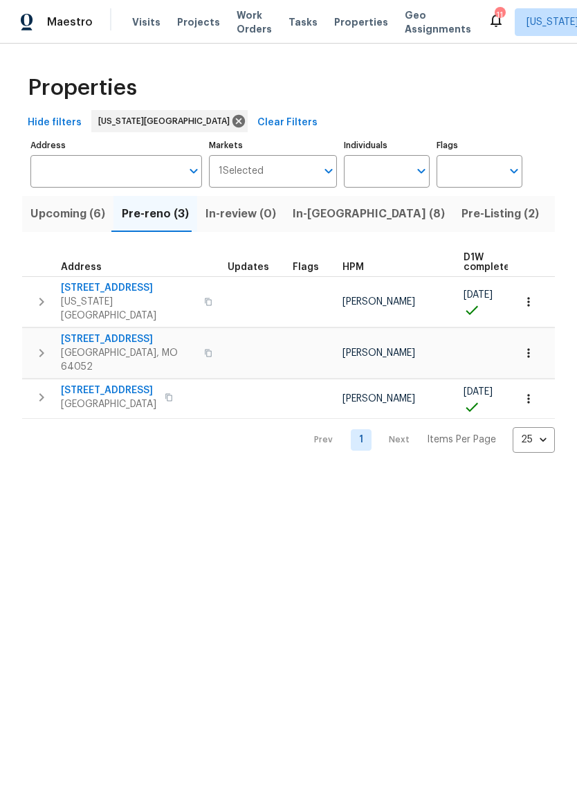
click at [66, 16] on span "Maestro" at bounding box center [70, 22] width 46 height 14
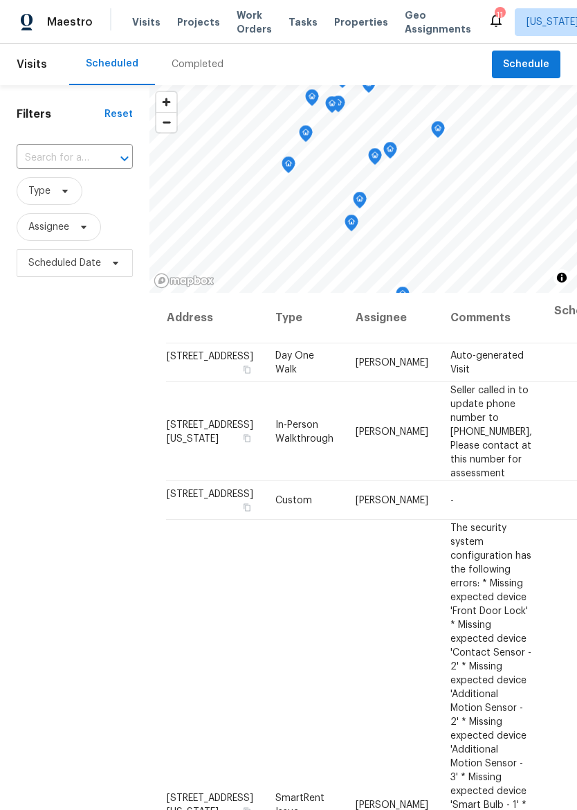
click at [341, 22] on span "Properties" at bounding box center [361, 22] width 54 height 14
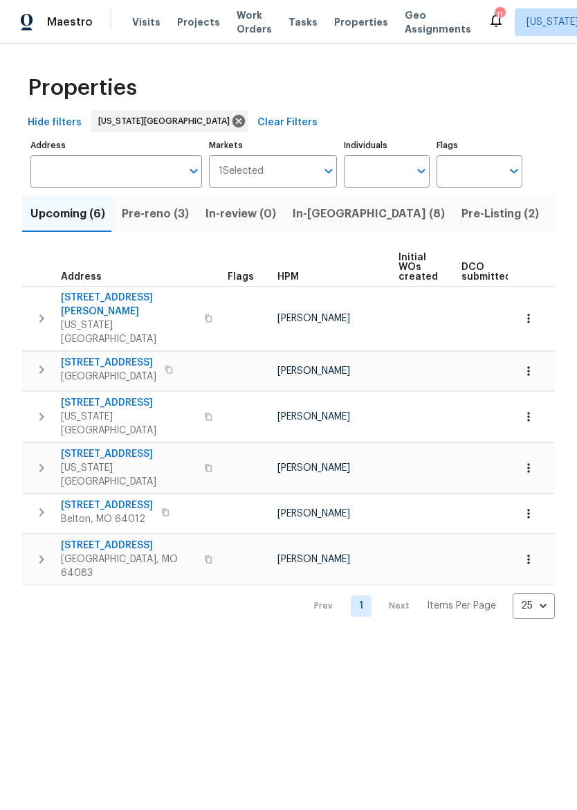
click at [107, 356] on span "[STREET_ADDRESS]" at bounding box center [109, 363] width 96 height 14
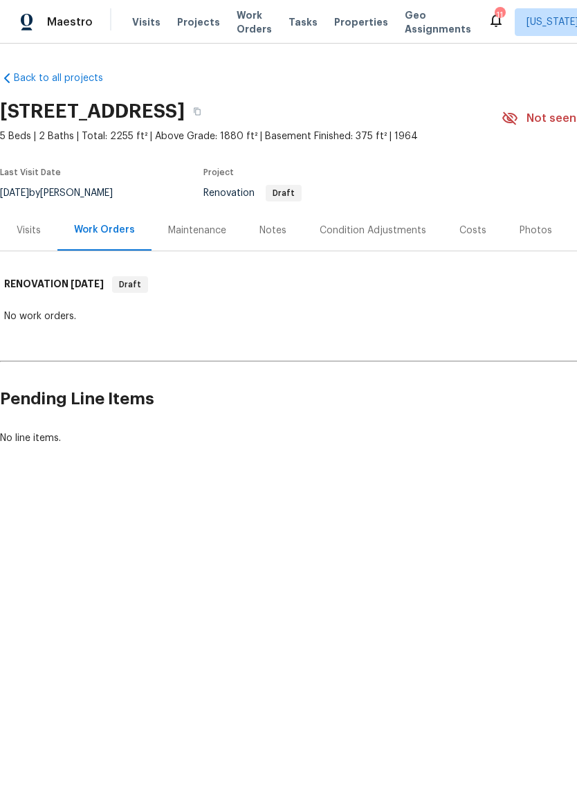
click at [15, 231] on div "Visits" at bounding box center [28, 230] width 57 height 41
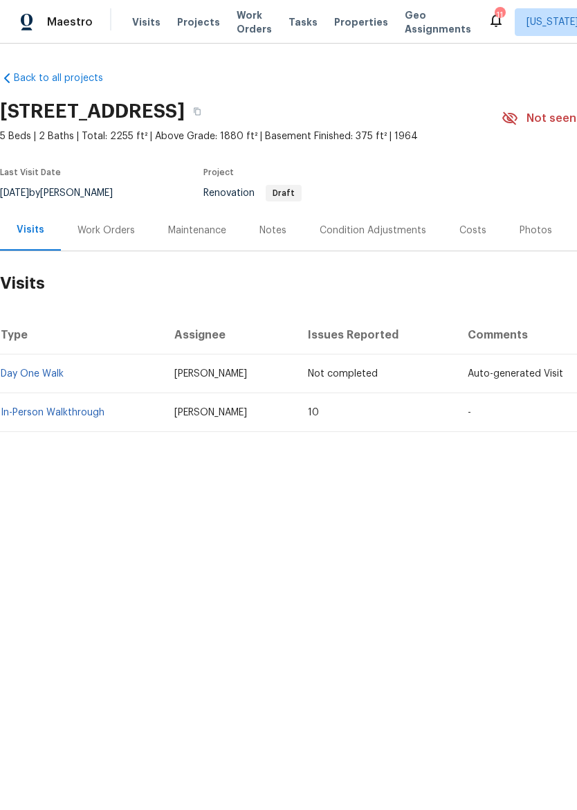
click at [64, 415] on link "In-Person Walkthrough" at bounding box center [53, 413] width 104 height 10
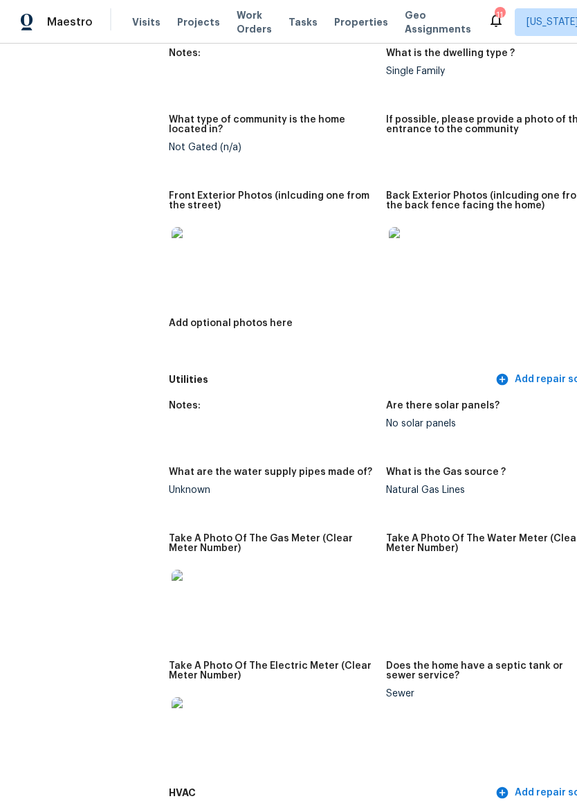
scroll to position [605, 0]
click at [172, 239] on img at bounding box center [194, 249] width 44 height 44
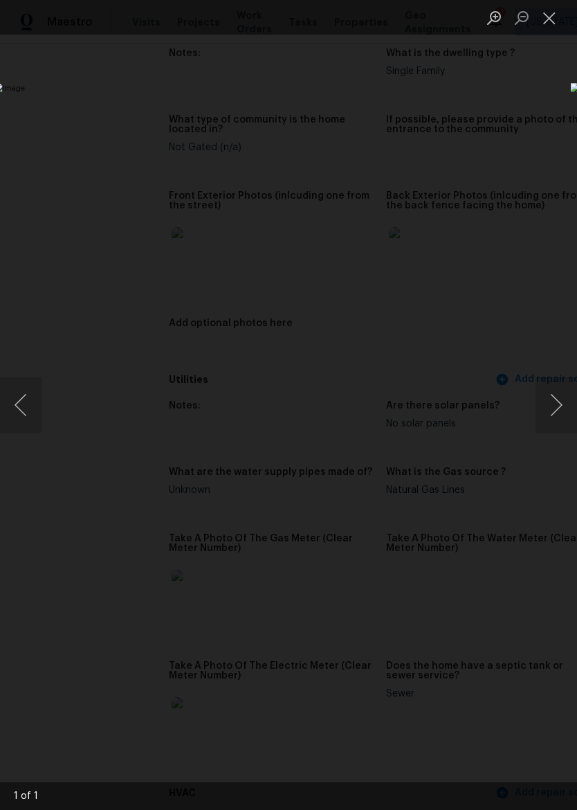
click at [552, 19] on button "Close lightbox" at bounding box center [550, 18] width 28 height 24
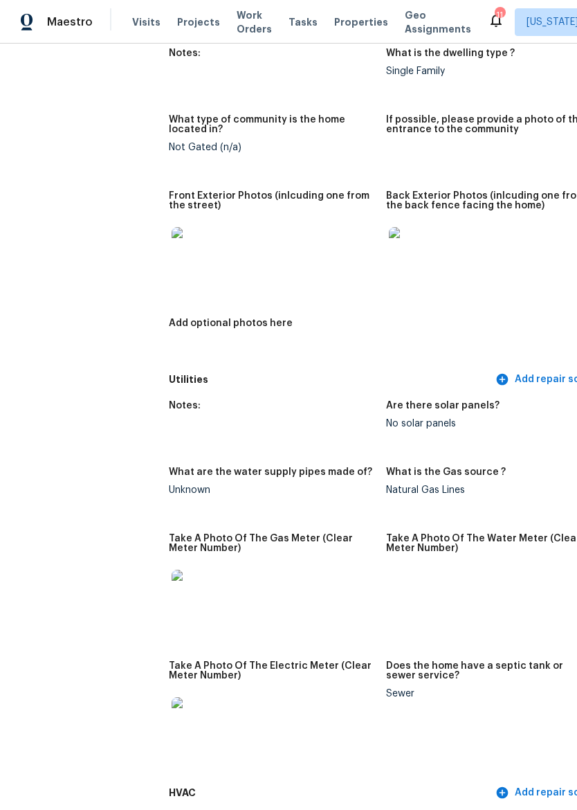
click at [74, 10] on div "Maestro" at bounding box center [46, 22] width 93 height 28
